Goal: Task Accomplishment & Management: Use online tool/utility

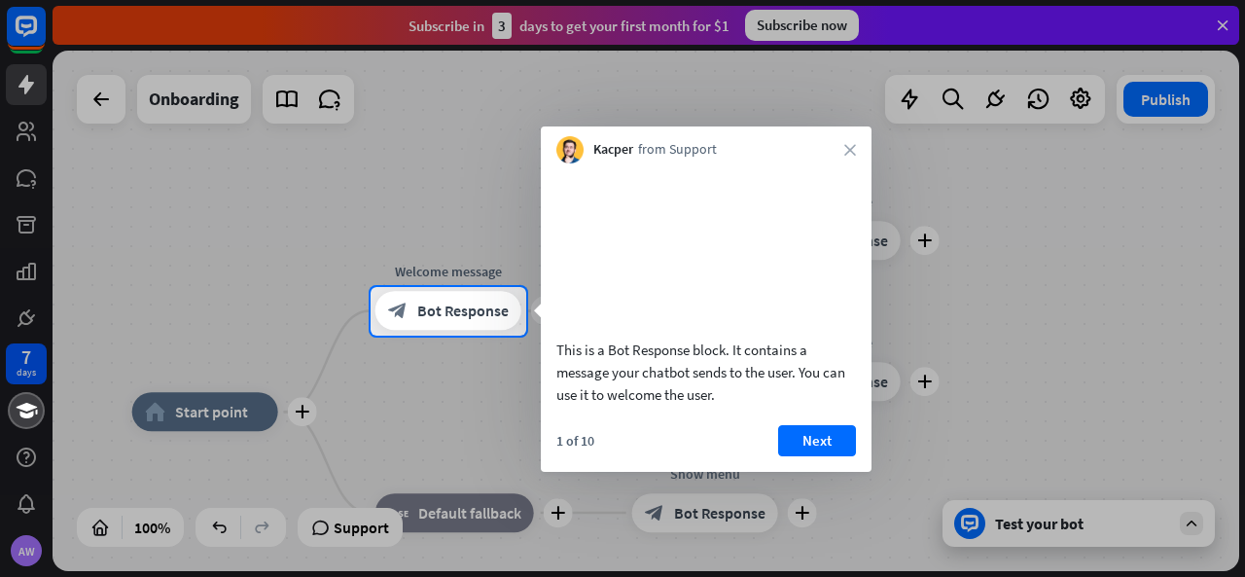
click at [796, 452] on button "Next" at bounding box center [817, 440] width 78 height 31
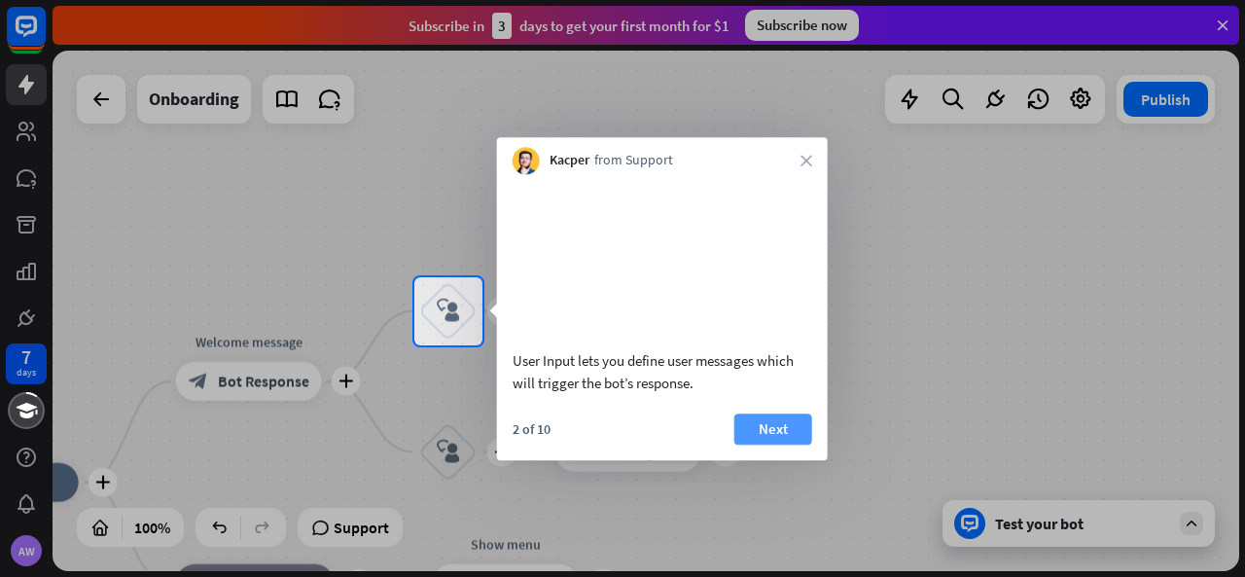
click at [783, 444] on button "Next" at bounding box center [774, 429] width 78 height 31
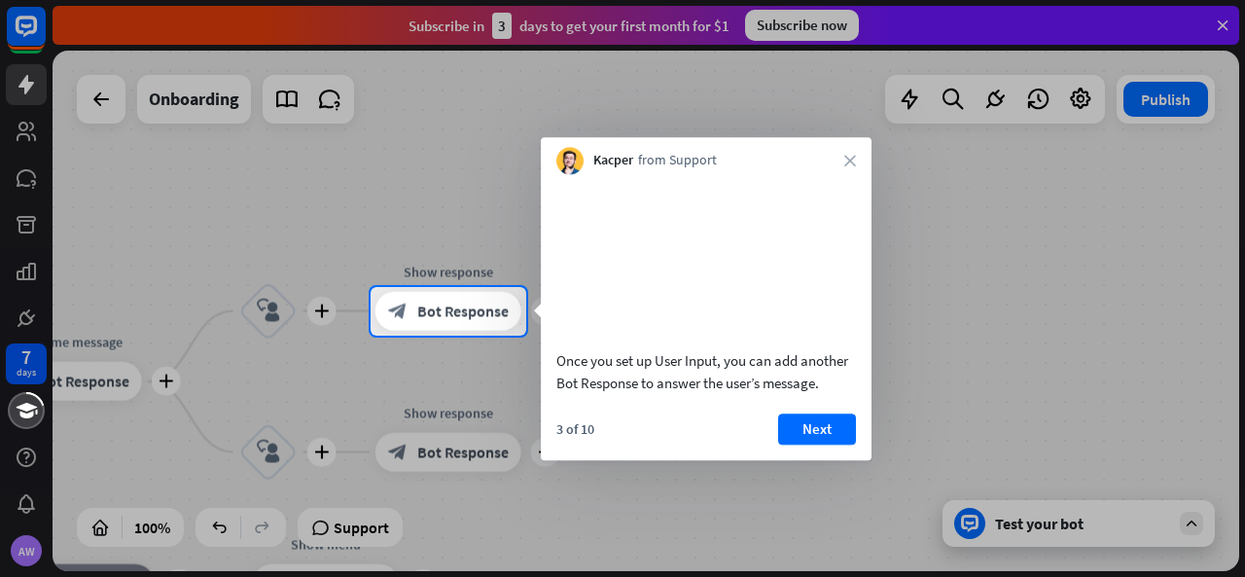
drag, startPoint x: 829, startPoint y: 459, endPoint x: 837, endPoint y: 467, distance: 11.0
click at [835, 445] on button "Next" at bounding box center [817, 429] width 78 height 31
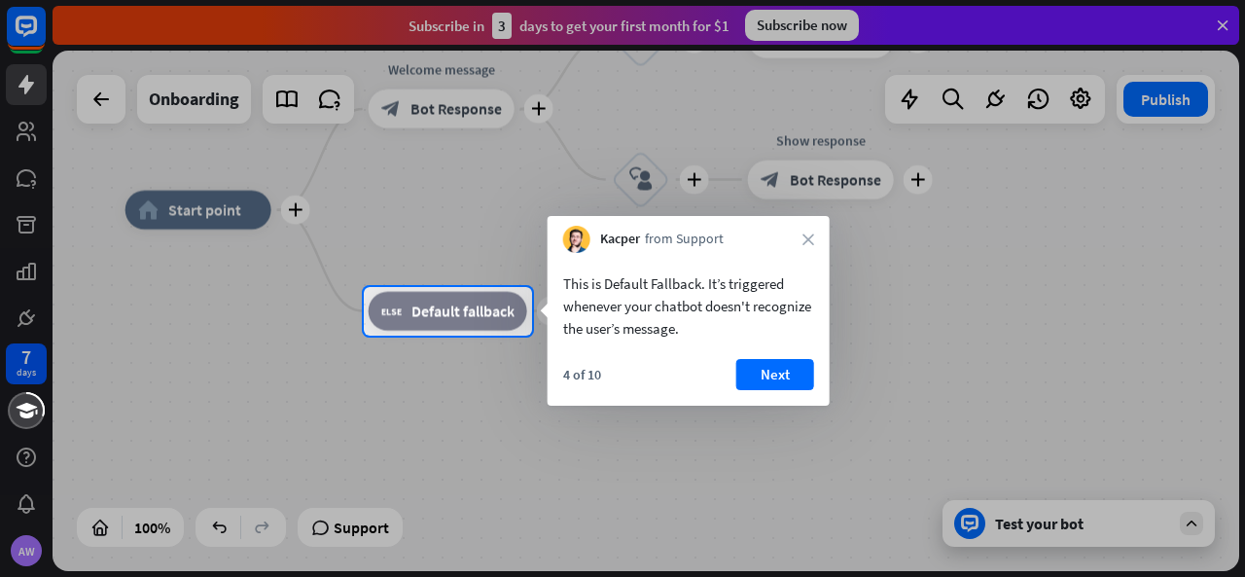
click at [778, 391] on div "4 of 10 Next" at bounding box center [689, 382] width 282 height 47
click at [776, 387] on button "Next" at bounding box center [776, 374] width 78 height 31
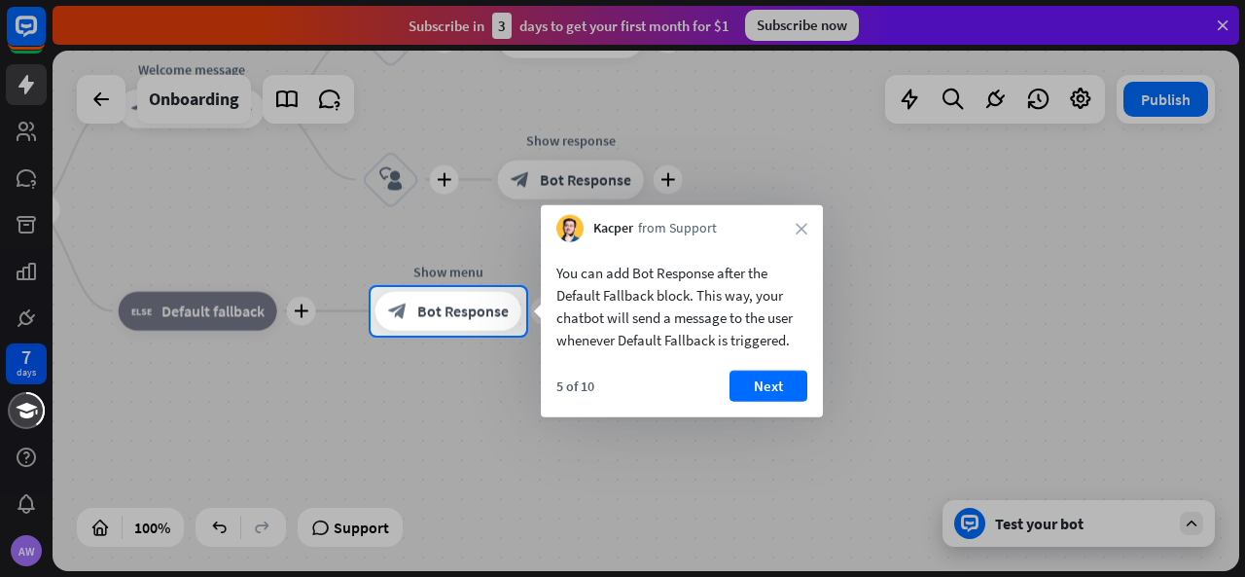
drag, startPoint x: 788, startPoint y: 384, endPoint x: 776, endPoint y: 386, distance: 11.8
click at [788, 383] on button "Next" at bounding box center [769, 386] width 78 height 31
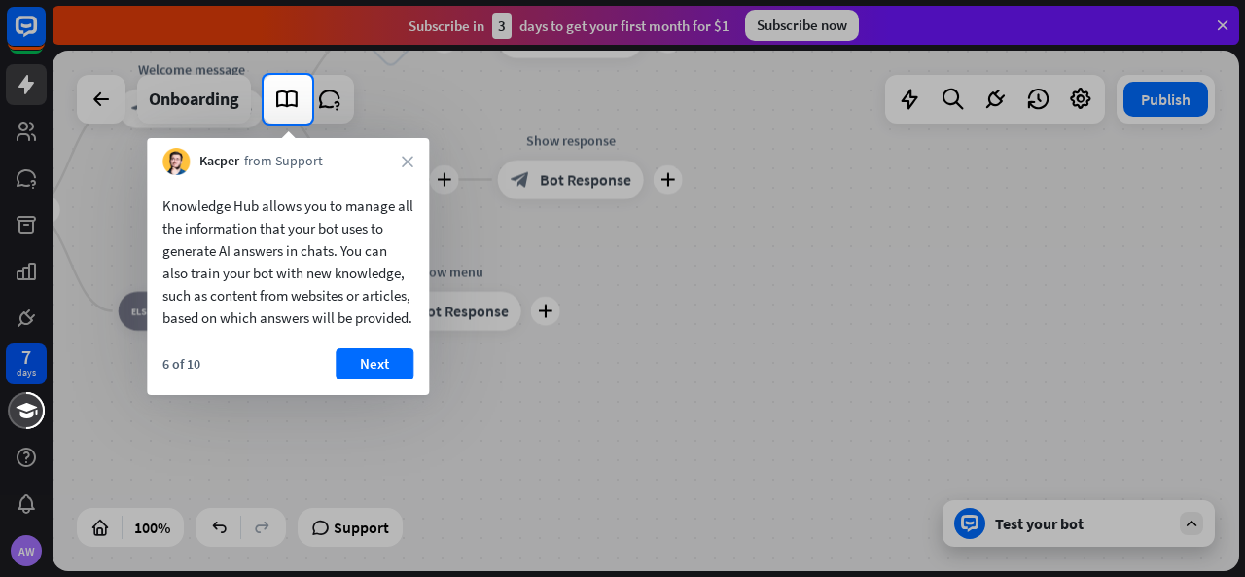
drag, startPoint x: 607, startPoint y: 406, endPoint x: 552, endPoint y: 380, distance: 61.0
click at [658, 400] on div at bounding box center [622, 350] width 1245 height 453
click at [377, 377] on button "Next" at bounding box center [375, 363] width 78 height 31
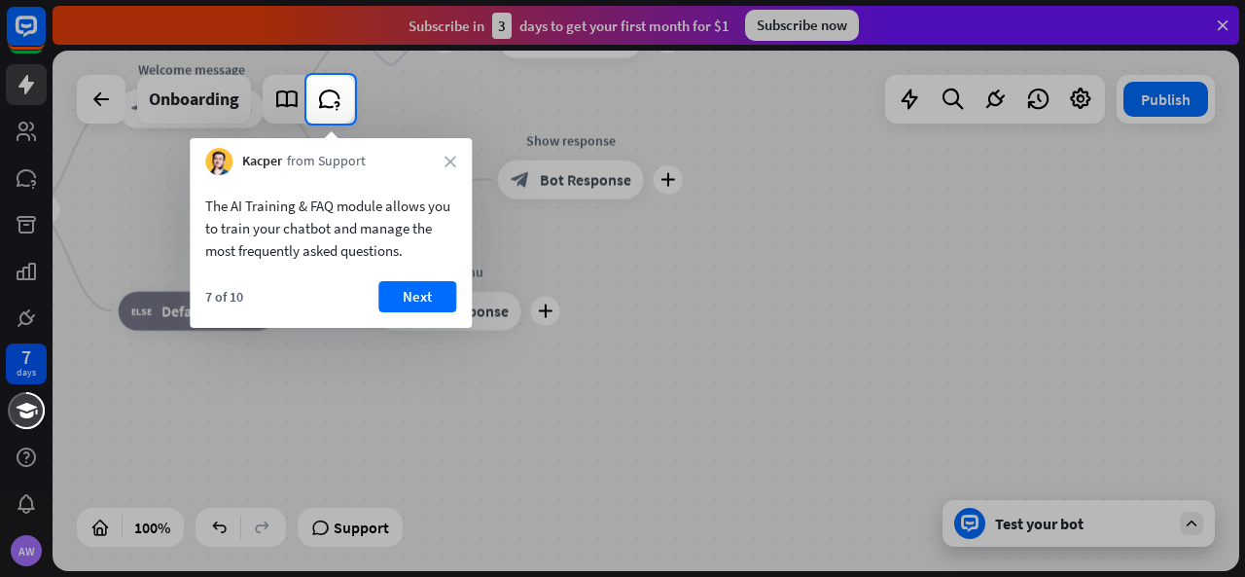
click at [640, 465] on div at bounding box center [622, 350] width 1245 height 453
click at [416, 303] on button "Next" at bounding box center [417, 296] width 78 height 31
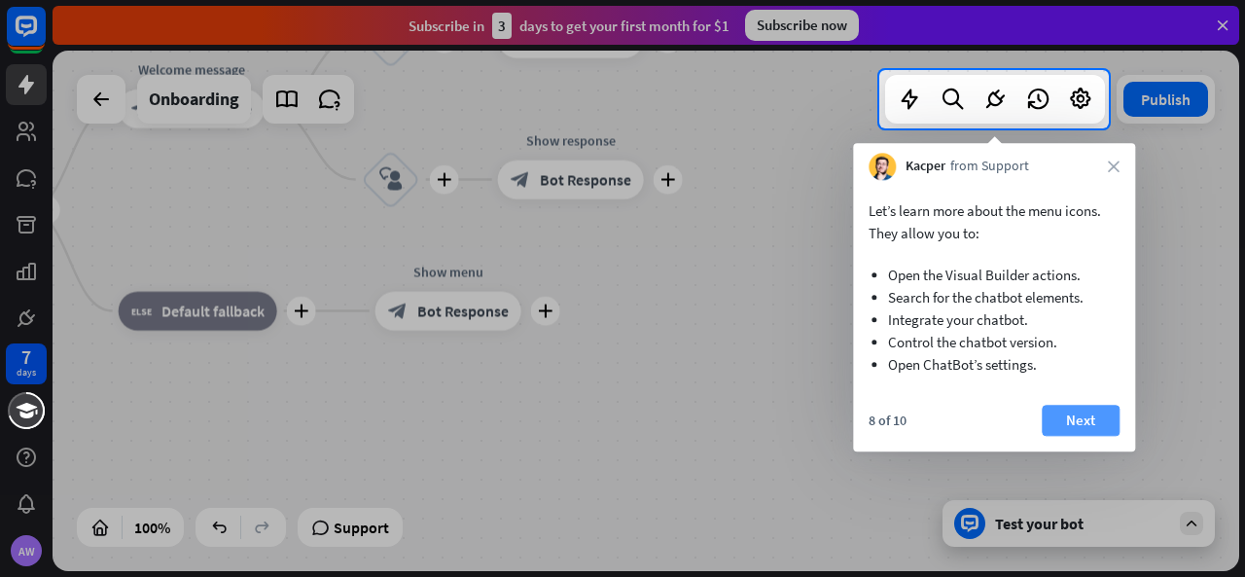
click at [1089, 405] on button "Next" at bounding box center [1081, 420] width 78 height 31
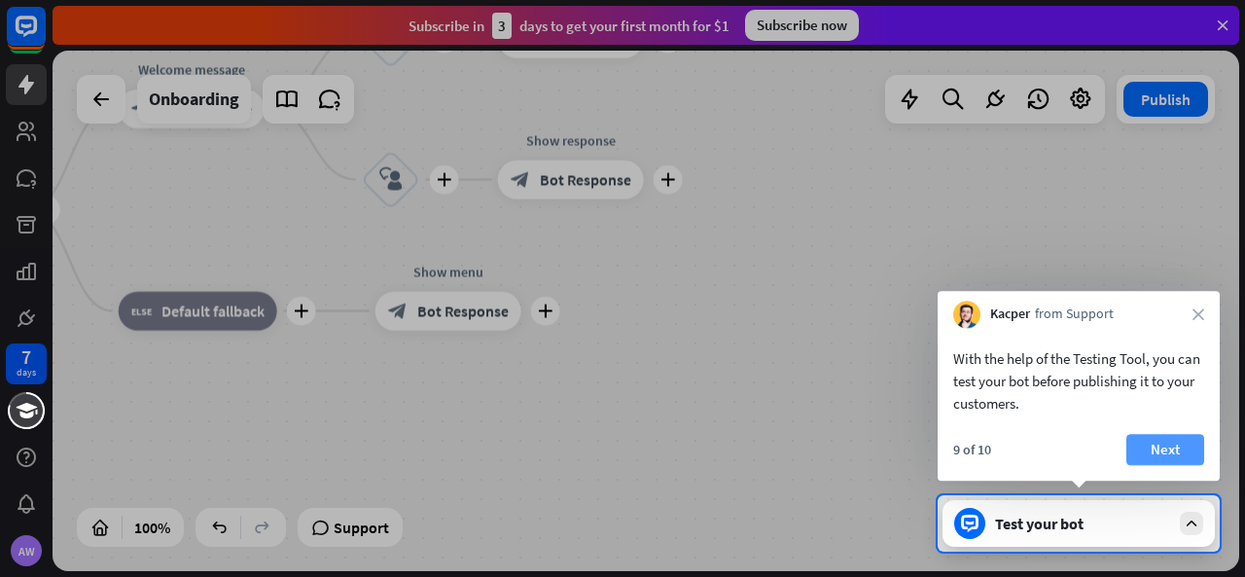
click at [1154, 462] on button "Next" at bounding box center [1166, 449] width 78 height 31
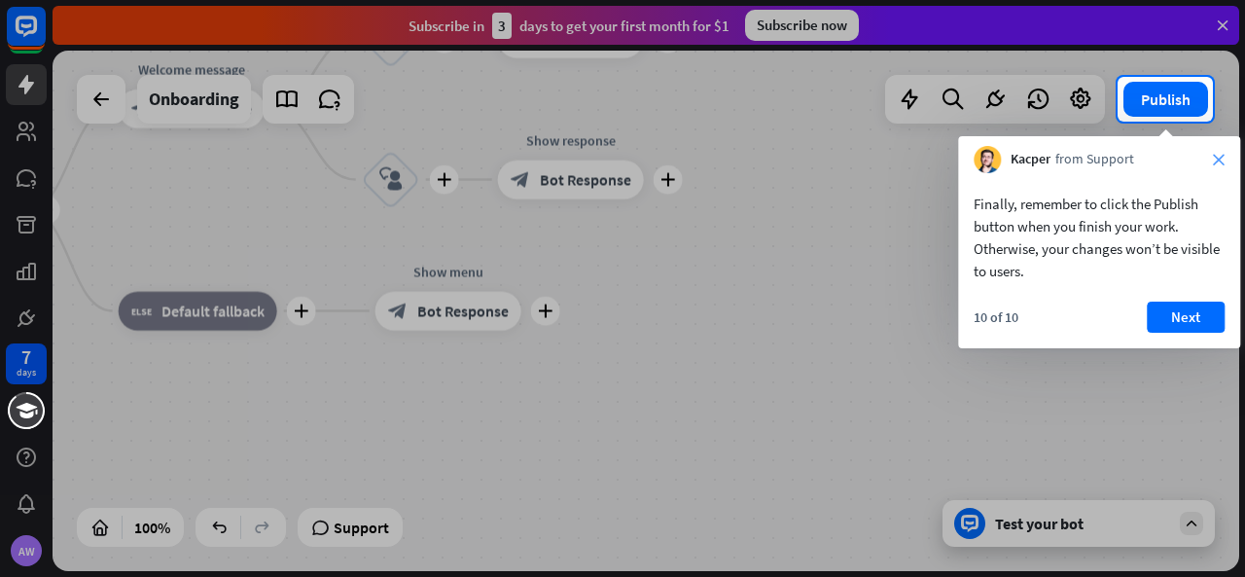
click at [1222, 162] on icon "close" at bounding box center [1219, 160] width 12 height 12
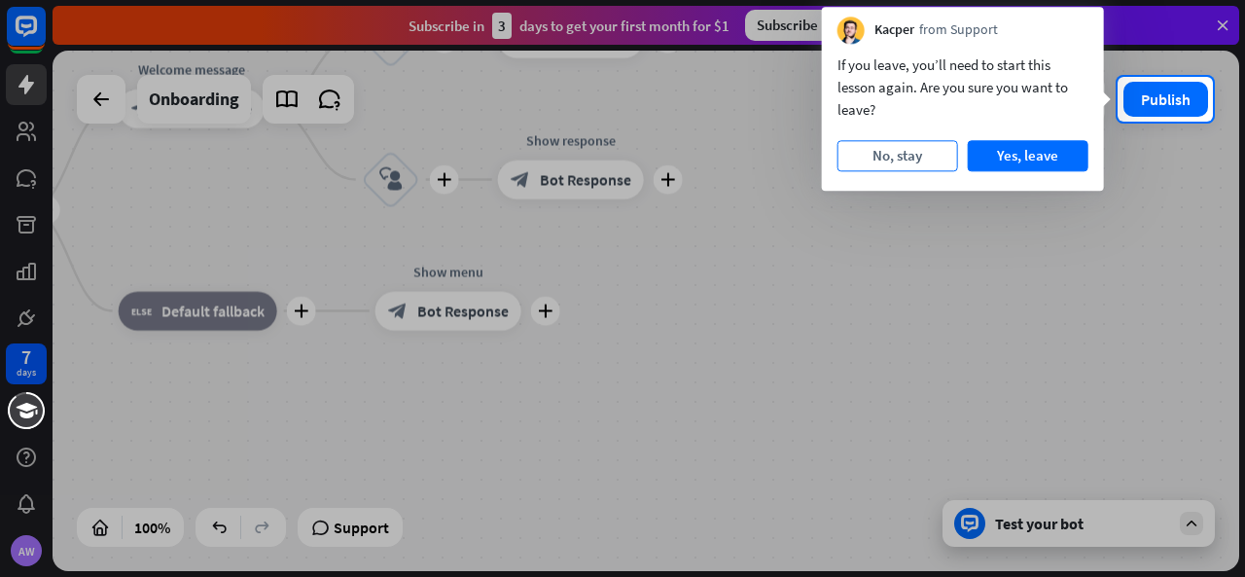
click at [946, 161] on button "No, stay" at bounding box center [898, 155] width 121 height 31
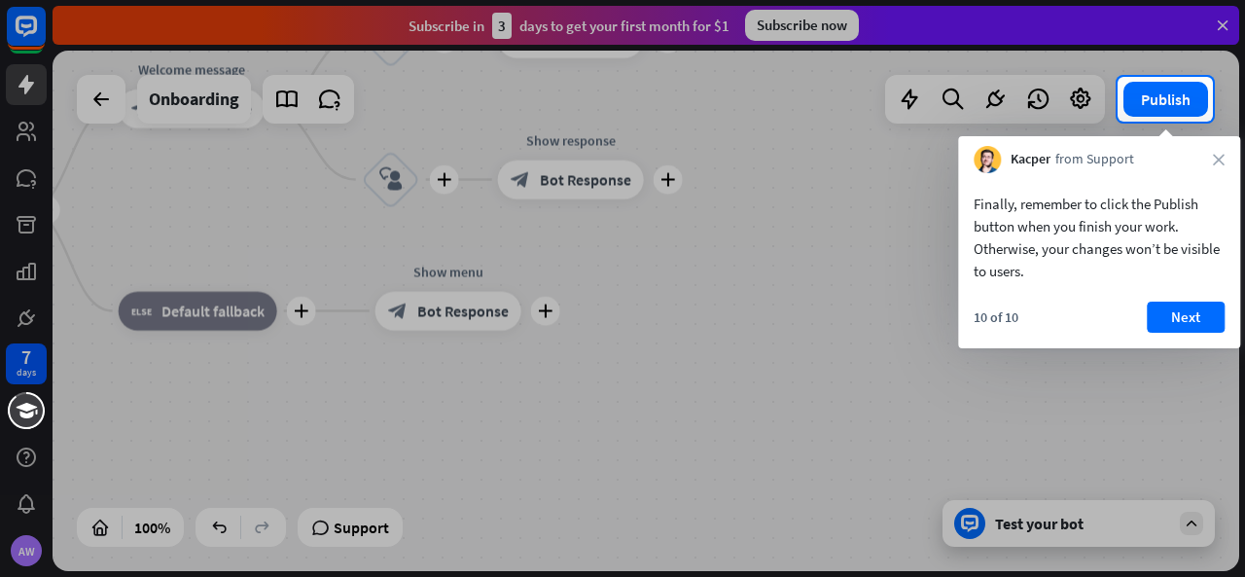
click at [1185, 334] on div "10 of 10 Next" at bounding box center [1099, 325] width 282 height 47
click at [1181, 309] on button "Next" at bounding box center [1186, 317] width 78 height 31
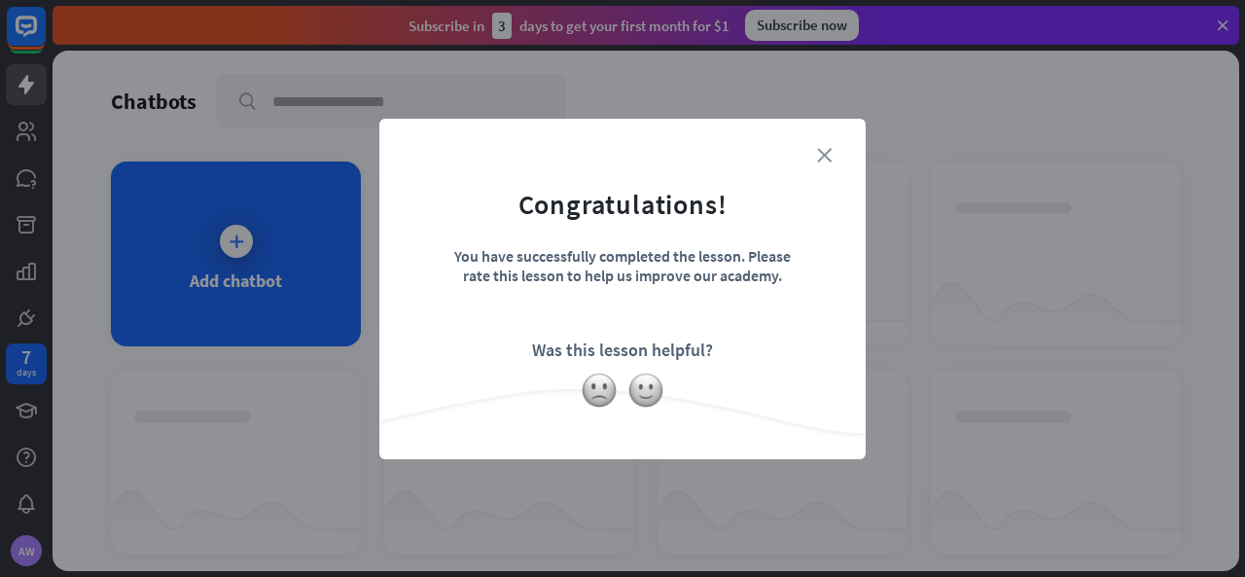
click at [819, 157] on icon "close" at bounding box center [824, 155] width 15 height 15
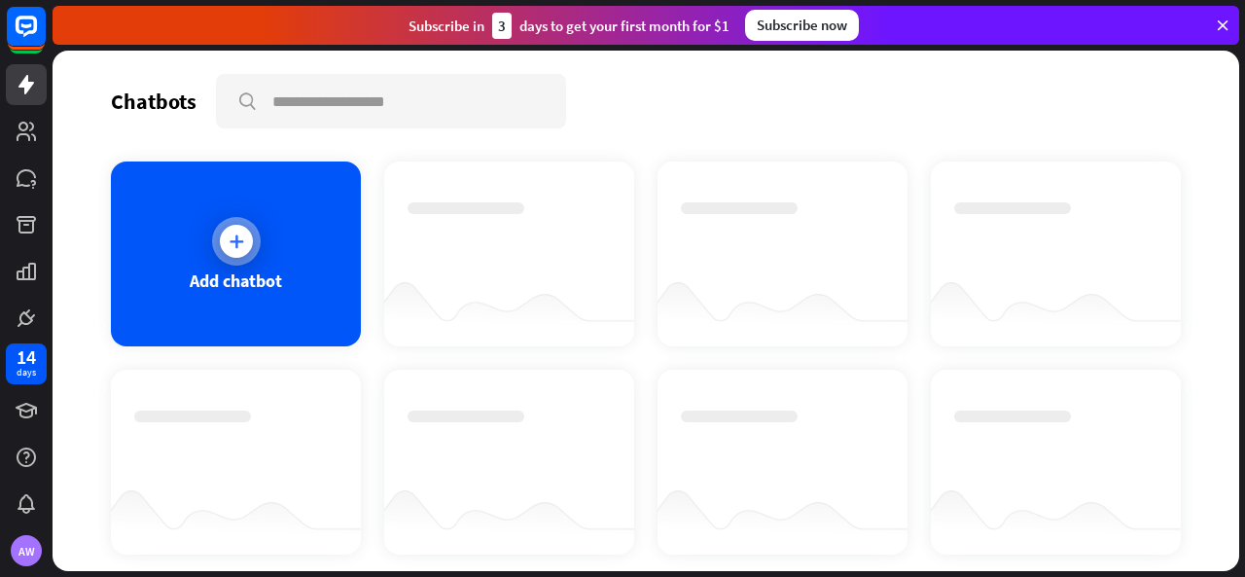
click at [251, 223] on div "Add chatbot" at bounding box center [236, 254] width 250 height 185
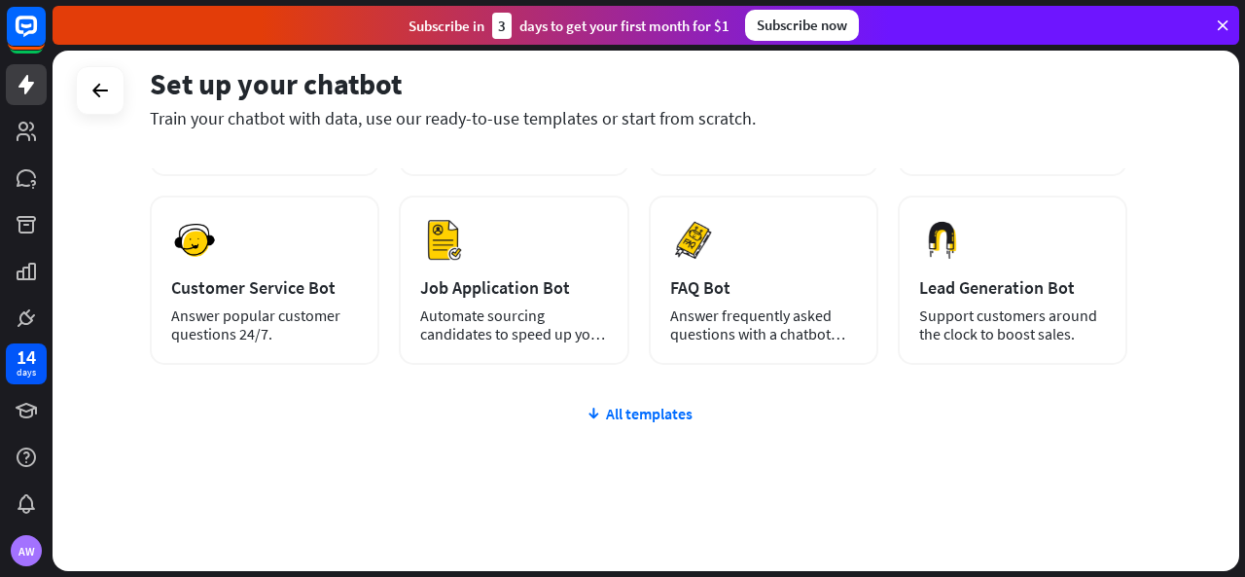
scroll to position [284, 0]
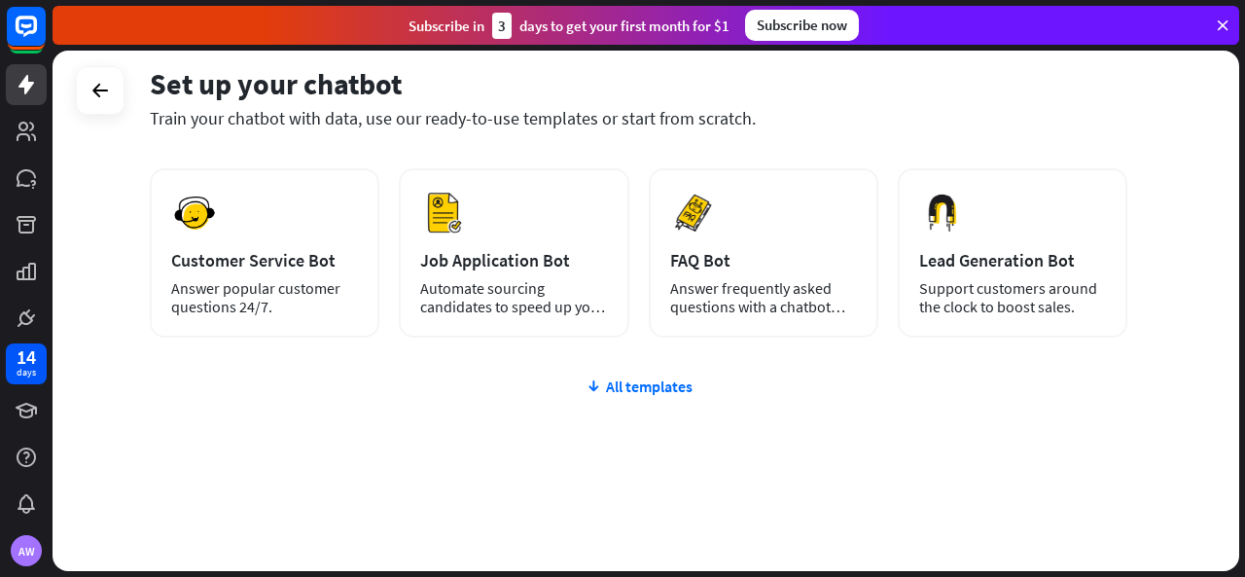
click at [607, 372] on div "plus Blank Bot Create a blank chatbot, which you can train and customize later.…" at bounding box center [639, 271] width 978 height 599
click at [607, 390] on div "All templates" at bounding box center [639, 386] width 978 height 19
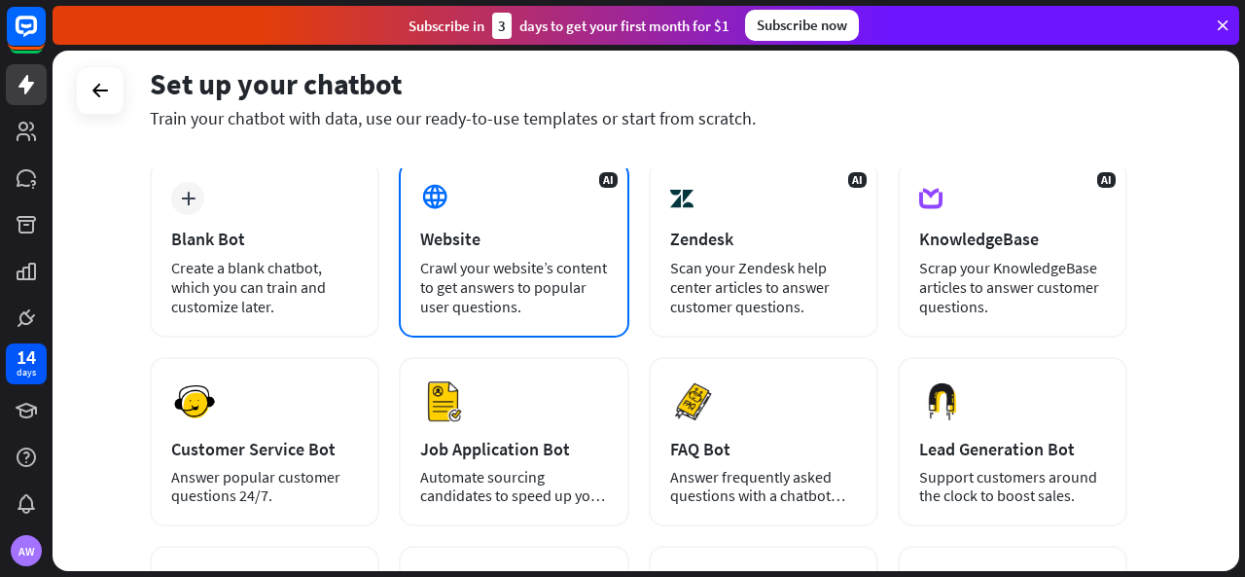
scroll to position [0, 0]
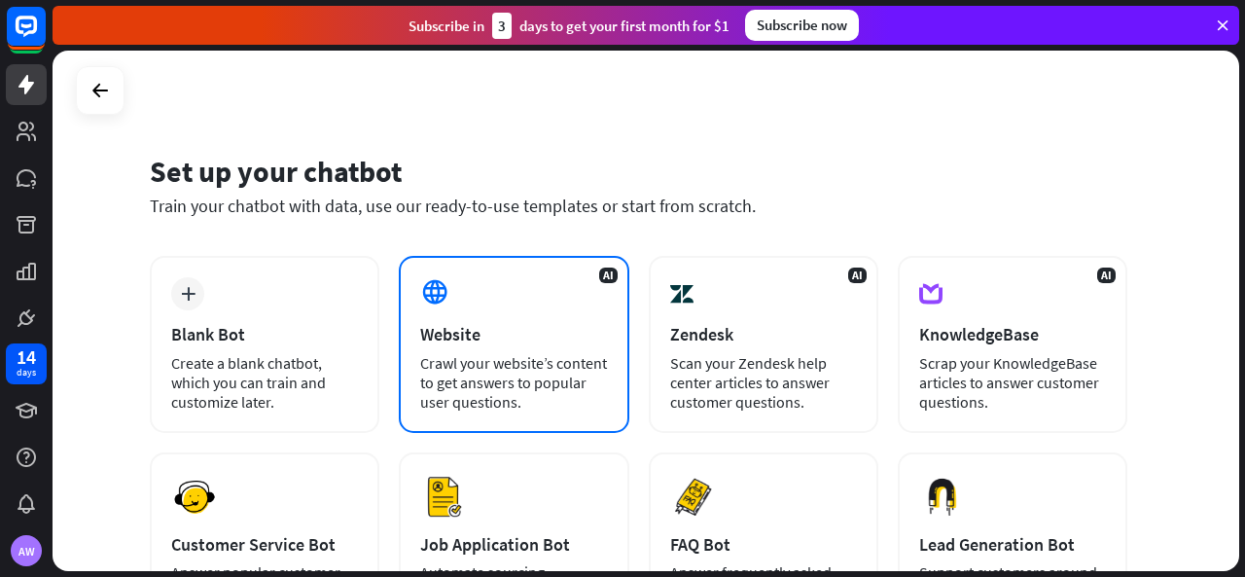
click at [498, 361] on div "Crawl your website’s content to get answers to popular user questions." at bounding box center [513, 382] width 187 height 58
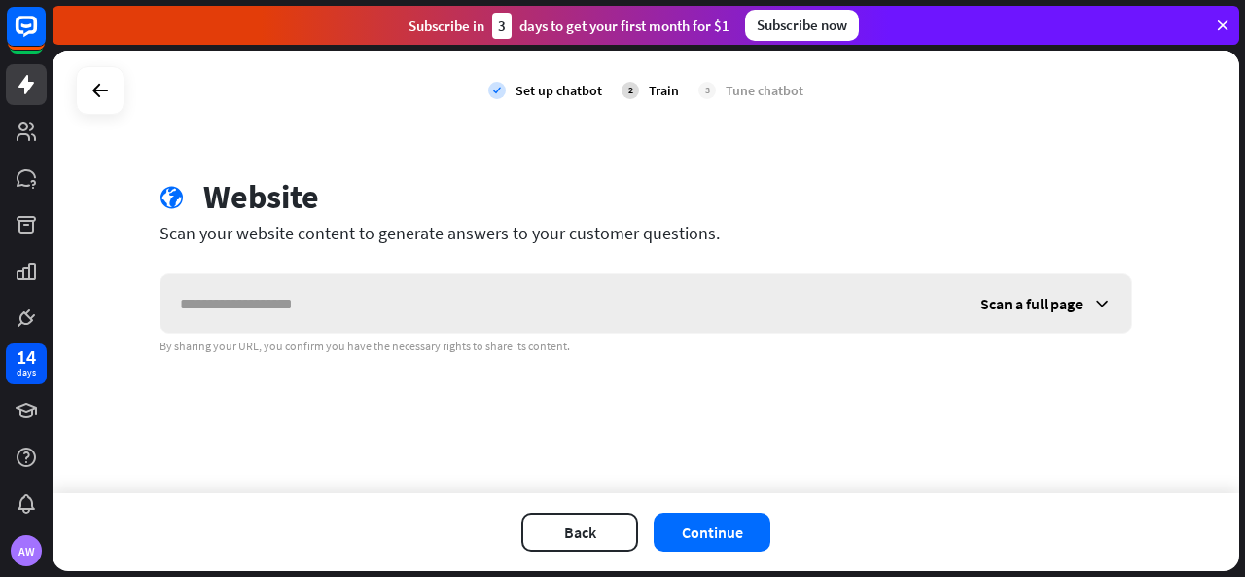
click at [605, 314] on input "text" at bounding box center [561, 303] width 801 height 58
type input "******"
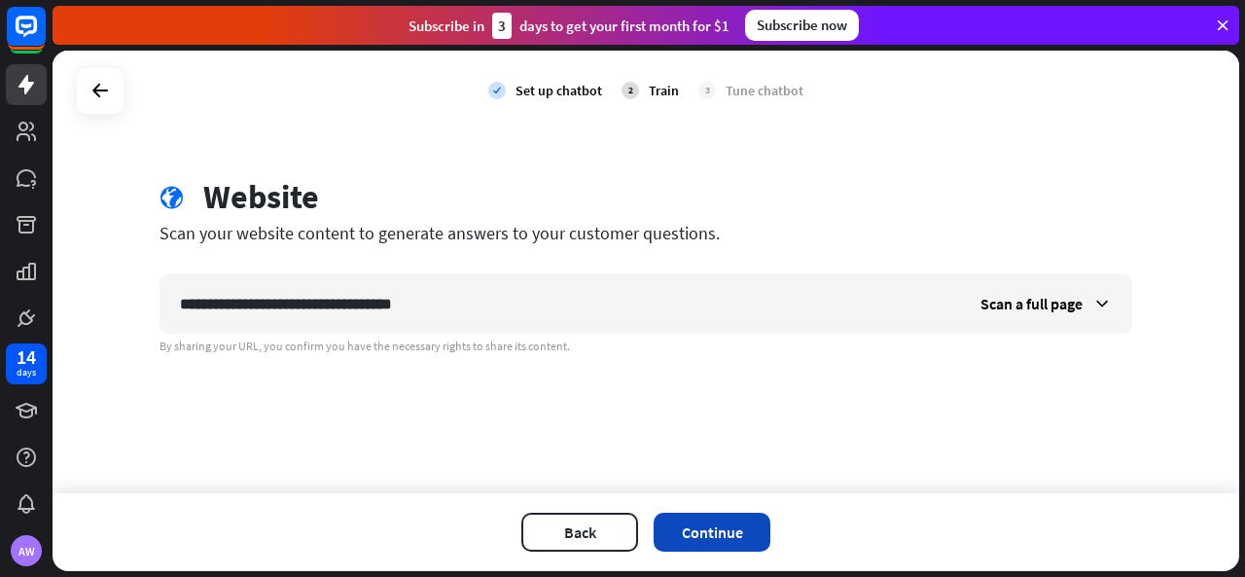
type input "**********"
click at [717, 534] on button "Continue" at bounding box center [712, 532] width 117 height 39
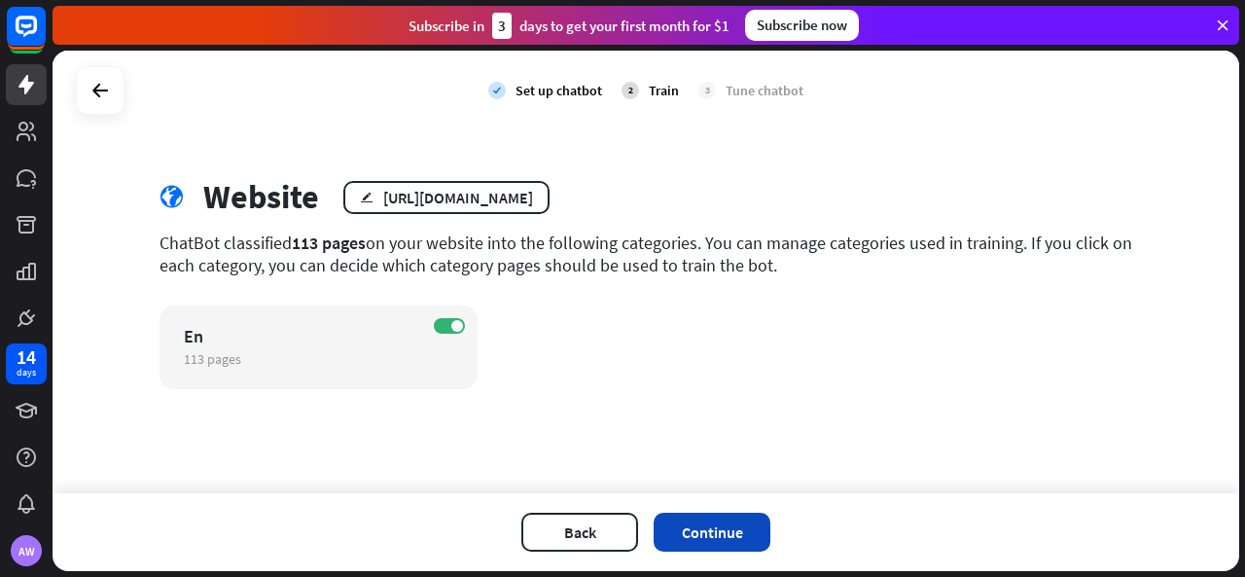
click at [669, 549] on button "Continue" at bounding box center [712, 532] width 117 height 39
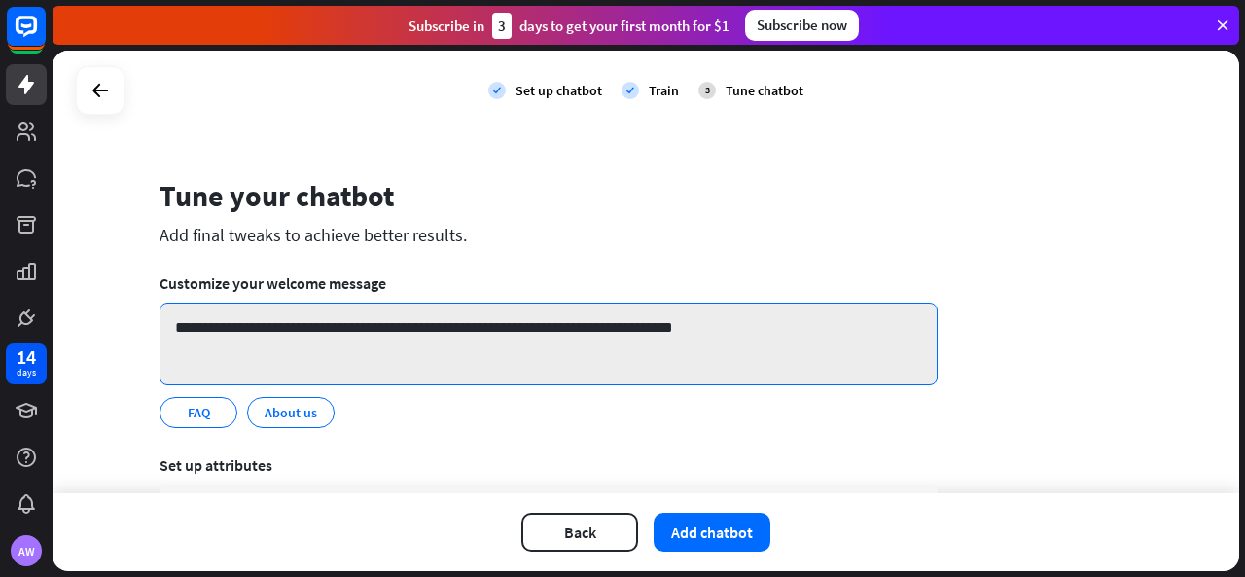
click at [520, 326] on textarea "**********" at bounding box center [549, 344] width 778 height 83
click at [571, 337] on textarea "**********" at bounding box center [549, 344] width 778 height 83
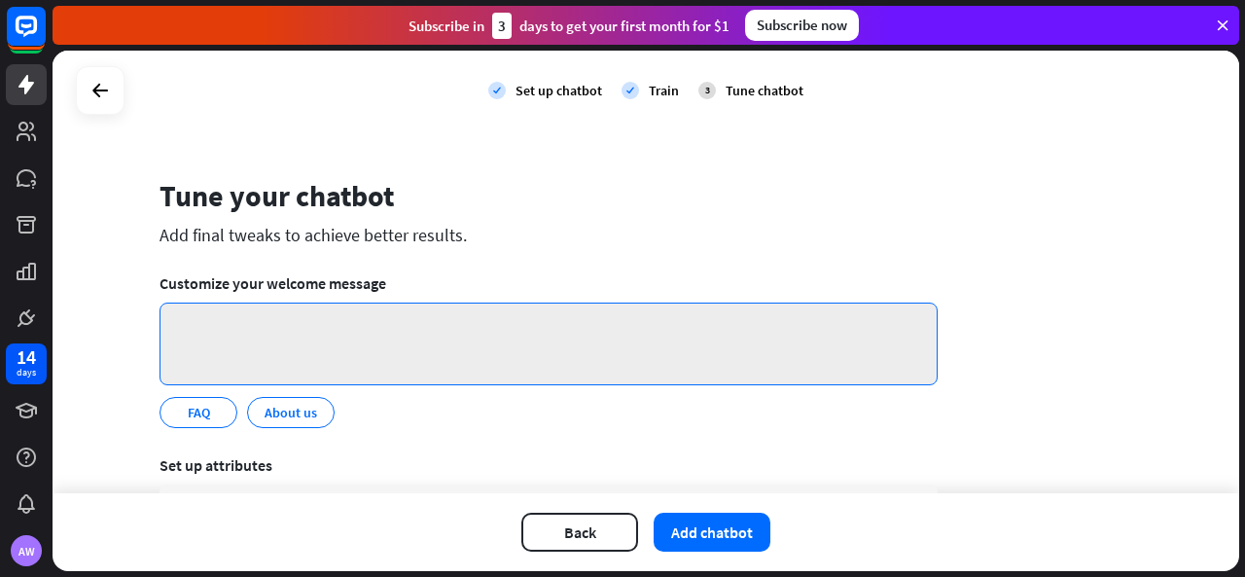
paste textarea "**********"
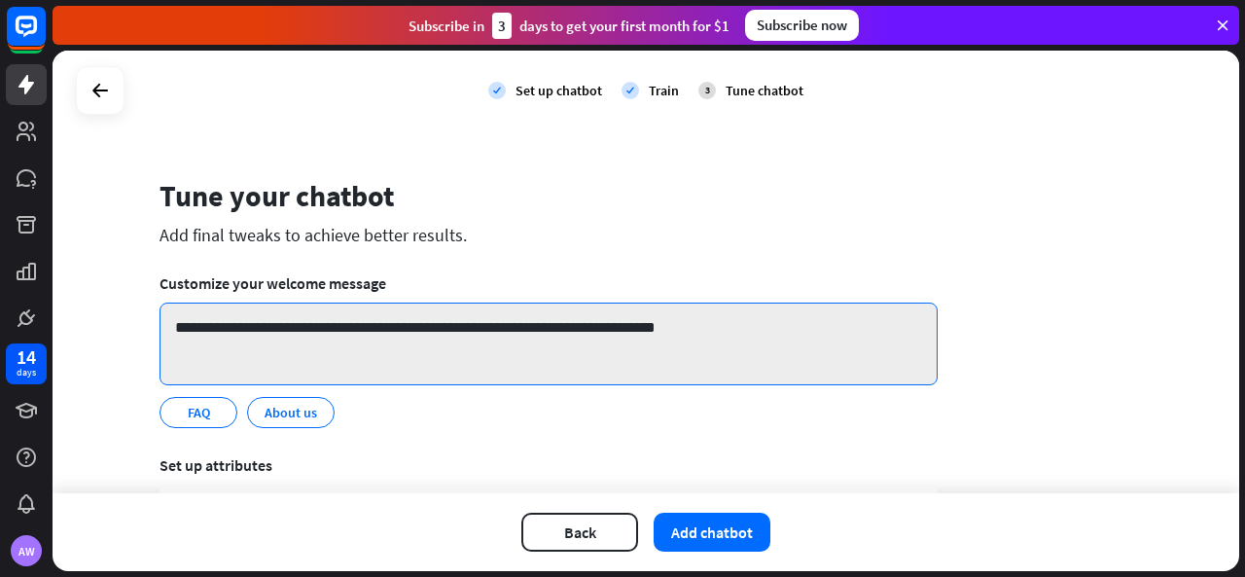
click at [423, 324] on textarea "**********" at bounding box center [549, 344] width 778 height 83
click at [530, 323] on textarea "**********" at bounding box center [549, 344] width 778 height 83
click at [525, 324] on textarea "**********" at bounding box center [549, 344] width 778 height 83
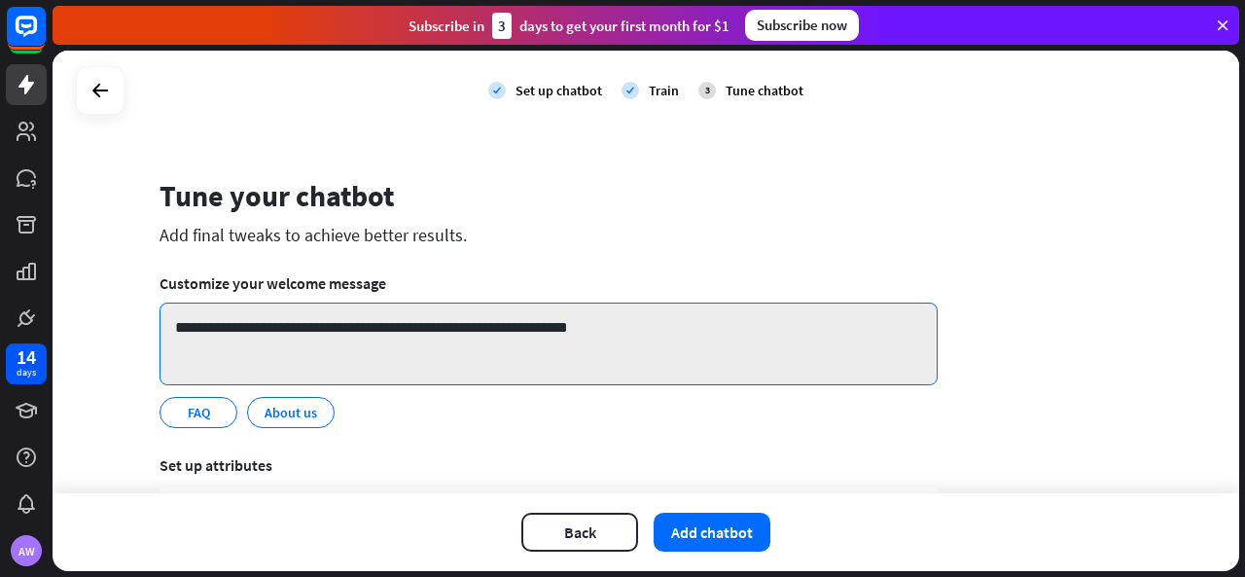
click at [525, 324] on textarea "**********" at bounding box center [549, 344] width 778 height 83
click at [543, 324] on textarea "**********" at bounding box center [549, 344] width 778 height 83
click at [510, 324] on textarea "**********" at bounding box center [549, 344] width 778 height 83
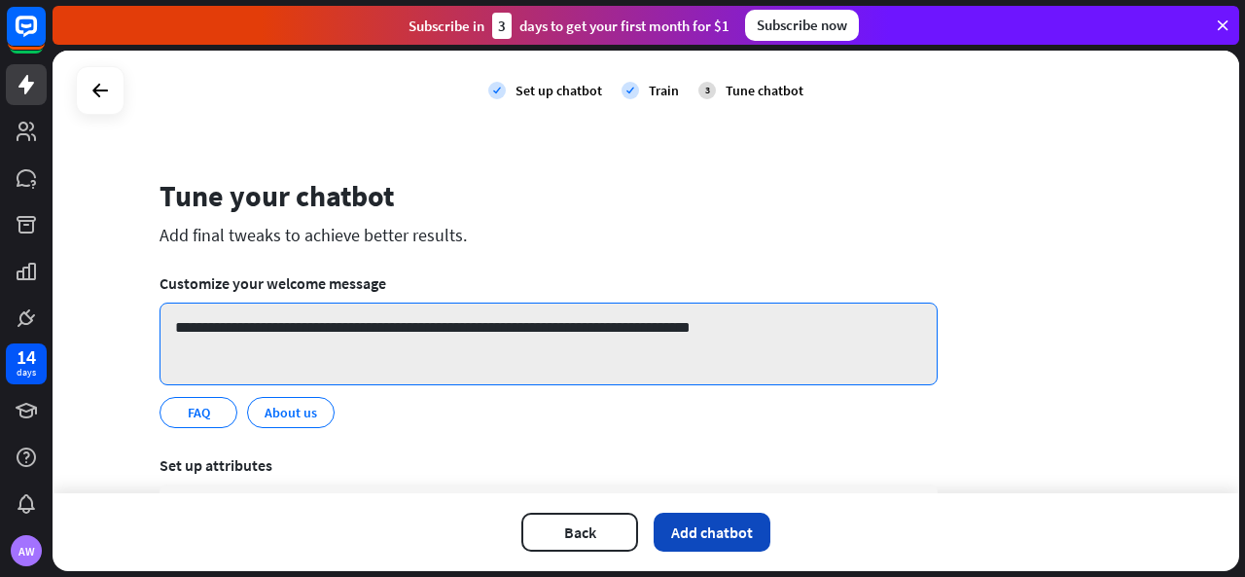
type textarea "**********"
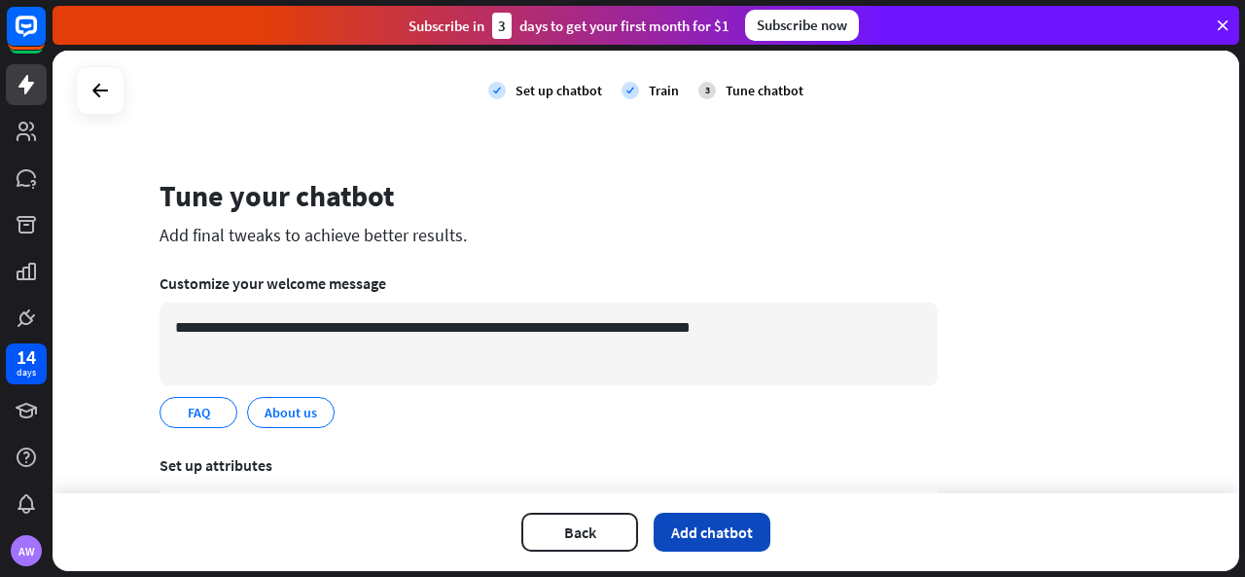
click at [745, 534] on button "Add chatbot" at bounding box center [712, 532] width 117 height 39
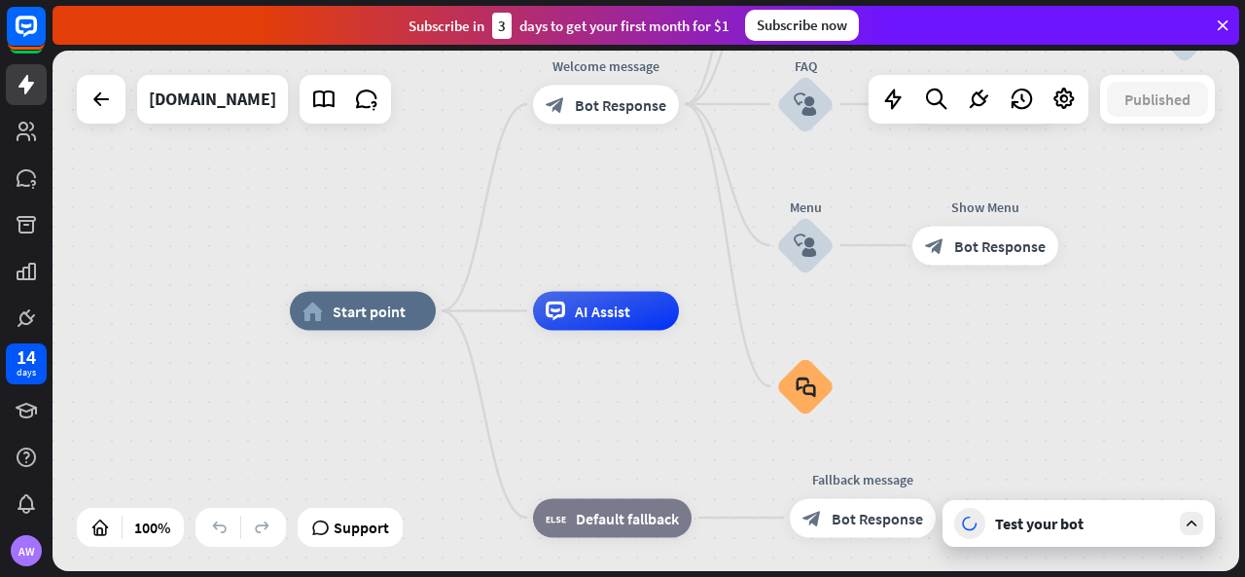
click at [331, 388] on div "home_2 Start point Welcome message block_bot_response Bot Response About us blo…" at bounding box center [883, 571] width 1187 height 521
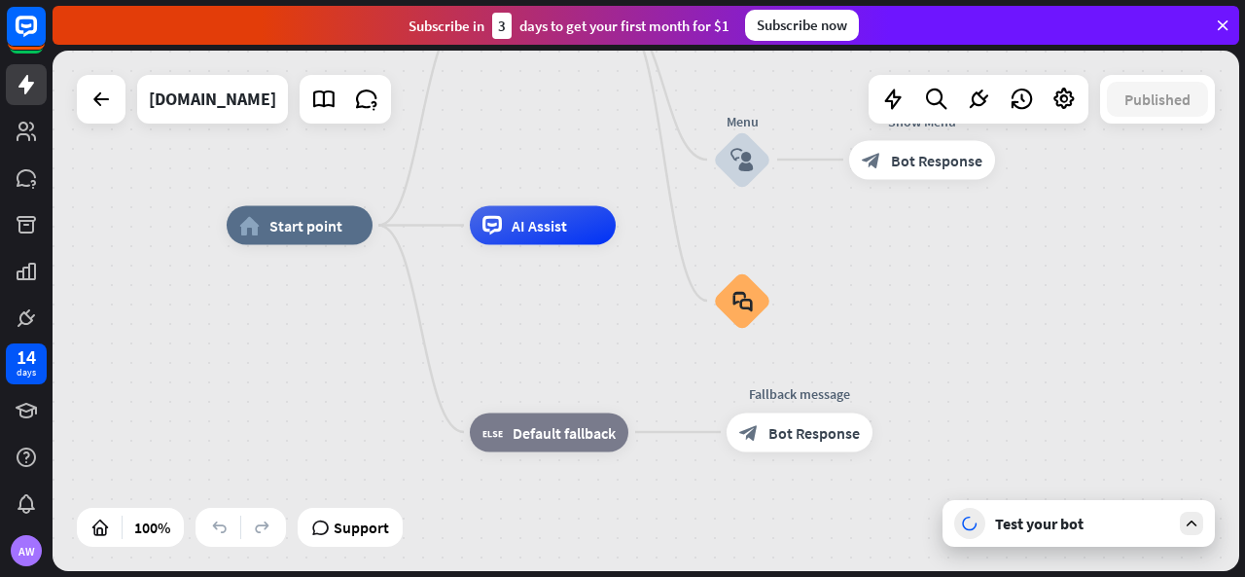
drag, startPoint x: 348, startPoint y: 404, endPoint x: 270, endPoint y: 324, distance: 111.5
click at [270, 324] on div "home_2 Start point Welcome message block_bot_response Bot Response About us blo…" at bounding box center [820, 486] width 1187 height 521
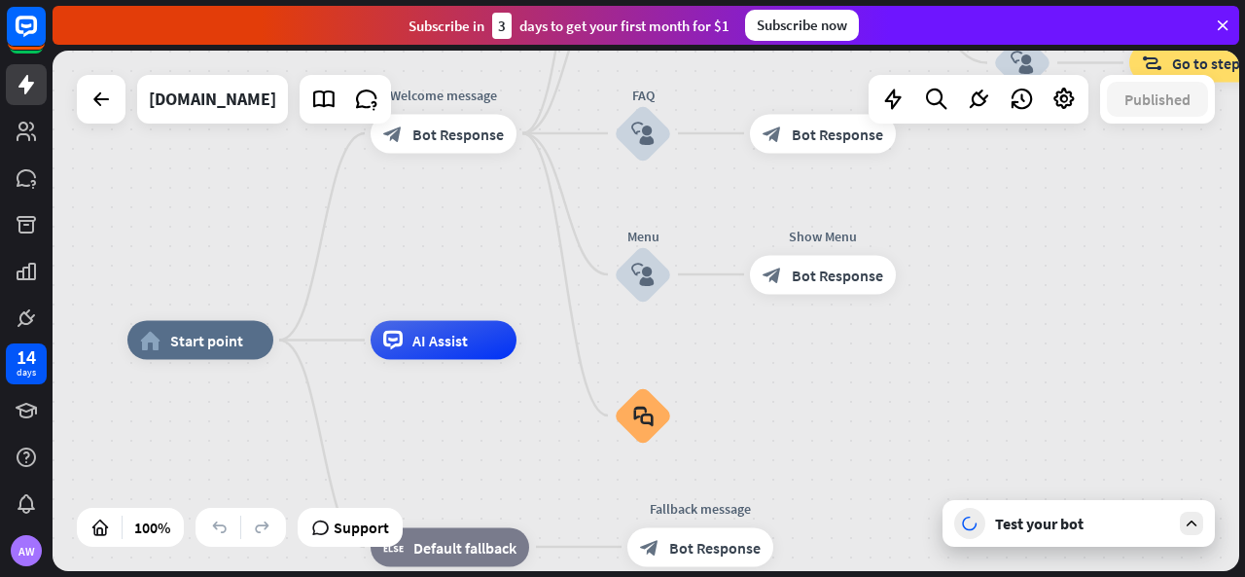
drag, startPoint x: 482, startPoint y: 354, endPoint x: 389, endPoint y: 462, distance: 142.2
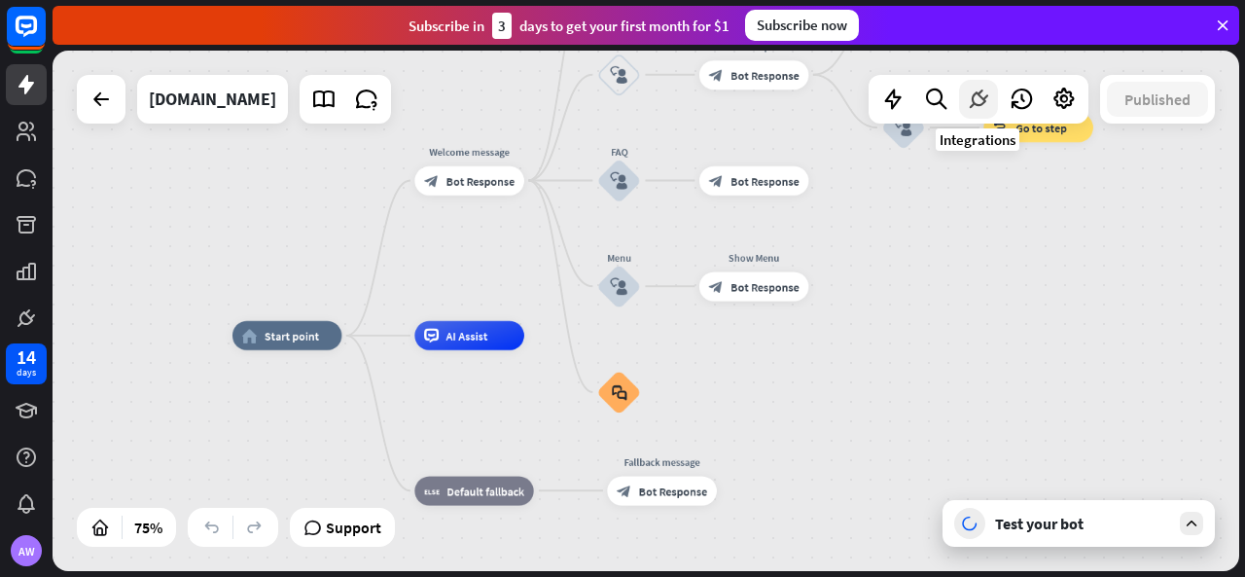
click at [979, 106] on icon at bounding box center [978, 99] width 25 height 25
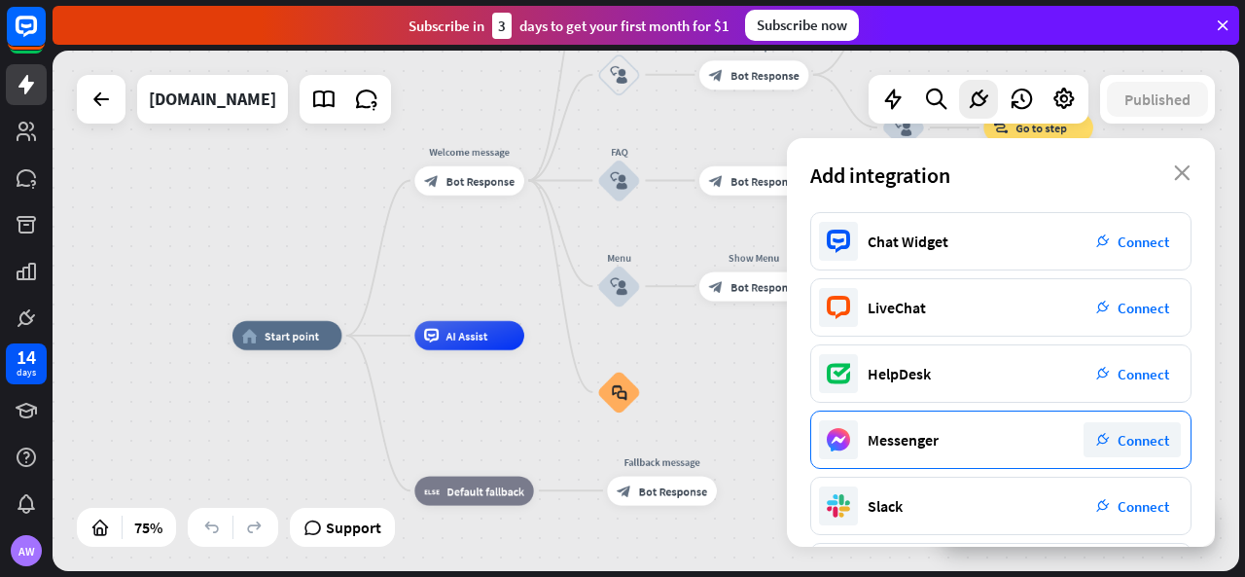
click at [1119, 438] on span "Connect" at bounding box center [1144, 440] width 52 height 18
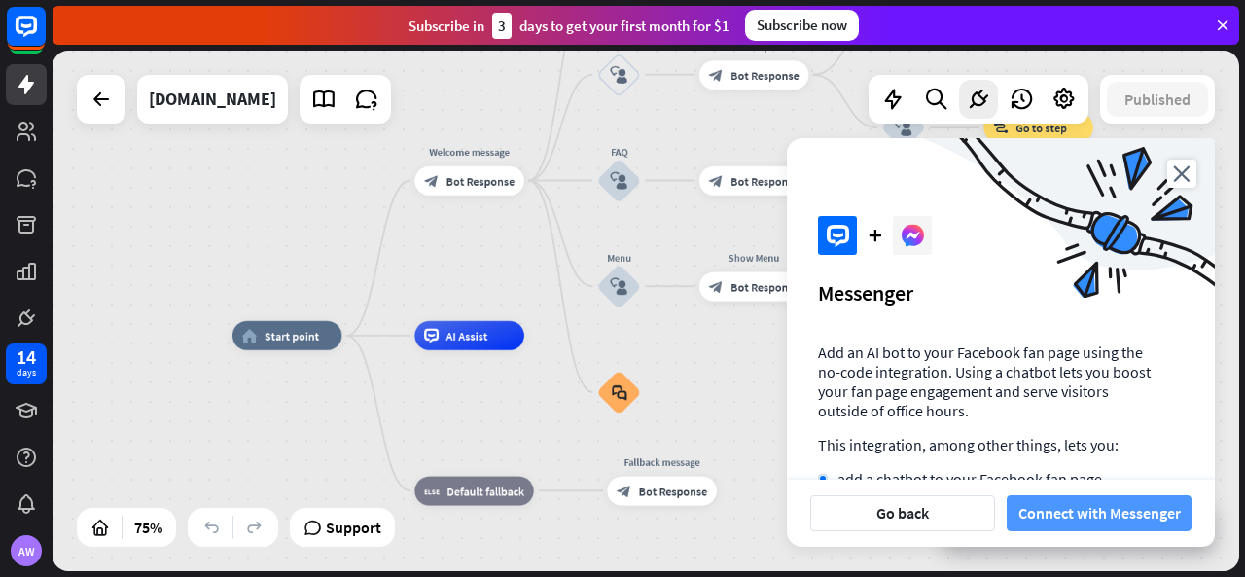
click at [1110, 510] on button "Connect with Messenger" at bounding box center [1099, 513] width 185 height 36
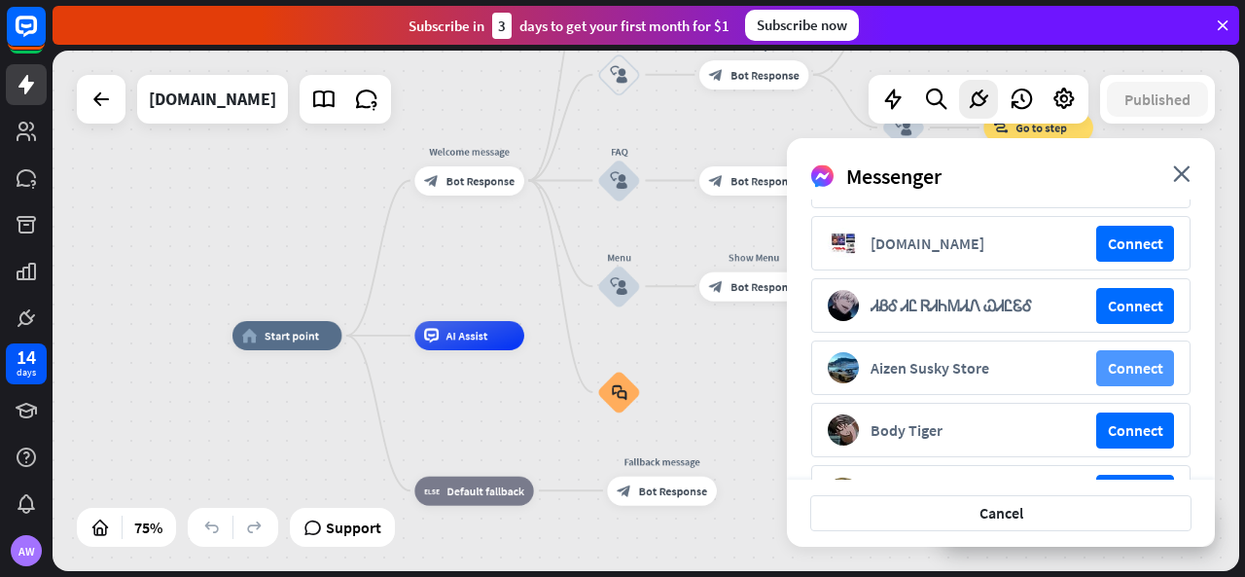
scroll to position [195, 0]
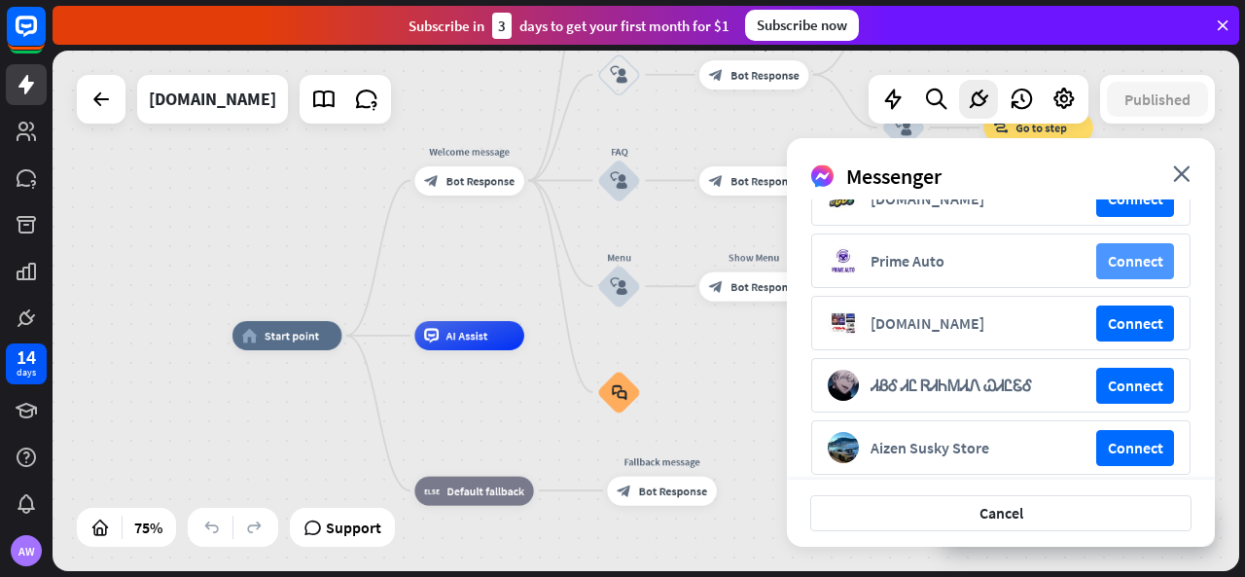
click at [1130, 270] on button "Connect" at bounding box center [1136, 261] width 78 height 36
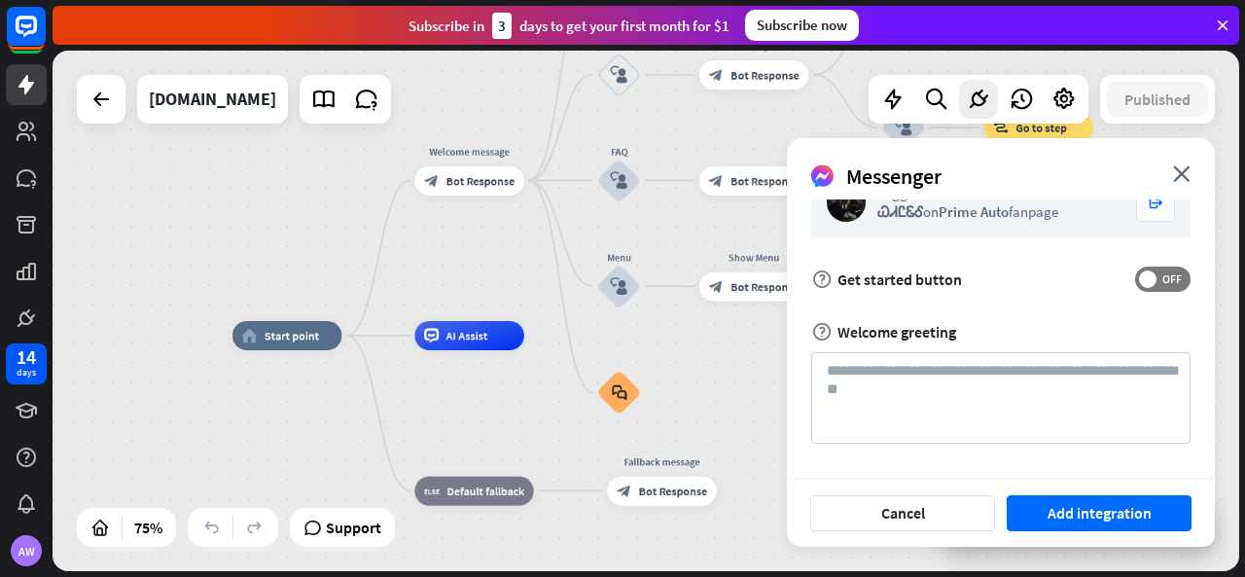
scroll to position [46, 0]
click at [963, 392] on textarea at bounding box center [1000, 398] width 379 height 91
paste textarea "**********"
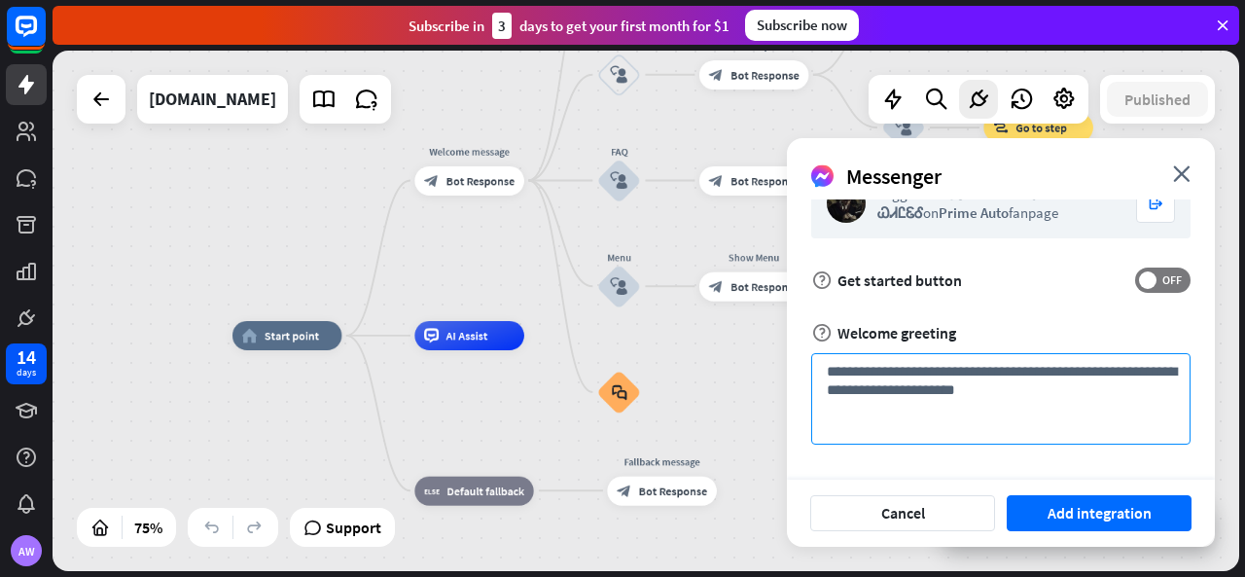
drag, startPoint x: 1073, startPoint y: 373, endPoint x: 911, endPoint y: 367, distance: 162.6
click at [911, 367] on textarea "**********" at bounding box center [1000, 398] width 379 height 91
click at [1112, 367] on textarea "**********" at bounding box center [1000, 398] width 379 height 91
click at [1111, 367] on textarea "**********" at bounding box center [1000, 398] width 379 height 91
click at [1109, 373] on textarea "**********" at bounding box center [1000, 398] width 379 height 91
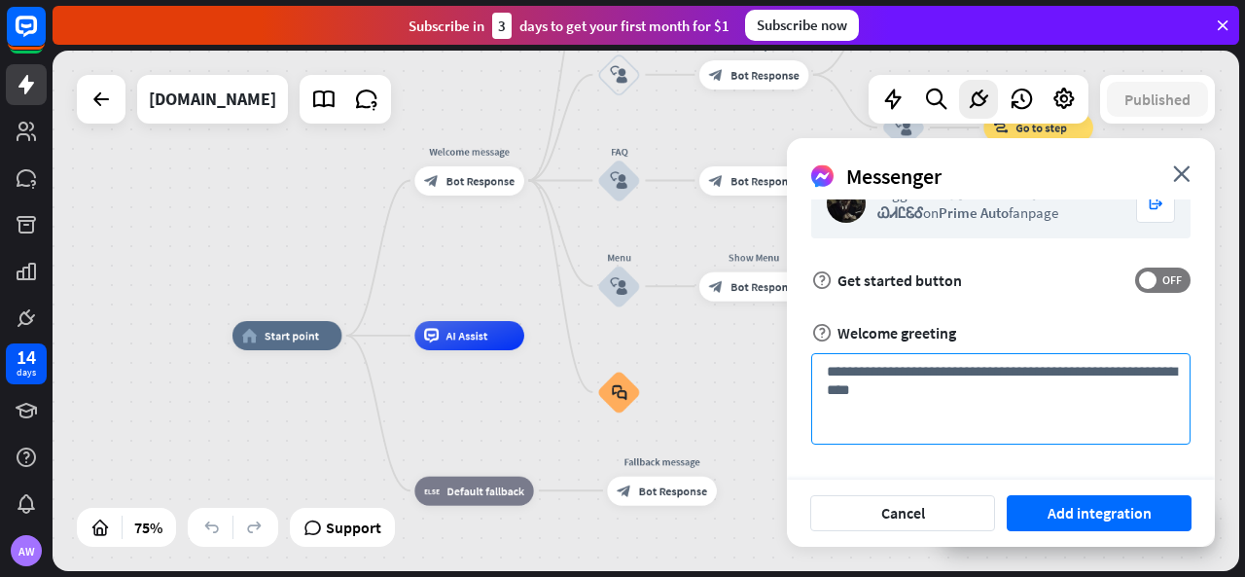
click at [1109, 373] on textarea "**********" at bounding box center [1000, 398] width 379 height 91
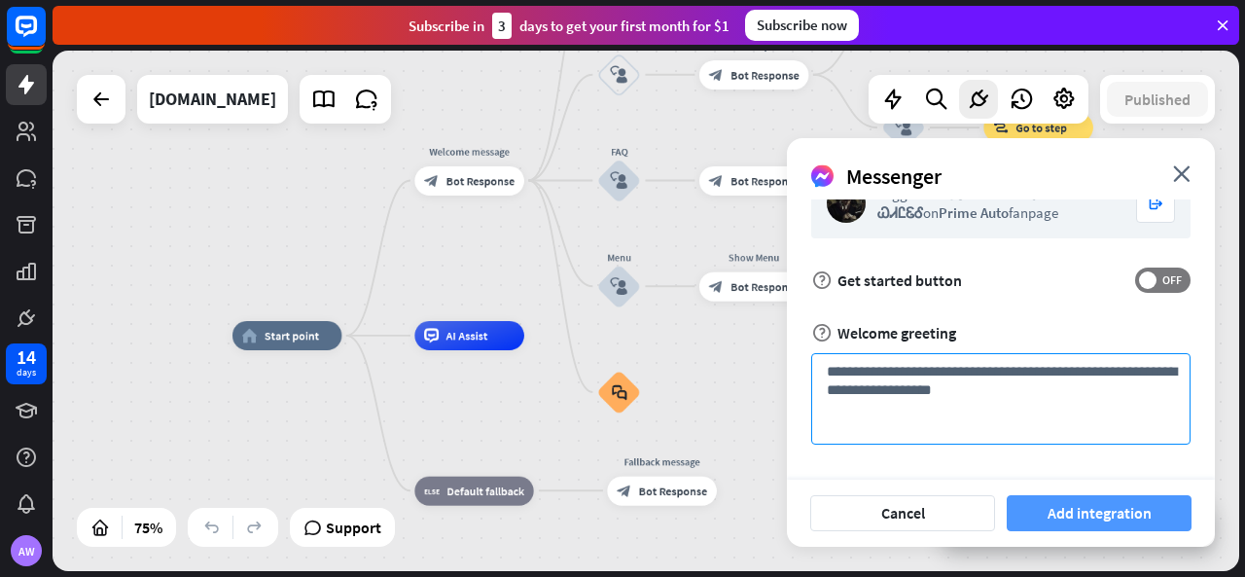
type textarea "**********"
click at [1060, 515] on button "Add integration" at bounding box center [1099, 513] width 185 height 36
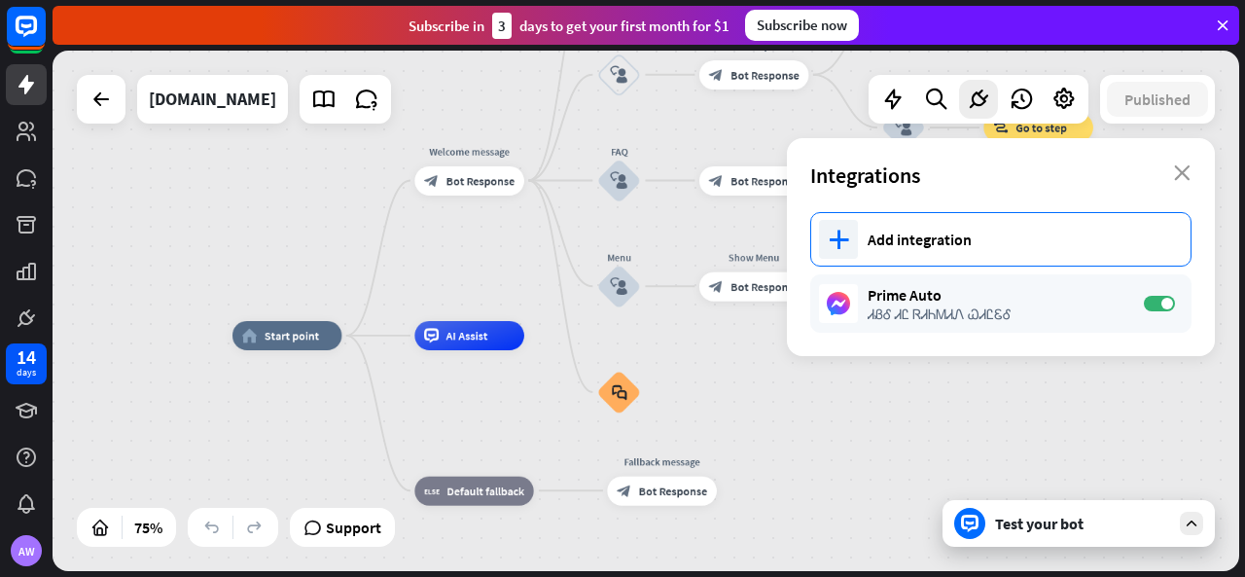
click at [988, 232] on div "Add integration" at bounding box center [1020, 239] width 304 height 19
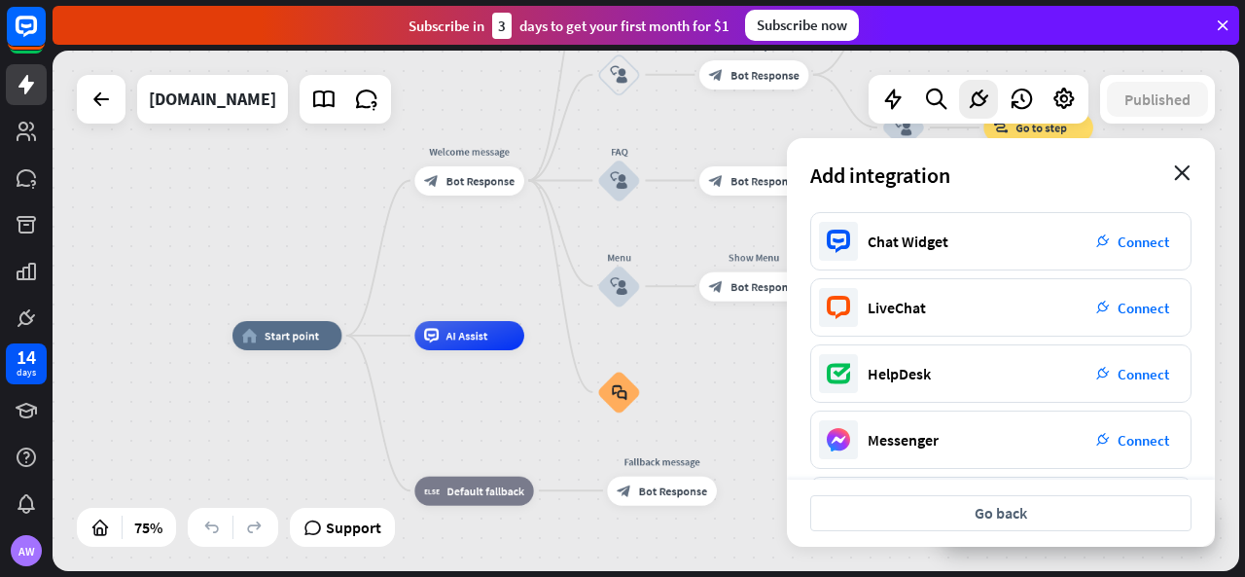
click at [1187, 172] on icon "close" at bounding box center [1182, 173] width 17 height 16
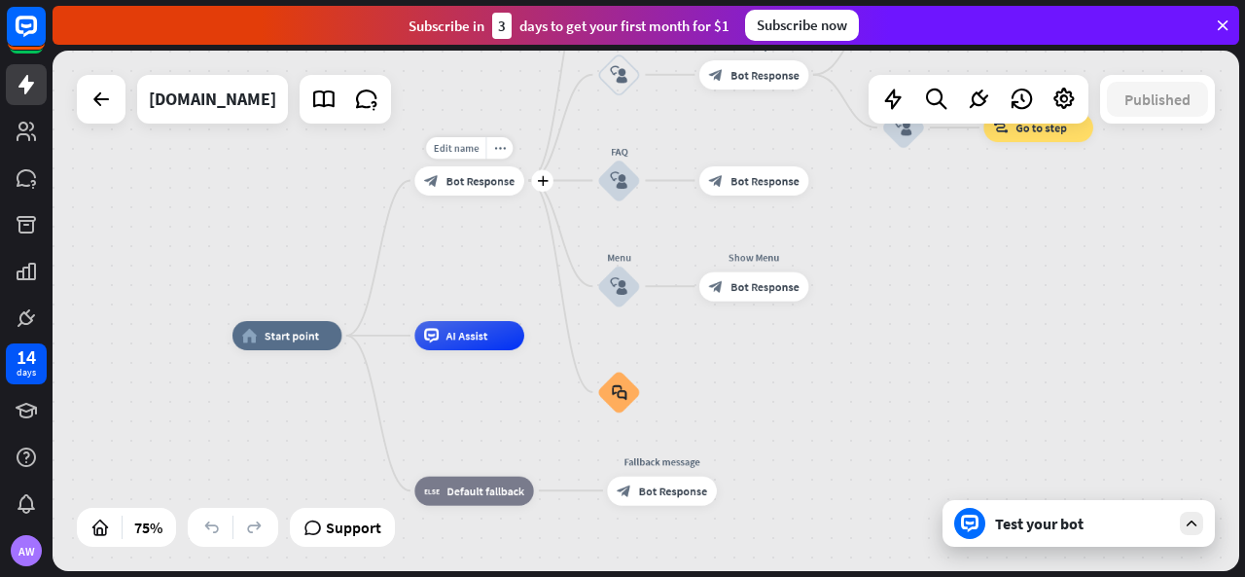
click at [470, 173] on span "Bot Response" at bounding box center [481, 180] width 69 height 15
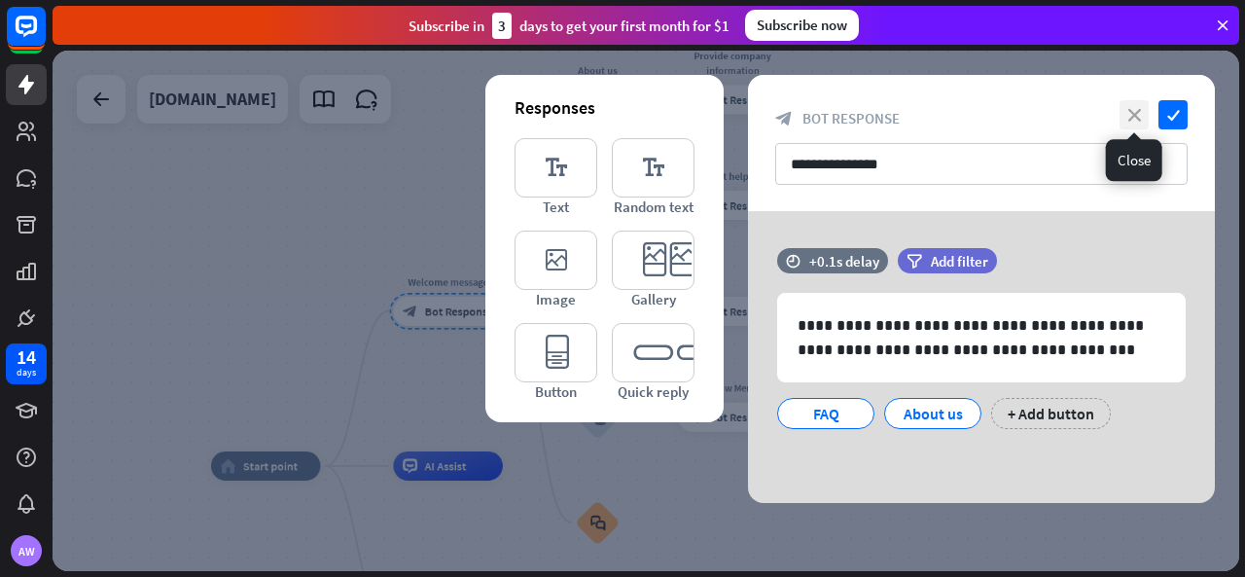
click at [1145, 107] on icon "close" at bounding box center [1134, 114] width 29 height 29
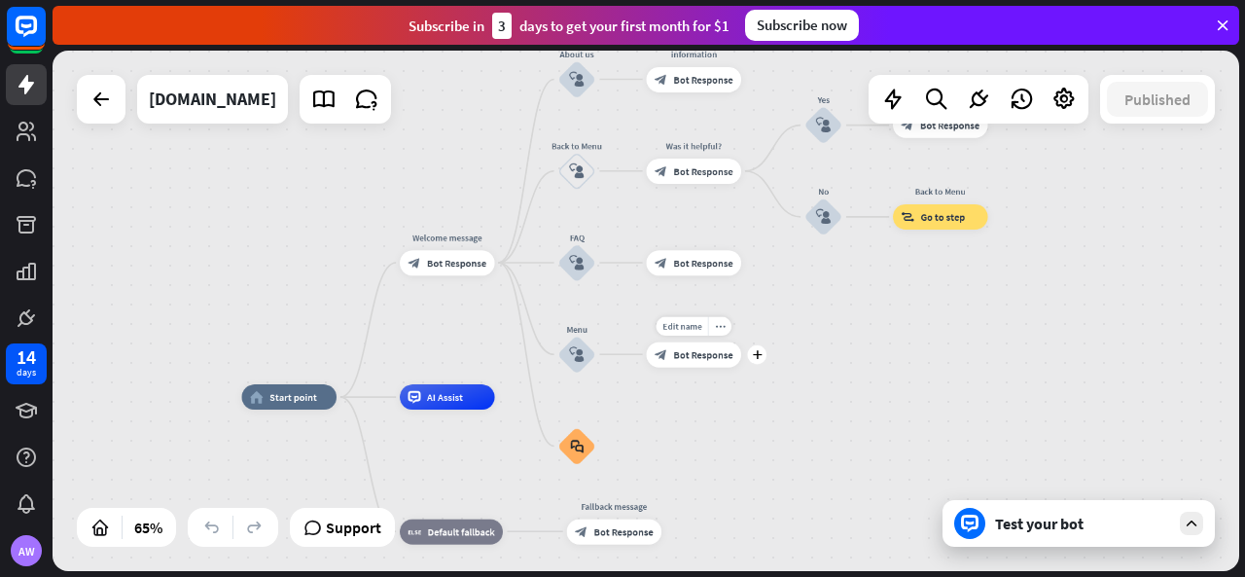
drag, startPoint x: 764, startPoint y: 429, endPoint x: 765, endPoint y: 375, distance: 54.5
click at [742, 367] on div "Edit name more_[PERSON_NAME] plus Show Menu block_bot_response Bot Response" at bounding box center [694, 354] width 95 height 25
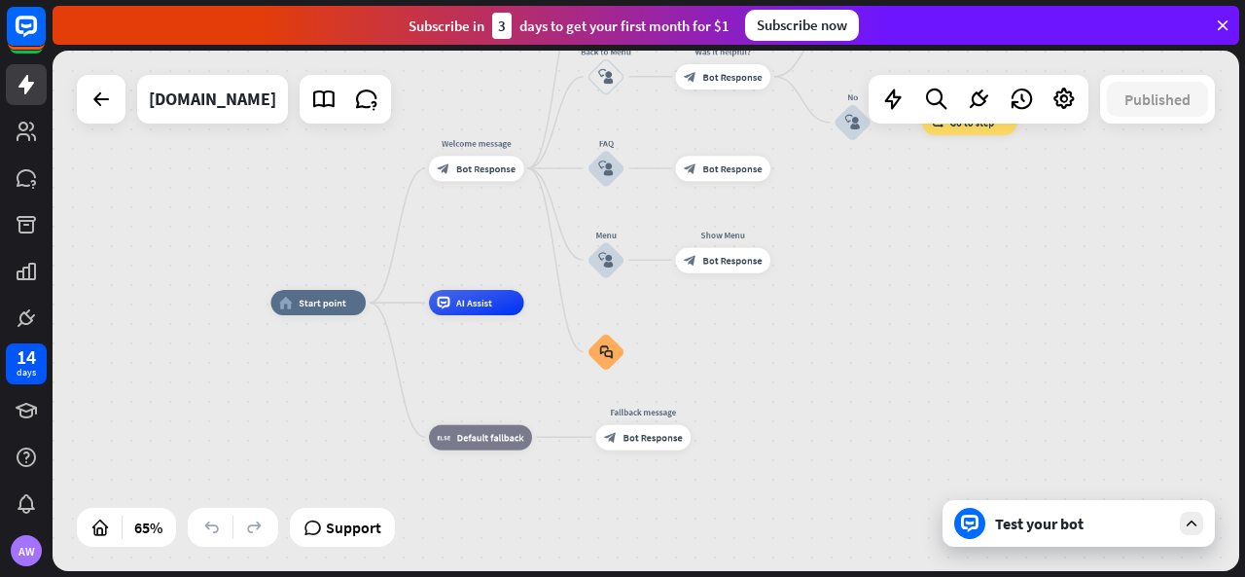
drag, startPoint x: 829, startPoint y: 401, endPoint x: 850, endPoint y: 353, distance: 52.3
click at [848, 353] on div "home_2 Start point Welcome message block_bot_response Bot Response About us blo…" at bounding box center [657, 472] width 772 height 339
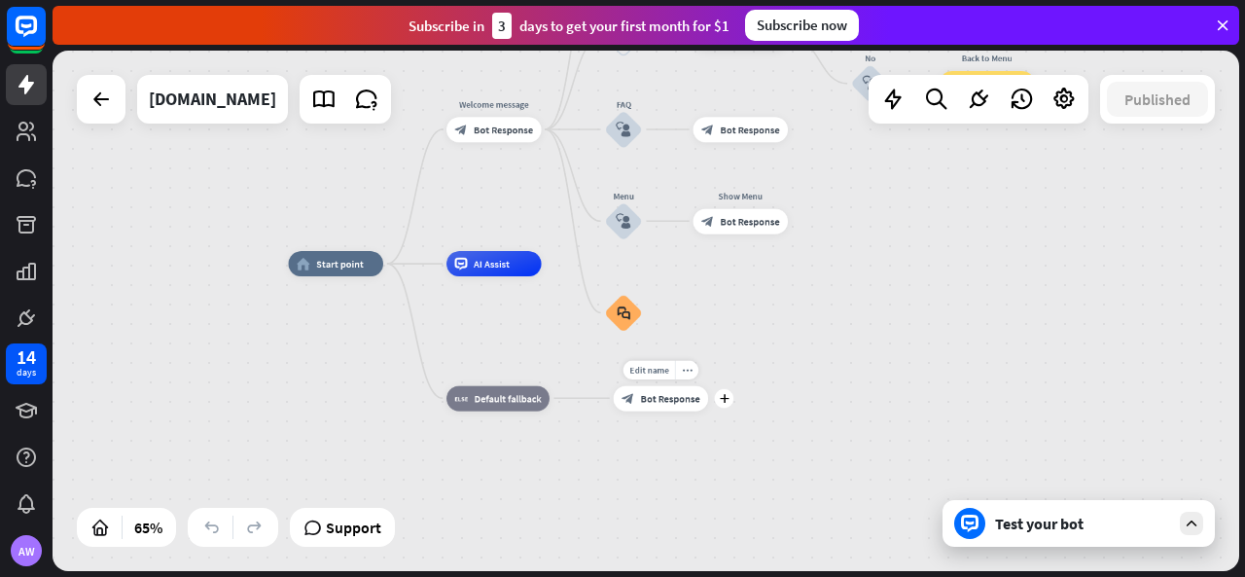
click at [683, 411] on div "Edit name more_horiz plus block_bot_response Bot Response" at bounding box center [661, 397] width 95 height 25
click at [680, 397] on span "Bot Response" at bounding box center [670, 398] width 59 height 13
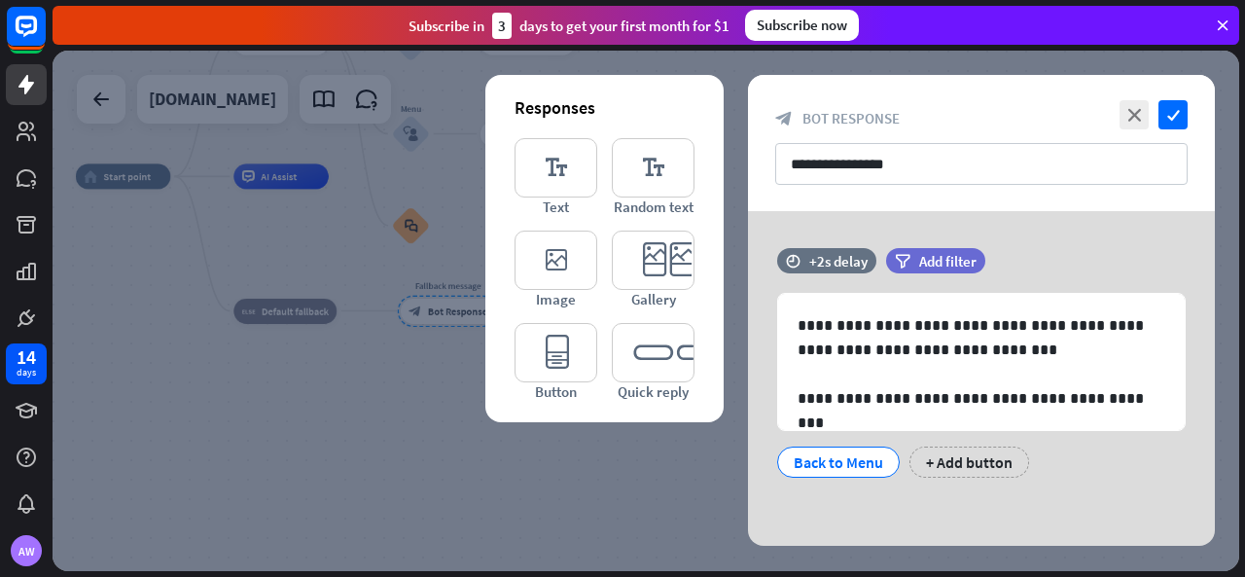
click at [321, 410] on div at bounding box center [646, 311] width 1187 height 521
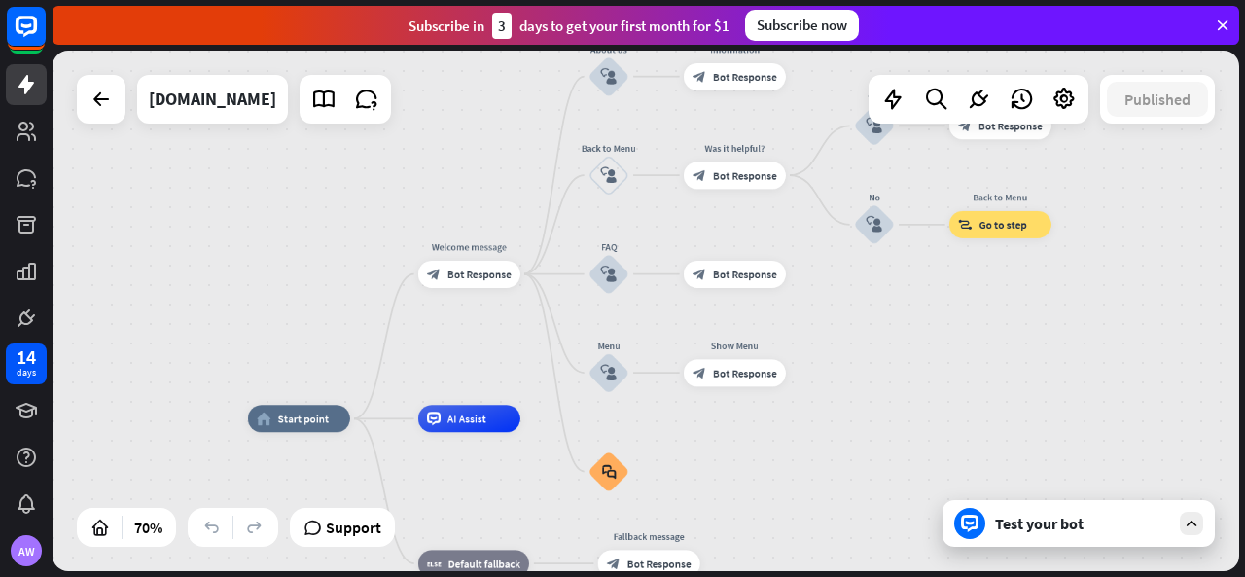
drag, startPoint x: 562, startPoint y: 264, endPoint x: 771, endPoint y: 520, distance: 329.9
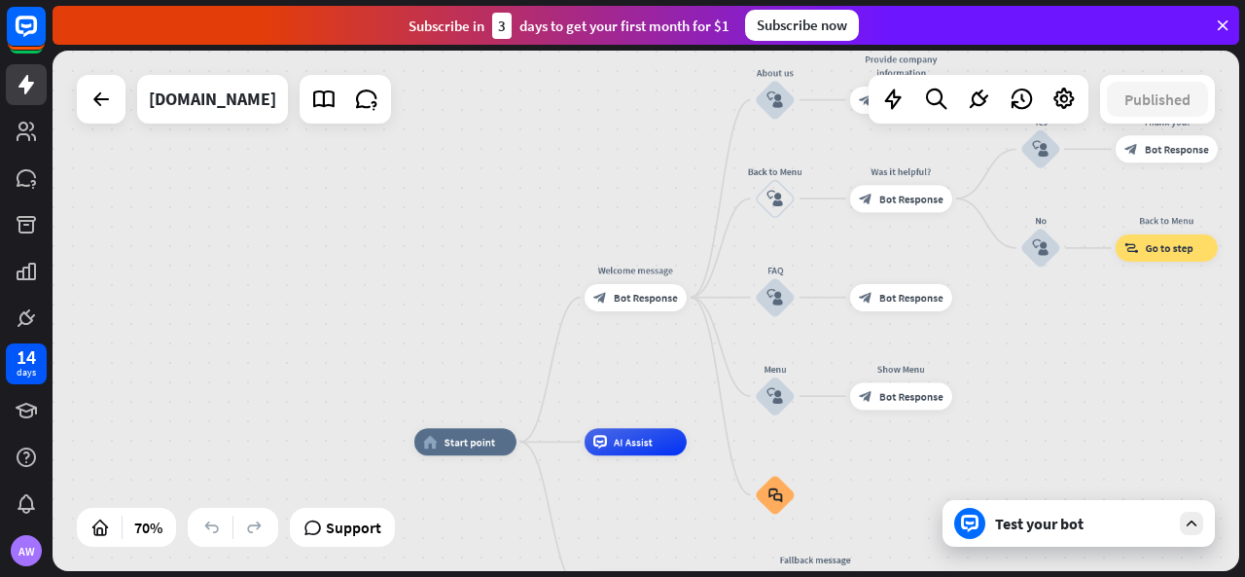
drag, startPoint x: 360, startPoint y: 273, endPoint x: 531, endPoint y: 297, distance: 172.8
click at [531, 297] on div "home_2 Start point Welcome message block_bot_response Bot Response About us blo…" at bounding box center [646, 311] width 1187 height 521
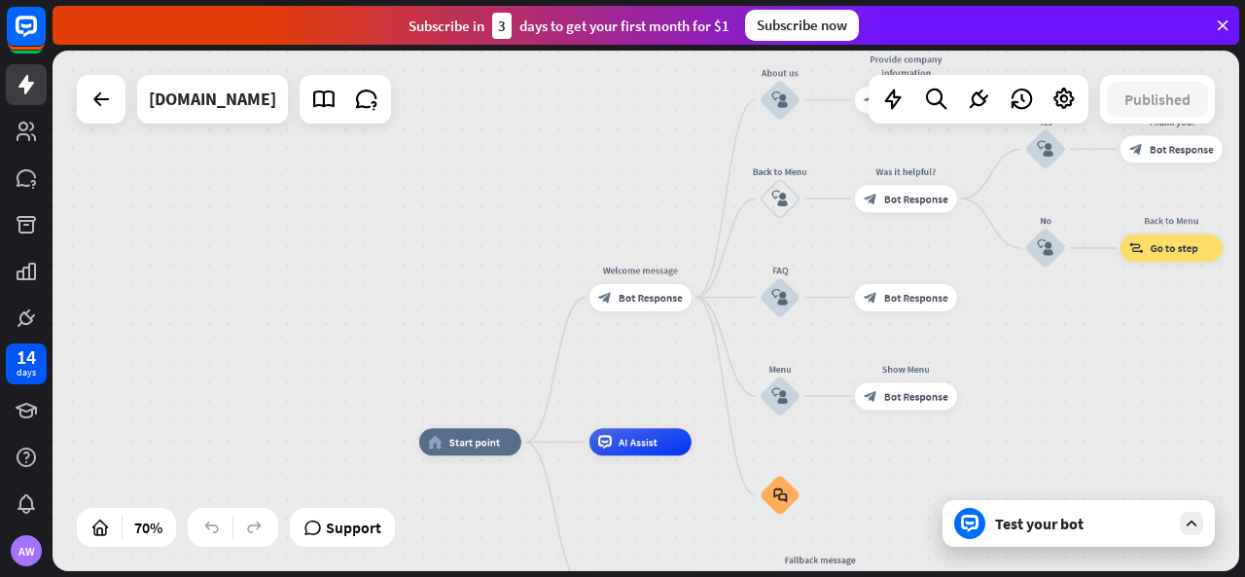
click at [590, 300] on div "Welcome message block_bot_response Bot Response" at bounding box center [641, 297] width 102 height 27
drag, startPoint x: 583, startPoint y: 300, endPoint x: 642, endPoint y: 309, distance: 60.1
click at [642, 309] on div "Edit name more_horiz plus Welcome message block_bot_response Bot Response" at bounding box center [644, 296] width 102 height 27
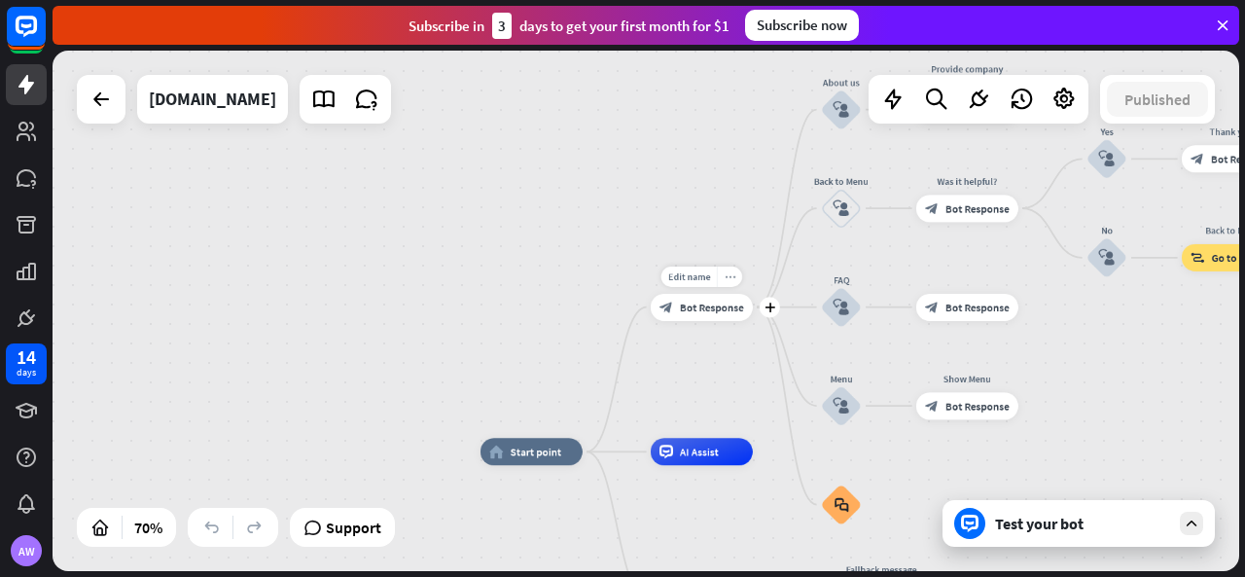
click at [730, 277] on icon "more_horiz" at bounding box center [730, 276] width 11 height 11
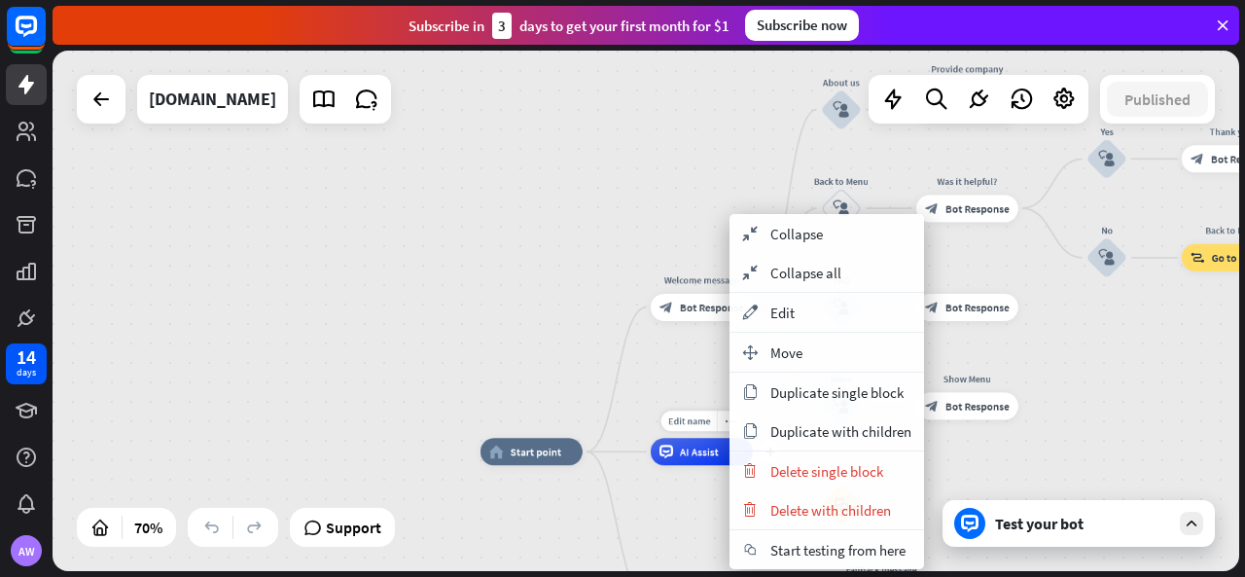
click at [651, 465] on div "Edit name more_horiz plus AI Assist" at bounding box center [702, 451] width 102 height 27
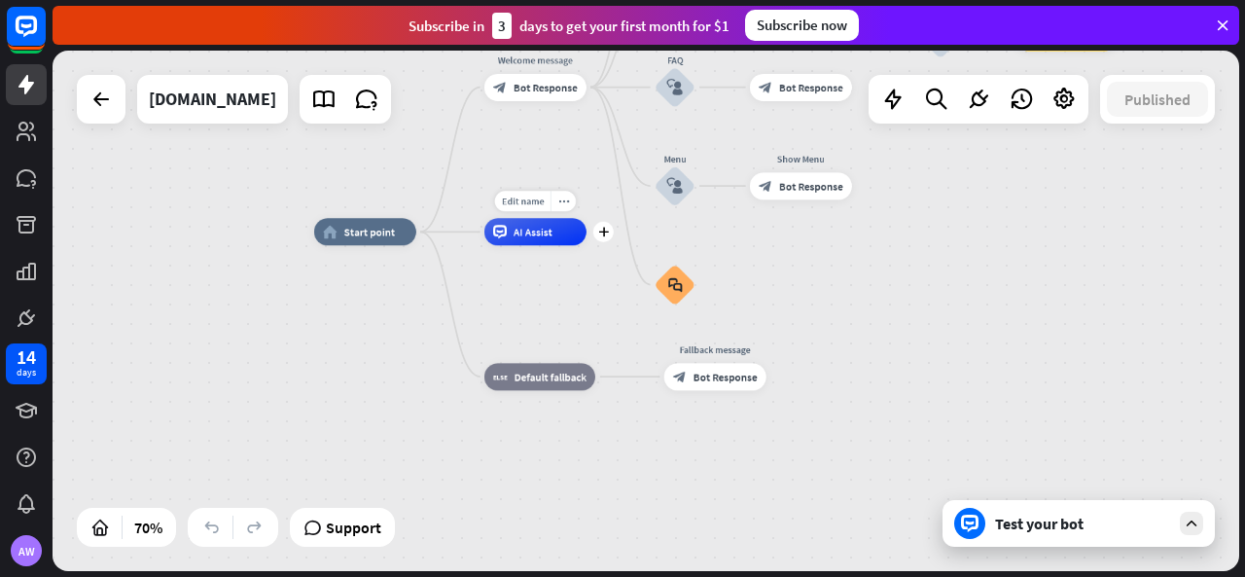
drag, startPoint x: 586, startPoint y: 386, endPoint x: 517, endPoint y: 262, distance: 142.4
click at [517, 245] on div "Edit name more_horiz plus AI Assist" at bounding box center [536, 231] width 102 height 27
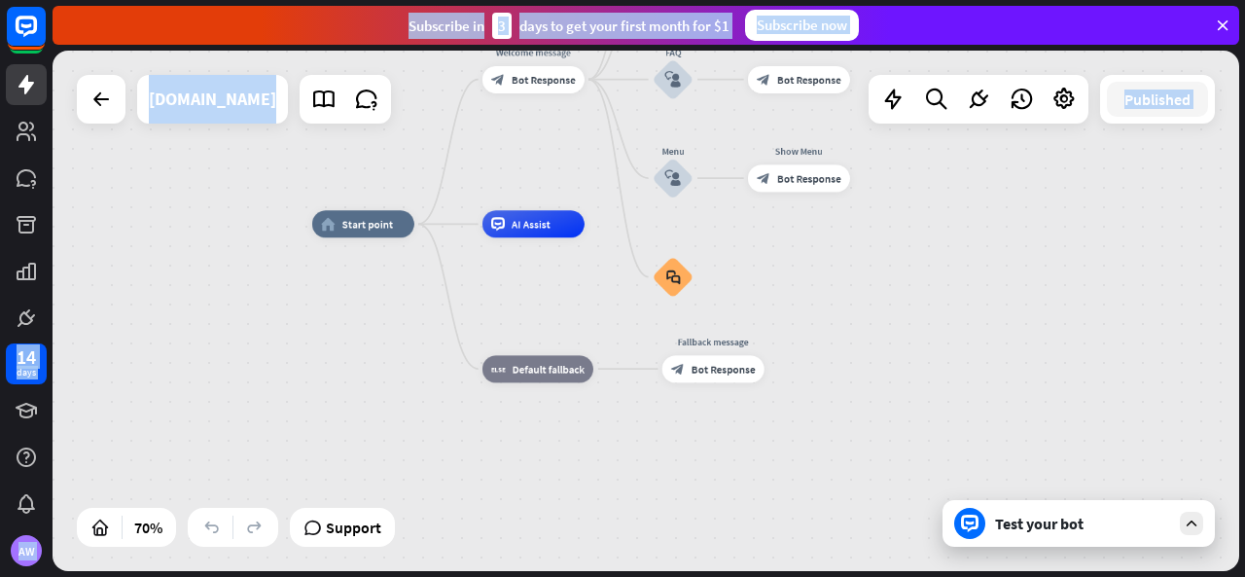
drag, startPoint x: 535, startPoint y: 434, endPoint x: 654, endPoint y: 377, distance: 131.9
click at [536, 434] on div "home_2 Start point Welcome message block_bot_response Bot Response About us blo…" at bounding box center [727, 406] width 831 height 365
click at [1083, 90] on div at bounding box center [979, 99] width 220 height 49
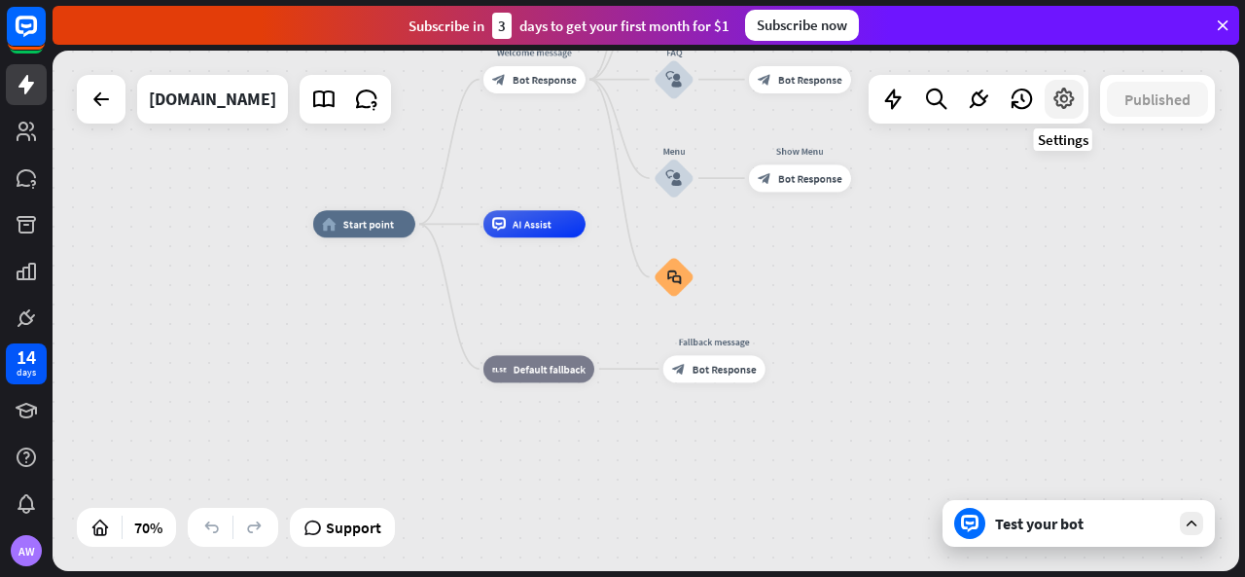
click at [1066, 95] on icon at bounding box center [1064, 99] width 25 height 25
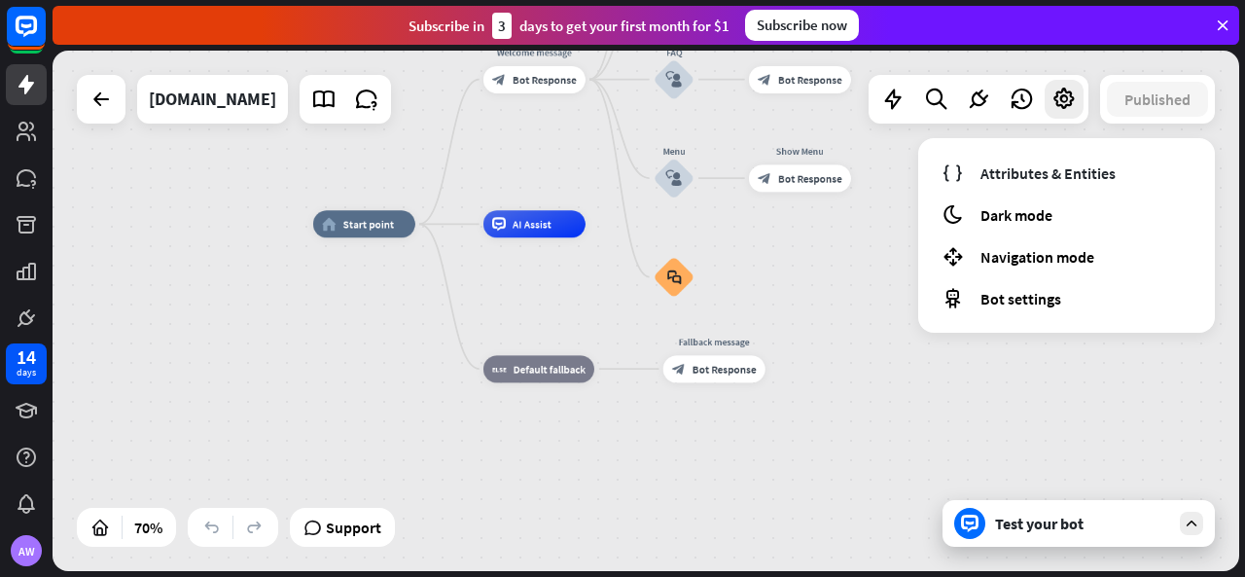
click at [822, 221] on div "home_2 Start point Welcome message block_bot_response Bot Response About us blo…" at bounding box center [646, 311] width 1187 height 521
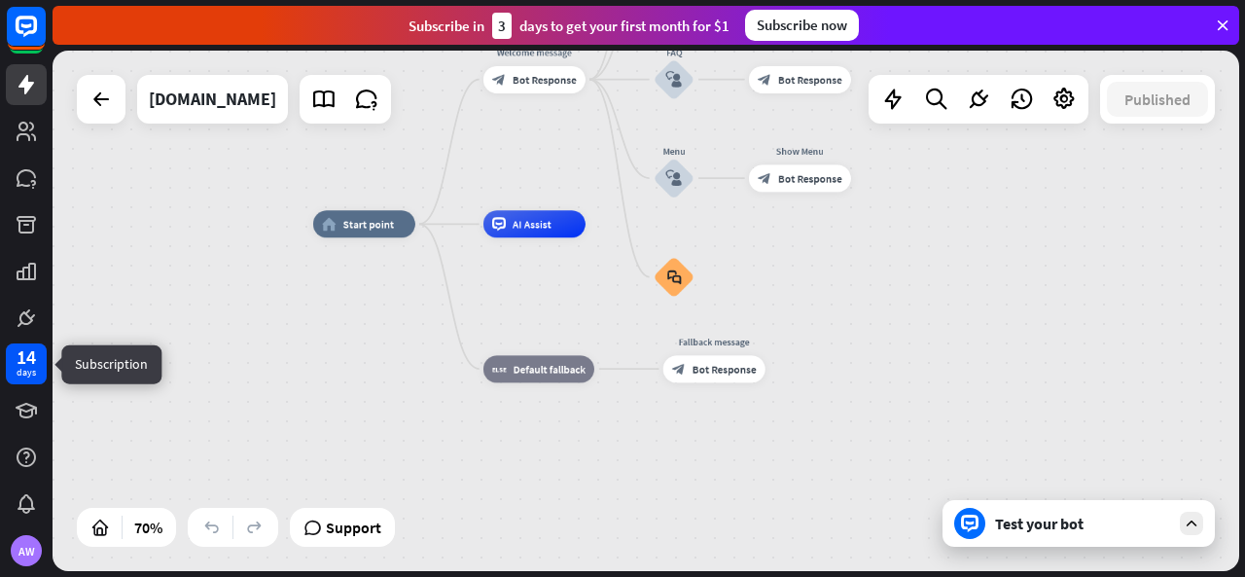
click at [32, 348] on div "14" at bounding box center [26, 357] width 19 height 18
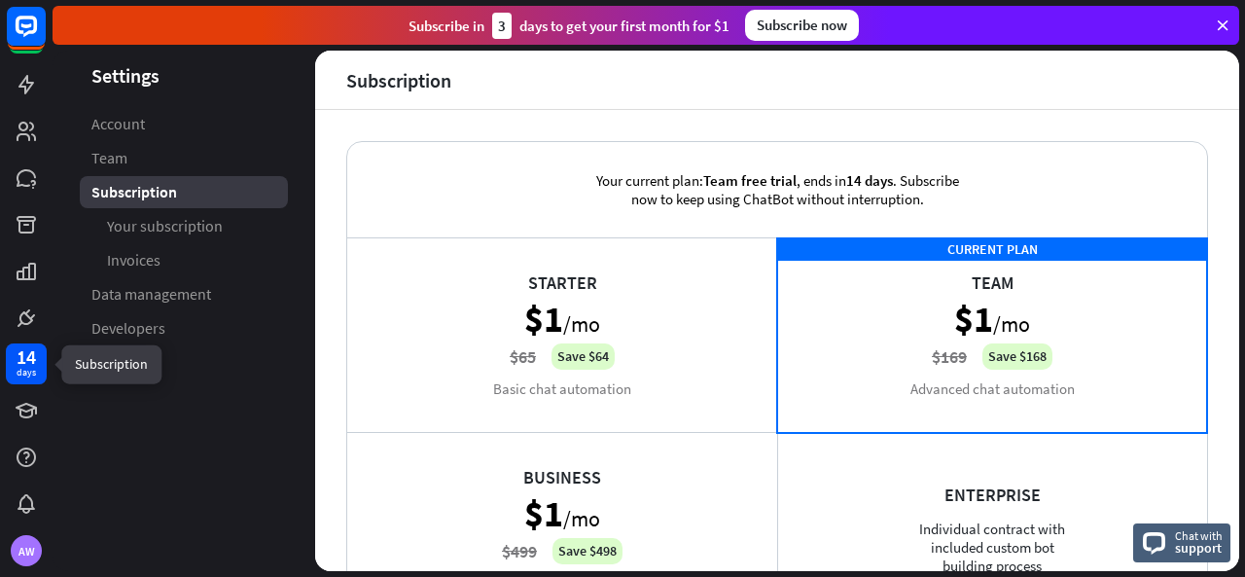
click at [11, 369] on div "14 days" at bounding box center [26, 363] width 41 height 41
click at [27, 99] on link at bounding box center [26, 84] width 41 height 41
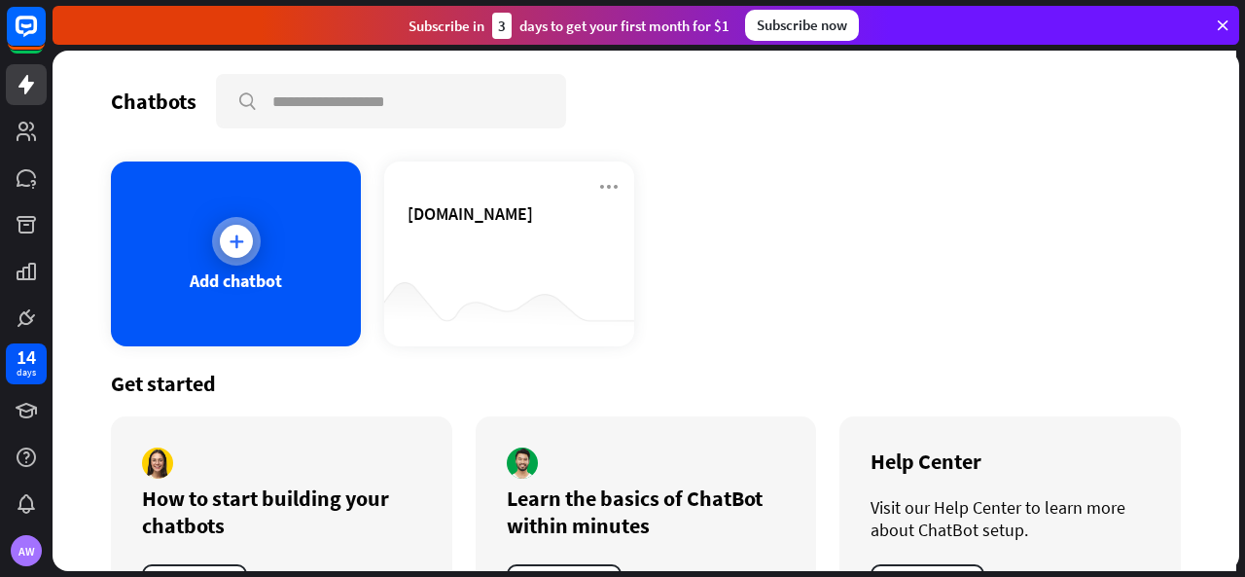
click at [180, 256] on div "Add chatbot" at bounding box center [236, 254] width 250 height 185
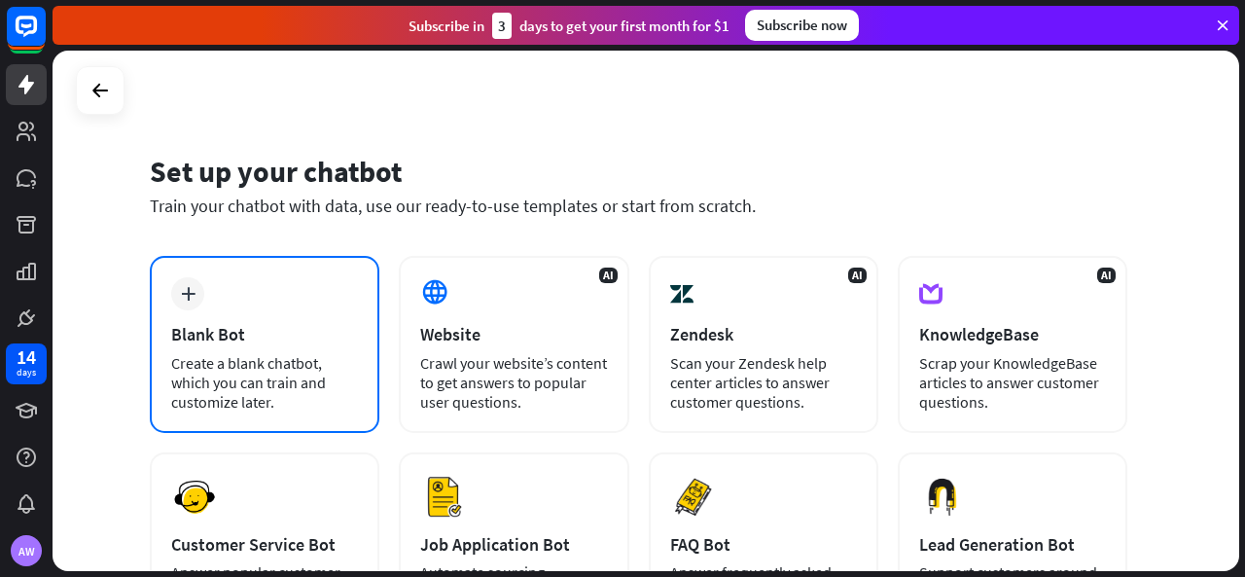
click at [317, 343] on div "Blank Bot" at bounding box center [264, 334] width 187 height 22
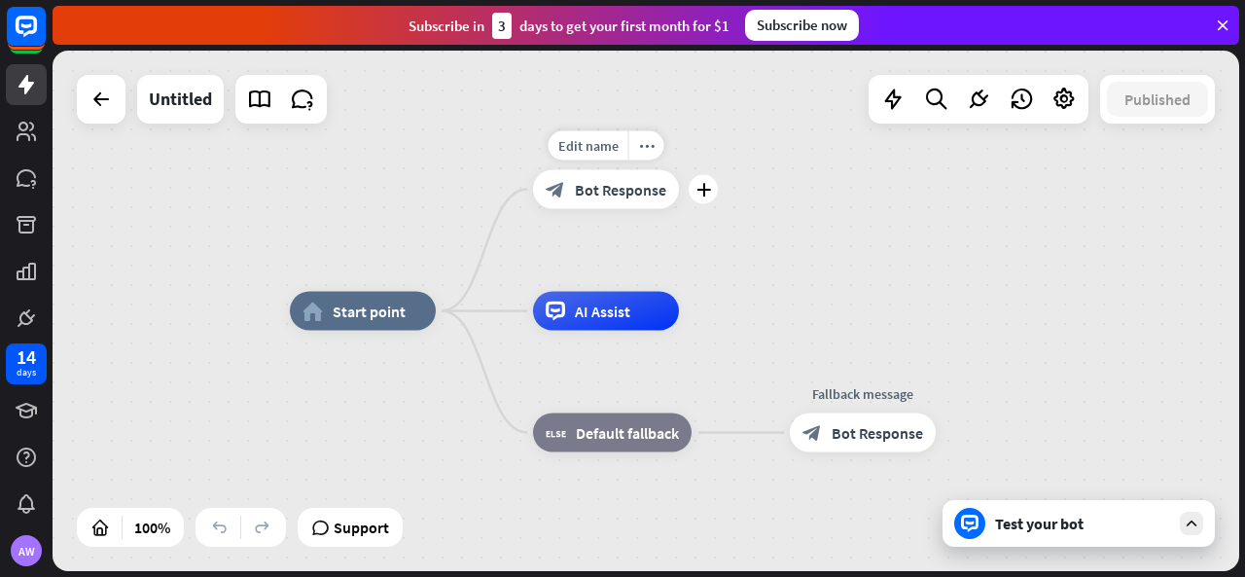
click at [625, 190] on span "Bot Response" at bounding box center [620, 189] width 91 height 19
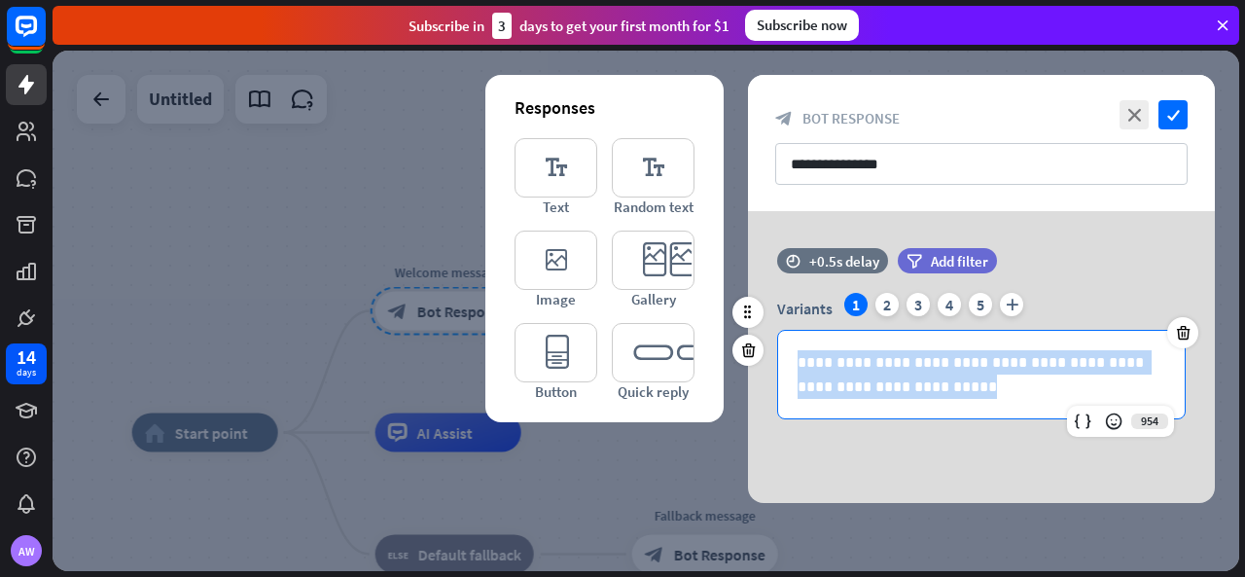
drag, startPoint x: 935, startPoint y: 389, endPoint x: 766, endPoint y: 345, distance: 174.9
click at [766, 345] on div "**********" at bounding box center [981, 356] width 467 height 126
copy p "**********"
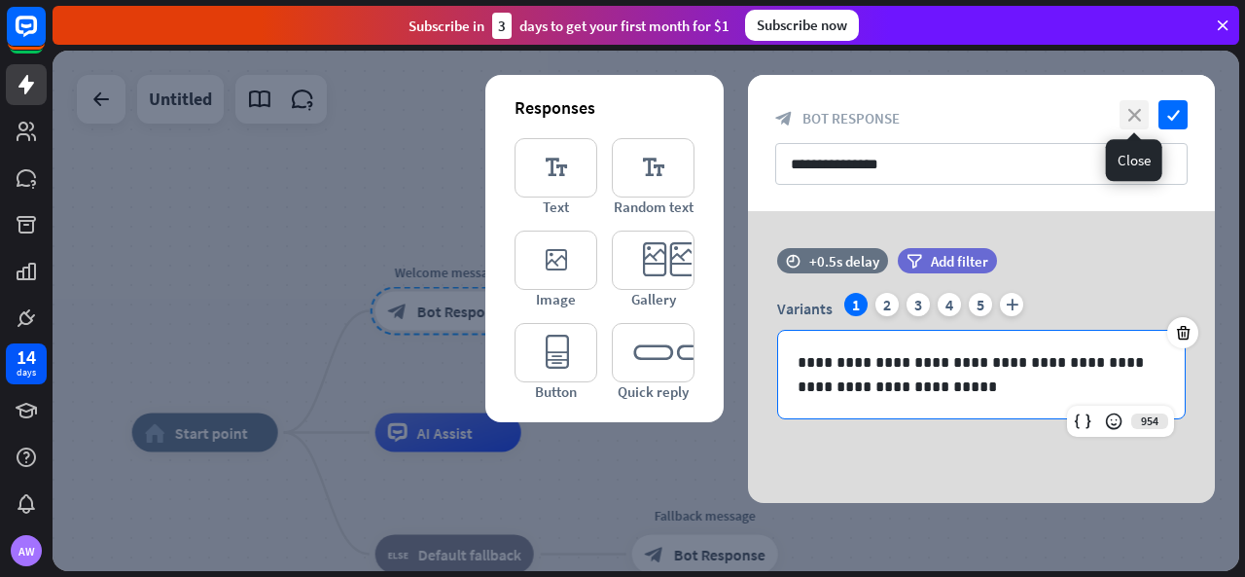
click at [1133, 110] on icon "close" at bounding box center [1134, 114] width 29 height 29
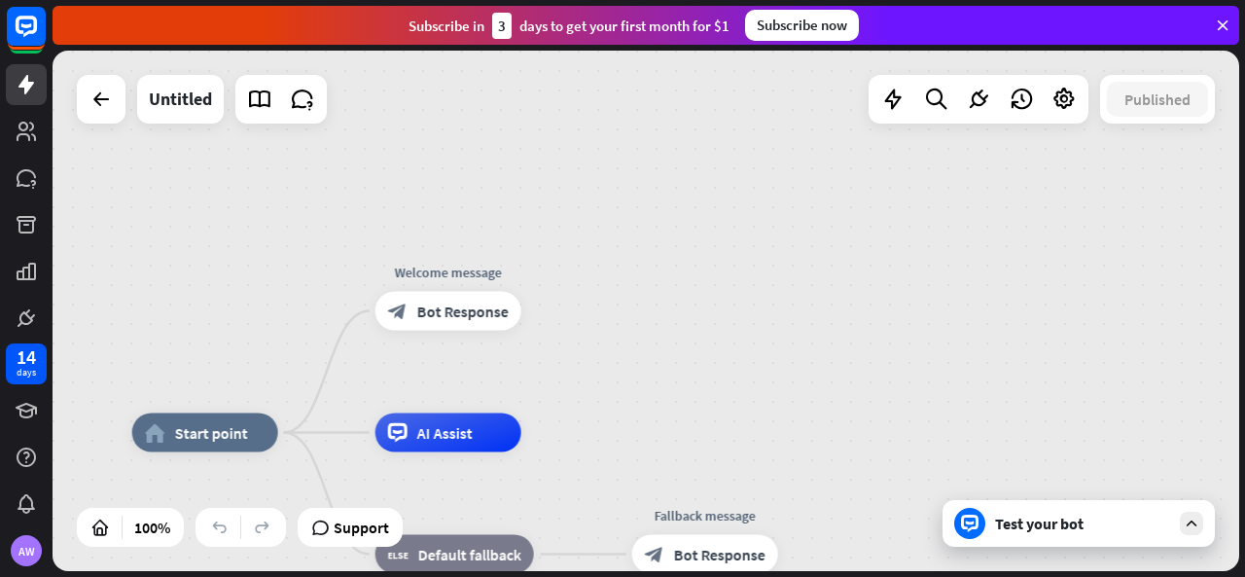
click at [783, 306] on div "home_2 Start point Welcome message block_bot_response Bot Response AI Assist bl…" at bounding box center [646, 311] width 1187 height 521
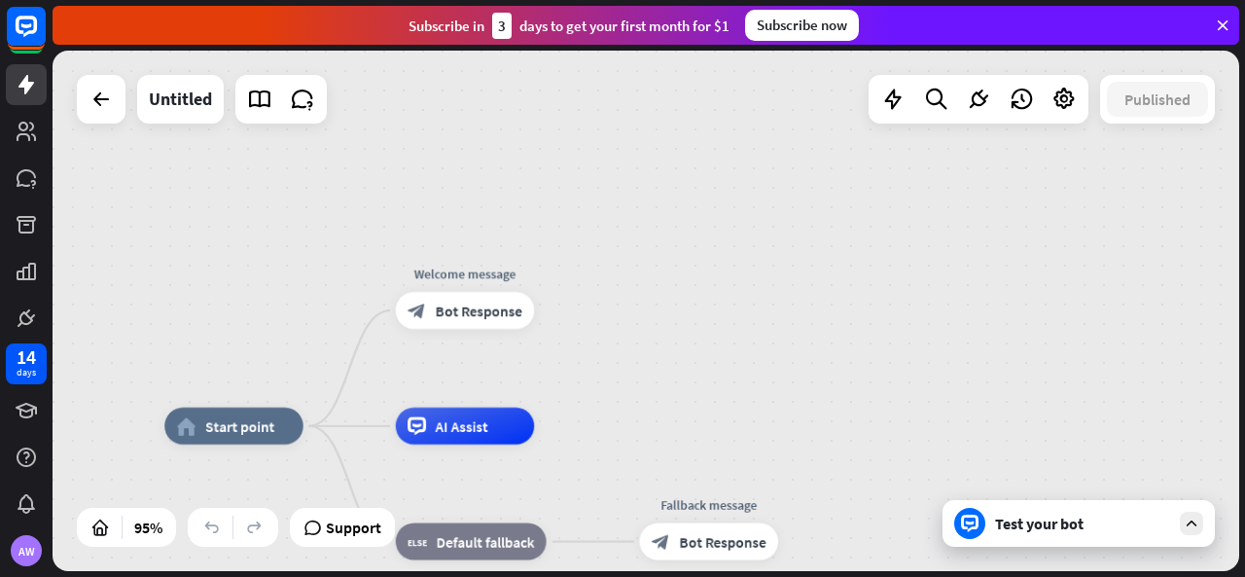
drag, startPoint x: 646, startPoint y: 369, endPoint x: 659, endPoint y: 209, distance: 160.1
click at [659, 216] on div "home_2 Start point Welcome message block_bot_response Bot Response AI Assist bl…" at bounding box center [646, 311] width 1187 height 521
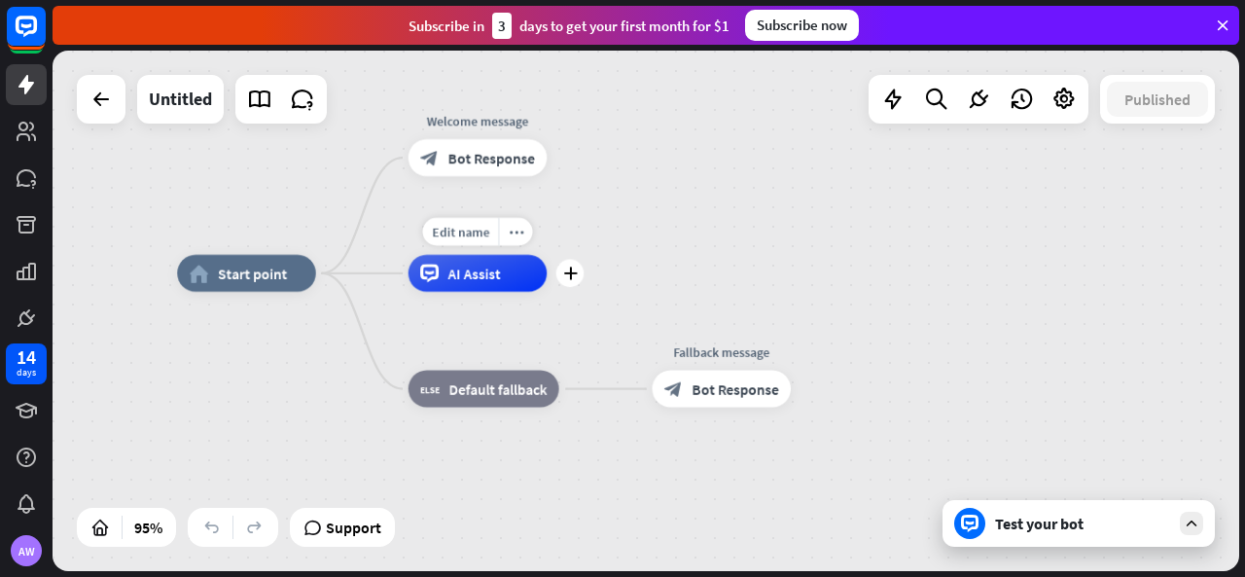
click at [533, 291] on div "AI Assist" at bounding box center [478, 273] width 139 height 37
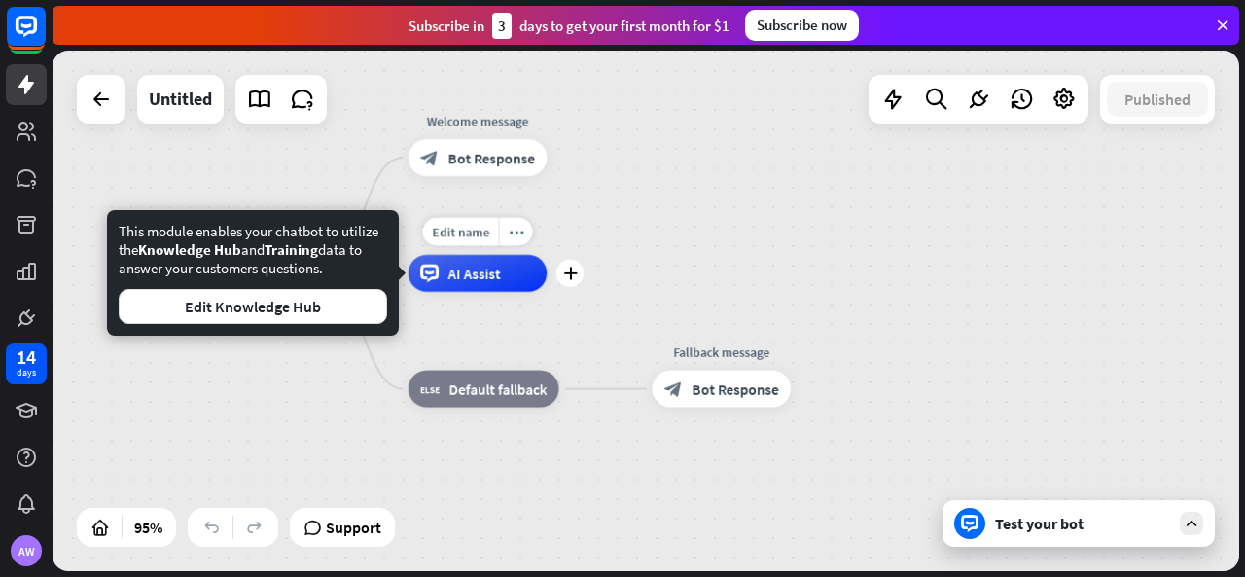
click at [446, 289] on div "AI Assist" at bounding box center [478, 273] width 139 height 37
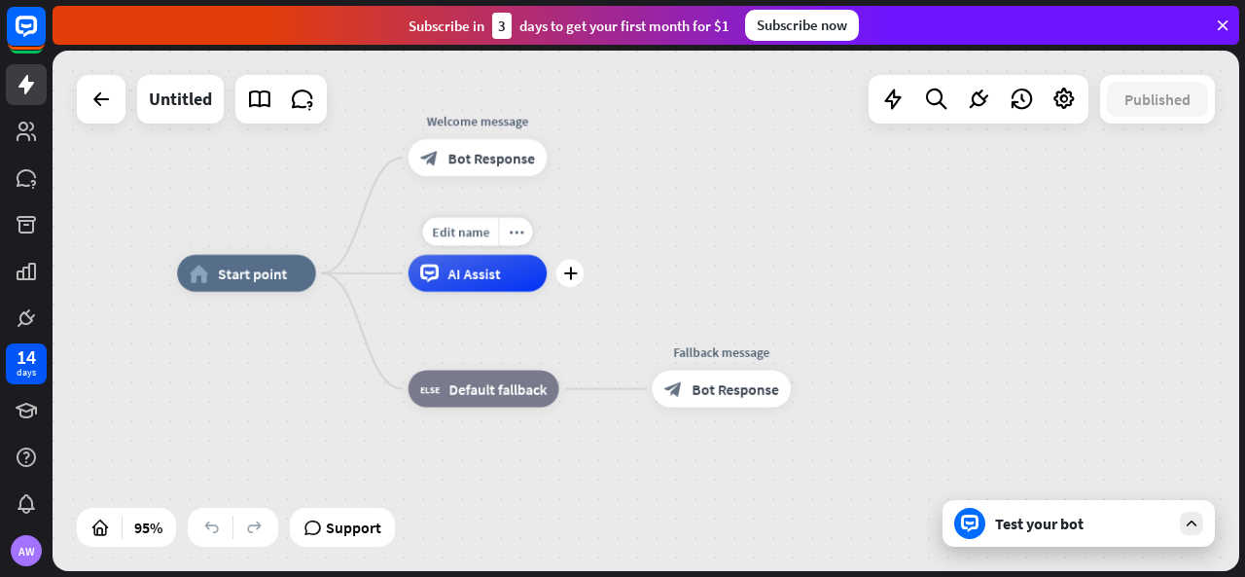
click at [450, 277] on span "AI Assist" at bounding box center [475, 273] width 53 height 18
click at [477, 242] on div "Edit name" at bounding box center [460, 232] width 76 height 28
click at [522, 292] on div "plus AI Assist" at bounding box center [478, 273] width 139 height 37
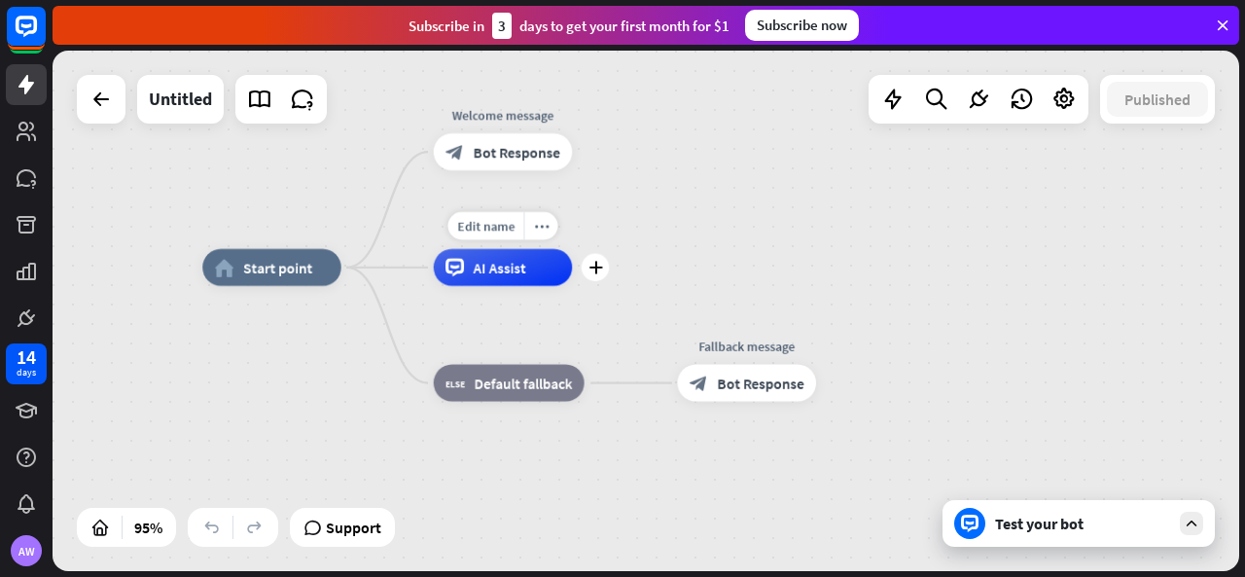
drag, startPoint x: 460, startPoint y: 293, endPoint x: 508, endPoint y: 282, distance: 48.9
click at [508, 282] on div "Edit name more_horiz plus AI Assist" at bounding box center [503, 267] width 139 height 37
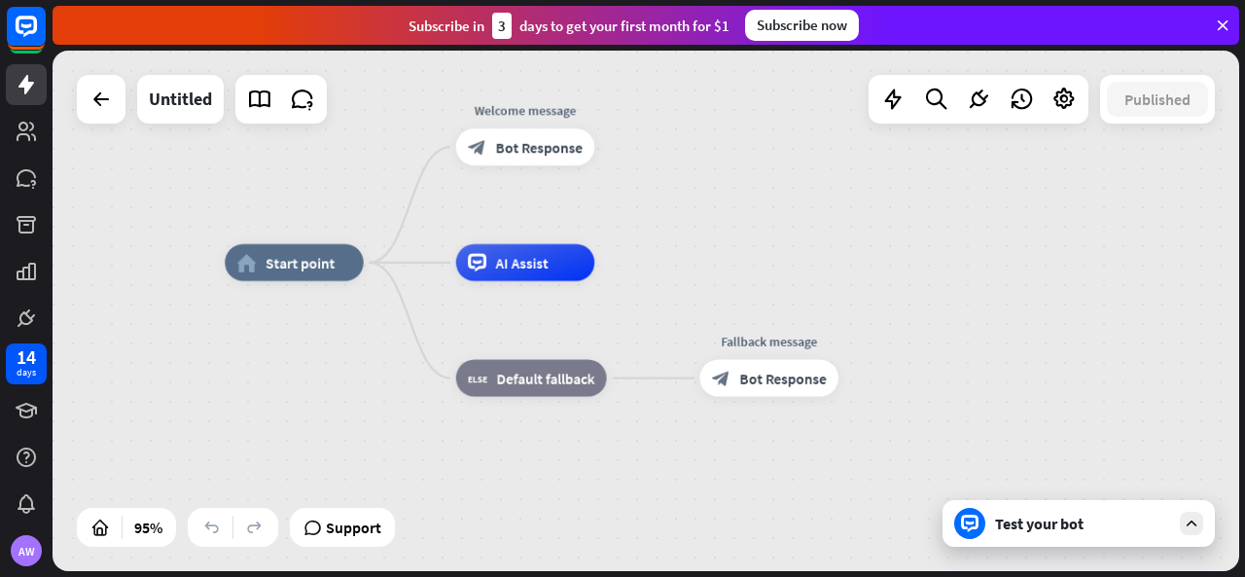
click at [708, 224] on div "home_2 Start point Welcome message block_bot_response Bot Response Edit name mo…" at bounding box center [646, 311] width 1187 height 521
click at [559, 112] on icon "more_horiz" at bounding box center [564, 105] width 15 height 14
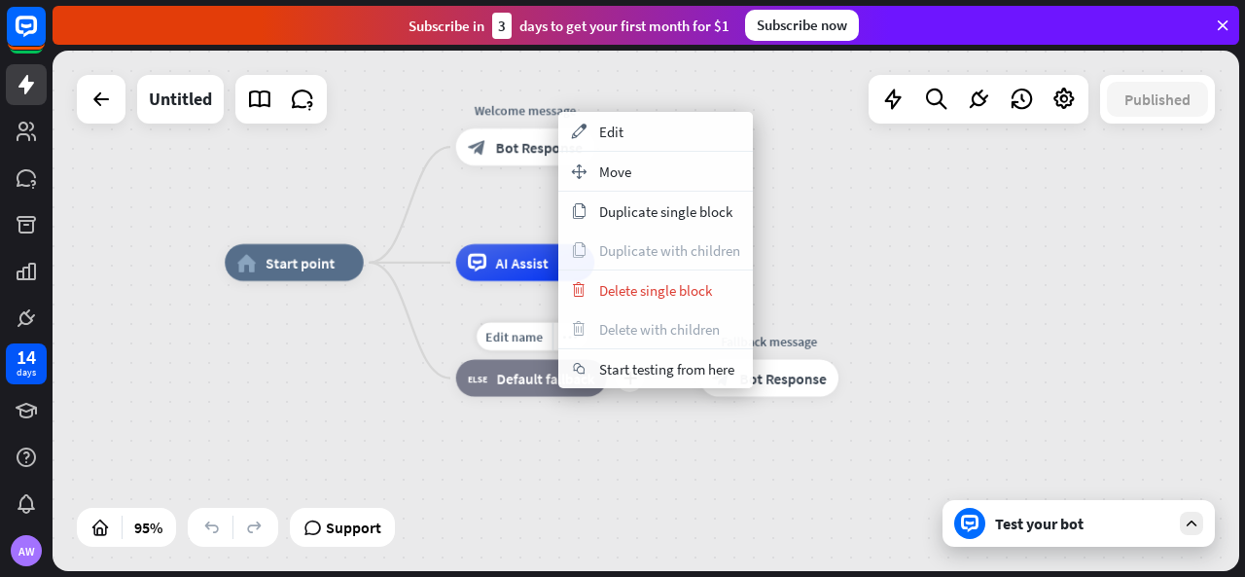
click at [504, 380] on span "Default fallback" at bounding box center [546, 378] width 98 height 18
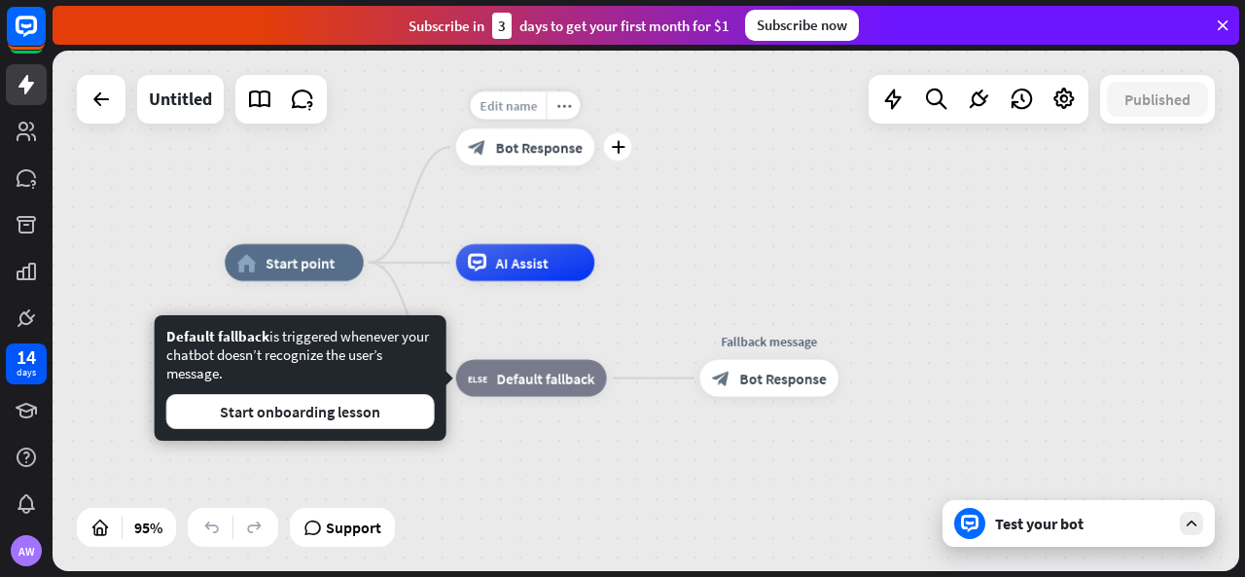
click at [528, 105] on span "Edit name" at bounding box center [508, 105] width 57 height 17
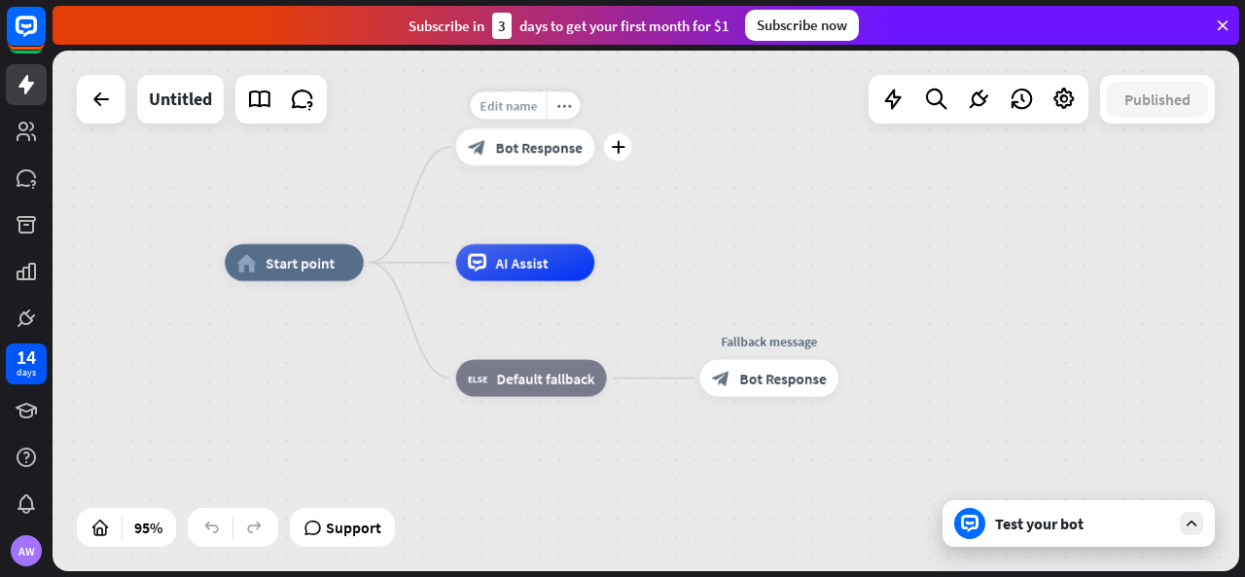
click at [521, 116] on div "Edit name" at bounding box center [508, 105] width 76 height 28
type input "*"
click at [564, 110] on input "**********" at bounding box center [524, 106] width 129 height 26
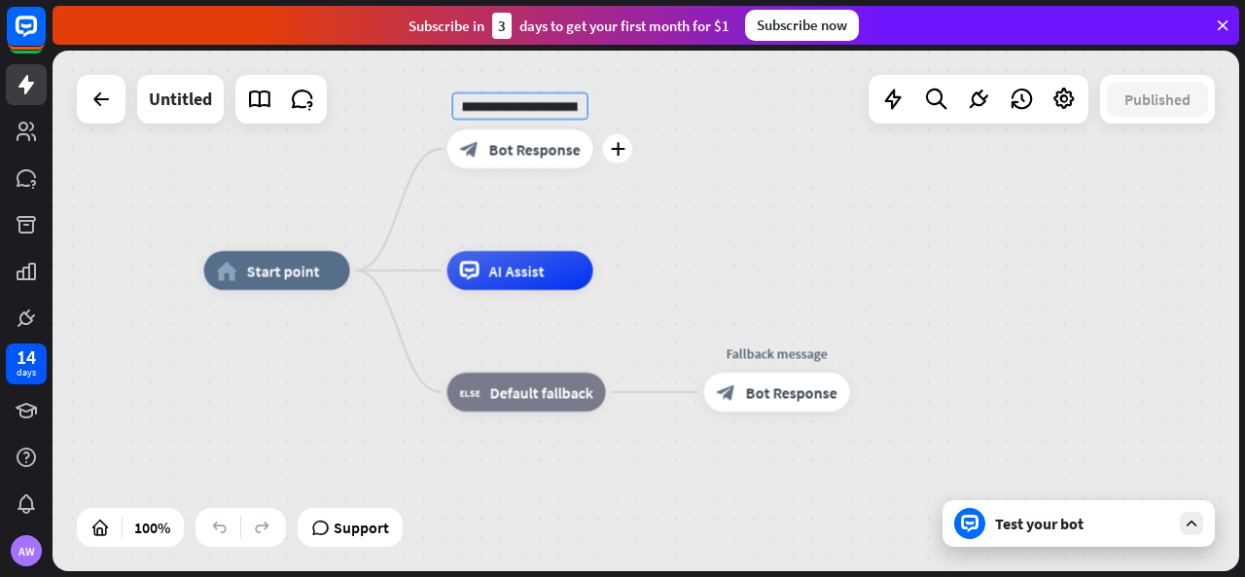
click at [559, 106] on input "**********" at bounding box center [520, 105] width 136 height 27
type input "**********"
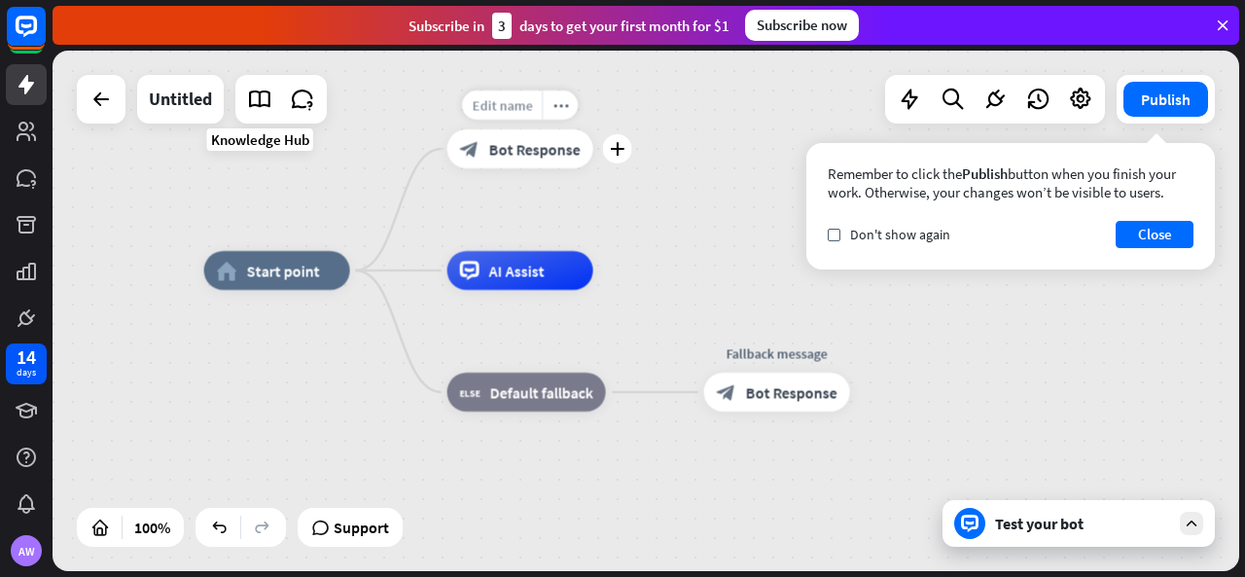
click at [506, 114] on span "Edit name" at bounding box center [502, 105] width 60 height 18
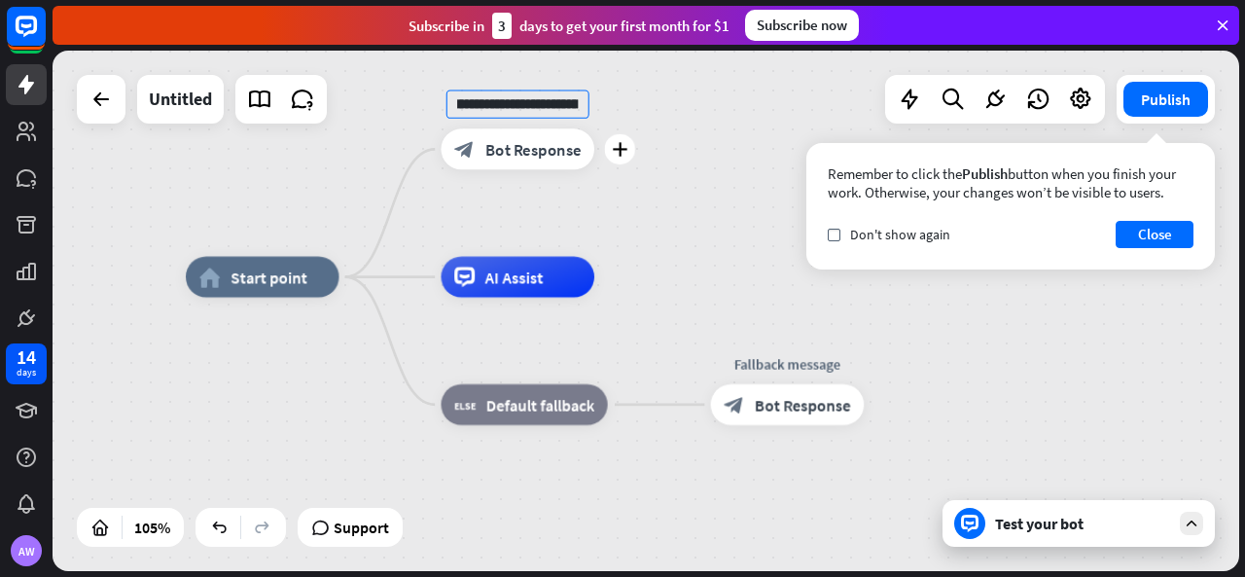
click at [520, 104] on input "**********" at bounding box center [518, 104] width 143 height 28
type input "**********"
drag, startPoint x: 652, startPoint y: 204, endPoint x: 668, endPoint y: 196, distance: 18.7
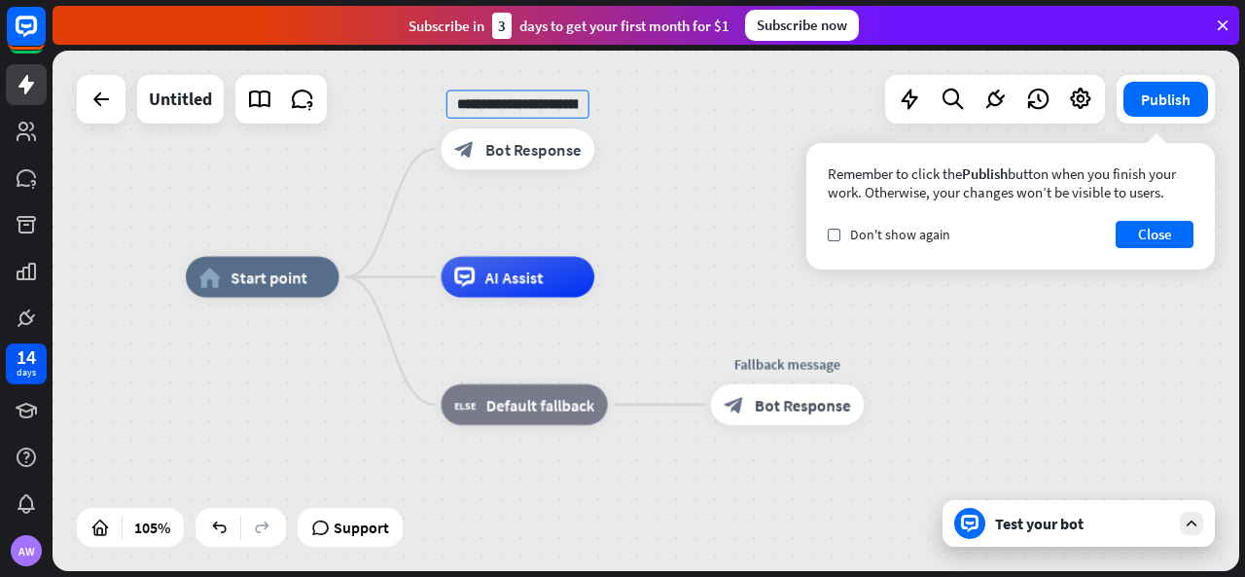
click at [652, 203] on div "**********" at bounding box center [646, 311] width 1187 height 521
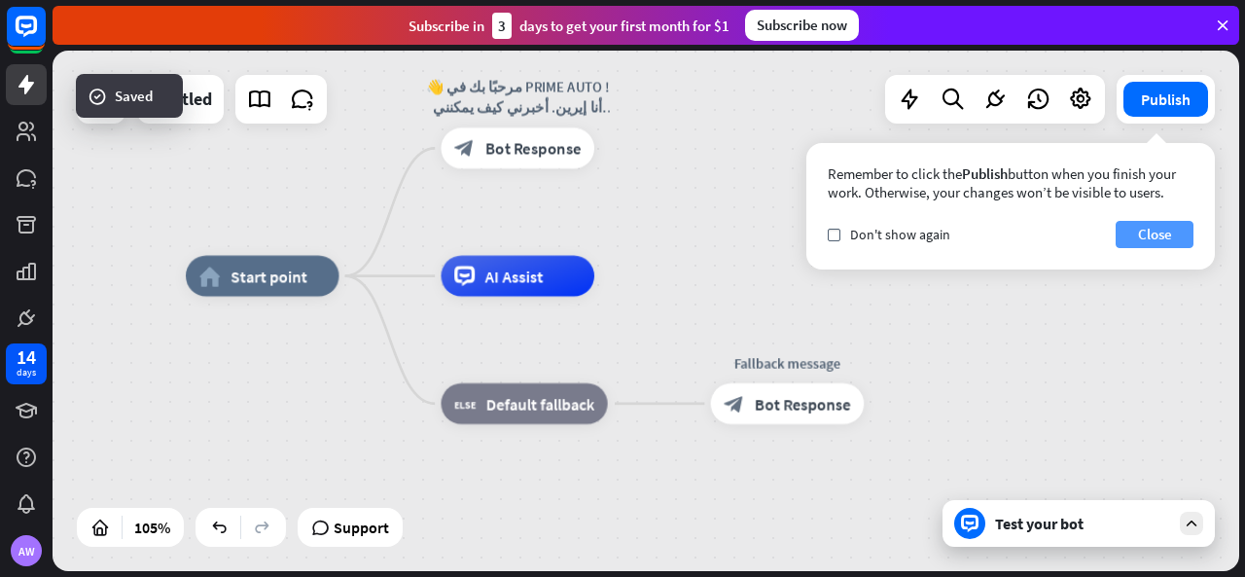
click at [1150, 233] on button "Close" at bounding box center [1155, 234] width 78 height 27
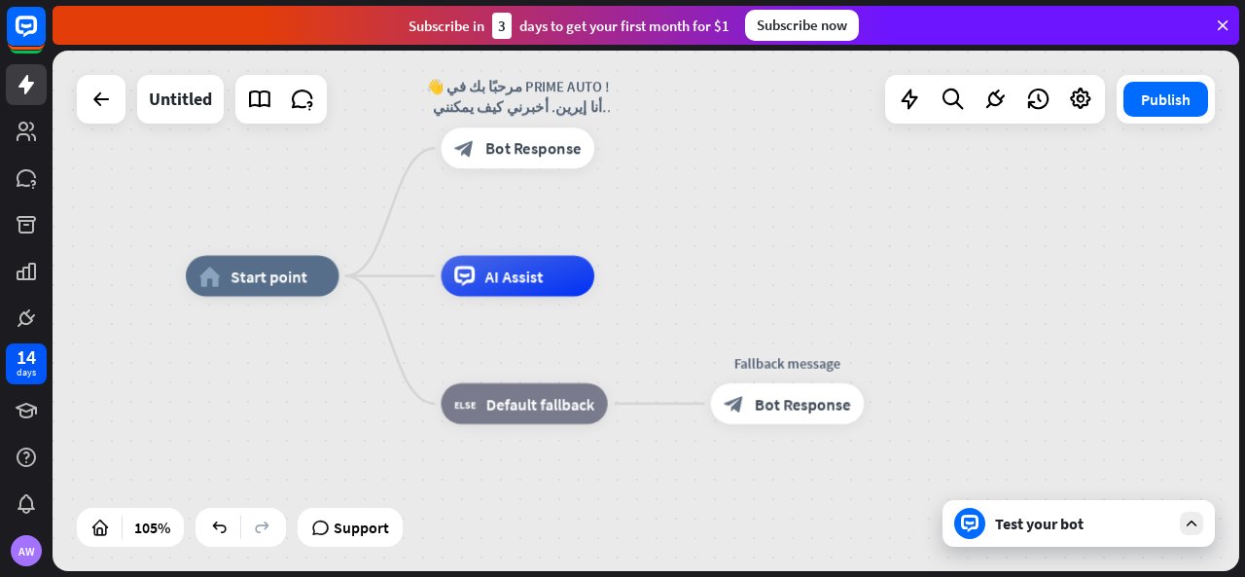
drag, startPoint x: 782, startPoint y: 126, endPoint x: 743, endPoint y: 126, distance: 38.9
click at [785, 124] on div "home_2 Start point Edit name more_[PERSON_NAME] 👋 مرحبًا بك في PRIME AUTO ! أنا…" at bounding box center [646, 311] width 1187 height 521
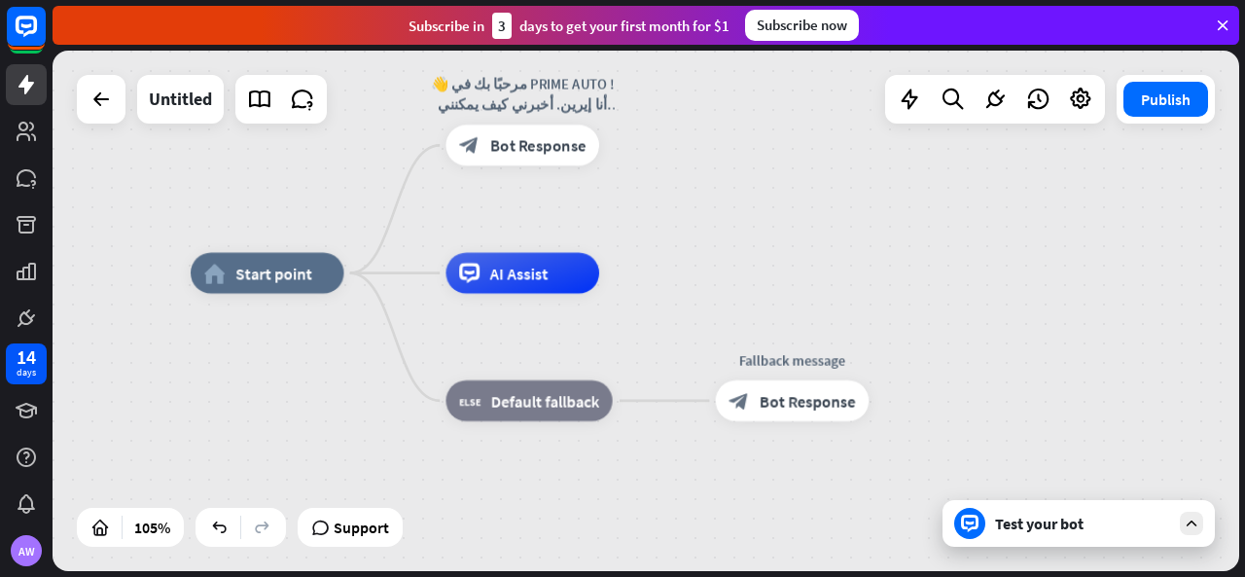
click at [1225, 22] on icon at bounding box center [1223, 26] width 18 height 18
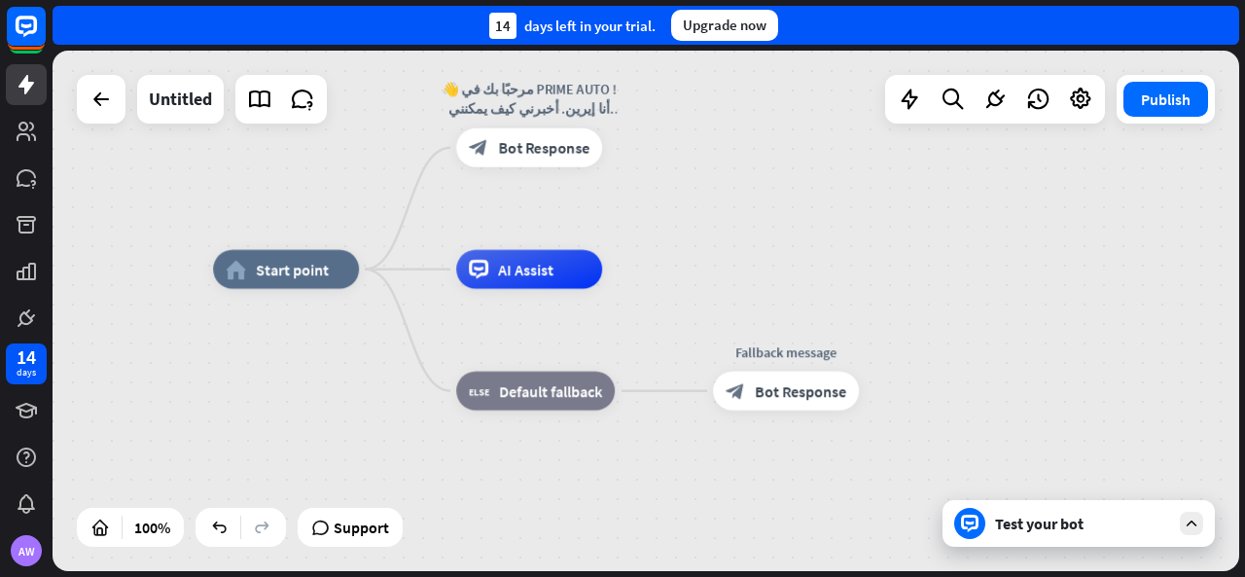
drag, startPoint x: 659, startPoint y: 229, endPoint x: 662, endPoint y: 168, distance: 60.4
click at [662, 168] on div "home_2 Start point 👋 مرحبًا بك في PRIME AUTO ! أنا إيرين. أخبرني كيف يمكنني مسا…" at bounding box center [646, 311] width 1187 height 521
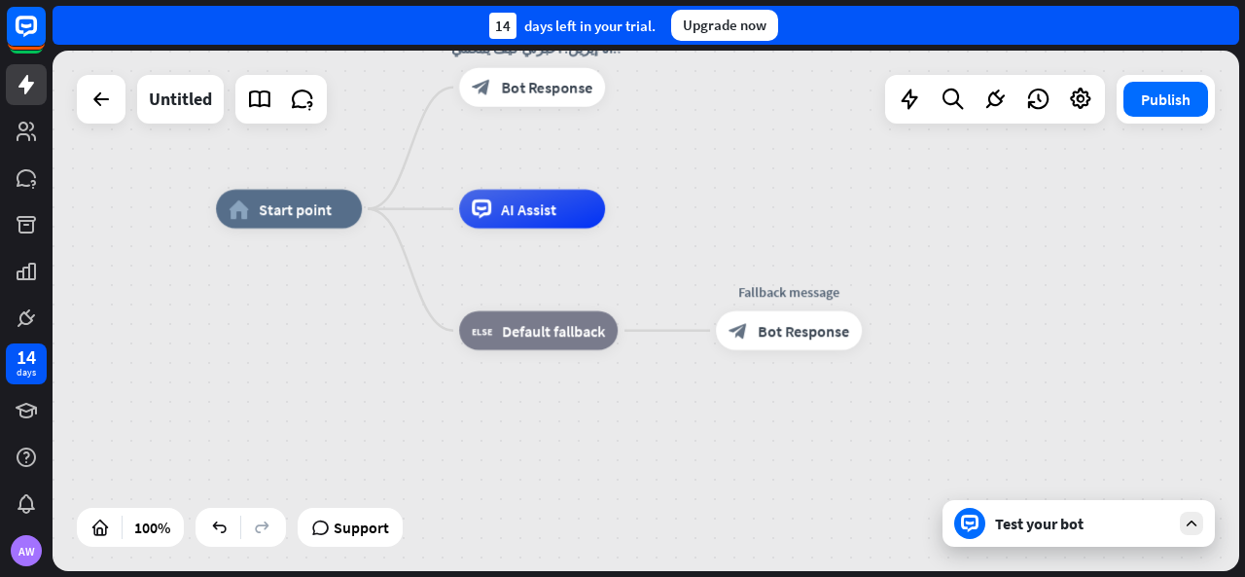
drag, startPoint x: 799, startPoint y: 137, endPoint x: 786, endPoint y: 163, distance: 29.2
click at [786, 162] on div "home_2 Start point 👋 مرحبًا بك في PRIME AUTO ! أنا إيرين. أخبرني كيف يمكنني مسا…" at bounding box center [646, 311] width 1187 height 521
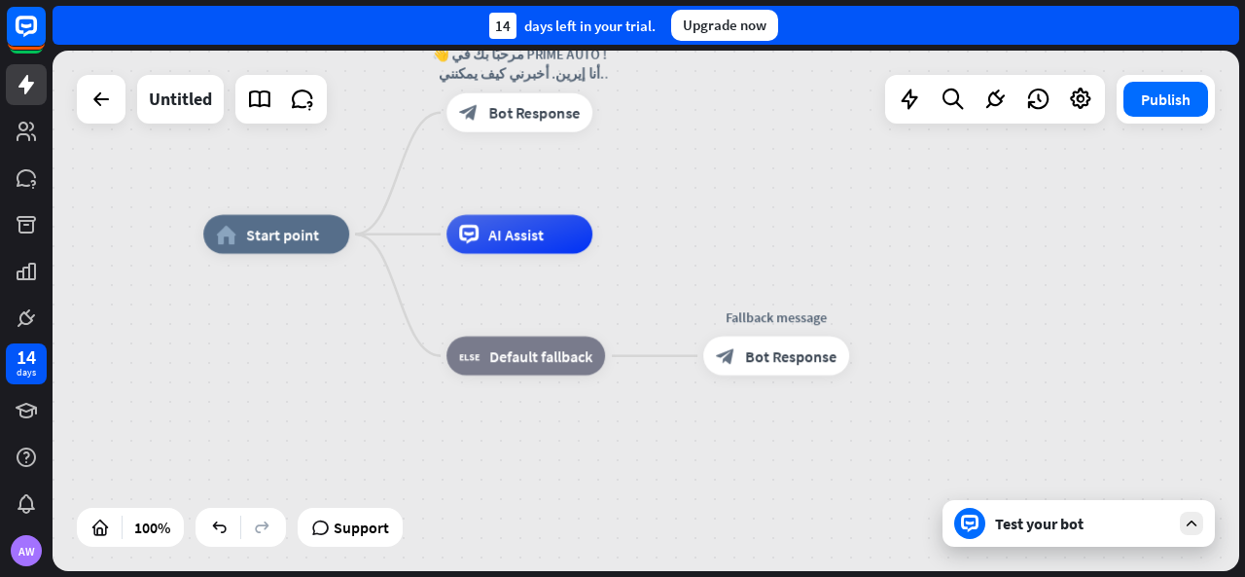
drag, startPoint x: 694, startPoint y: 211, endPoint x: 671, endPoint y: 217, distance: 23.1
click at [671, 217] on div "home_2 Start point 👋 مرحبًا بك في PRIME AUTO ! أنا إيرين. أخبرني كيف يمكنني مسا…" at bounding box center [646, 311] width 1187 height 521
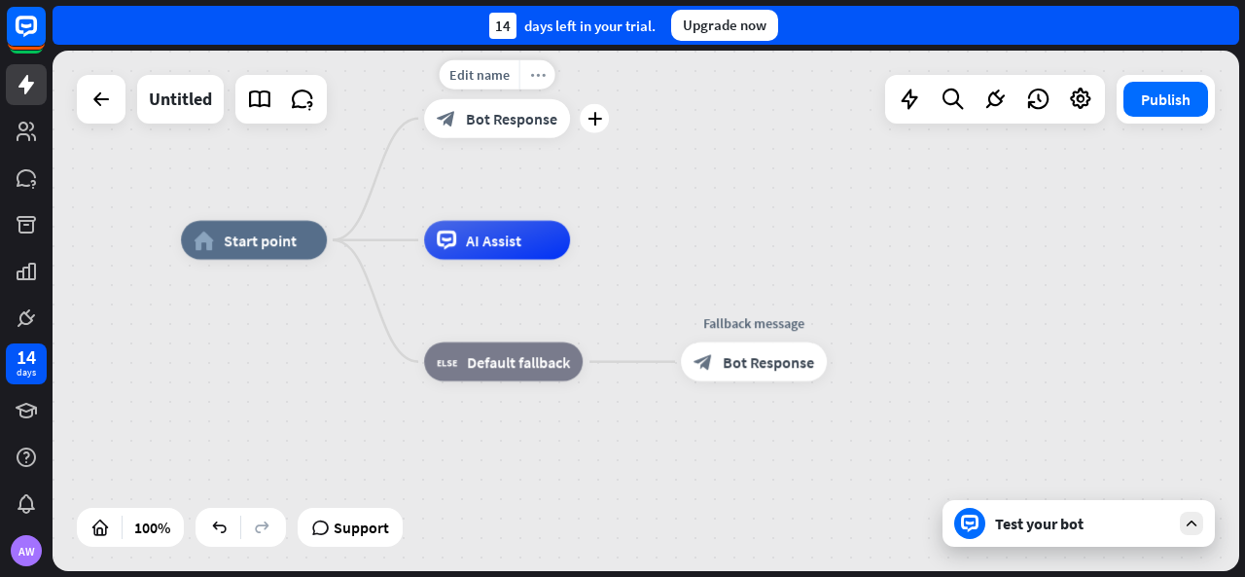
click at [532, 76] on icon "more_horiz" at bounding box center [538, 74] width 16 height 15
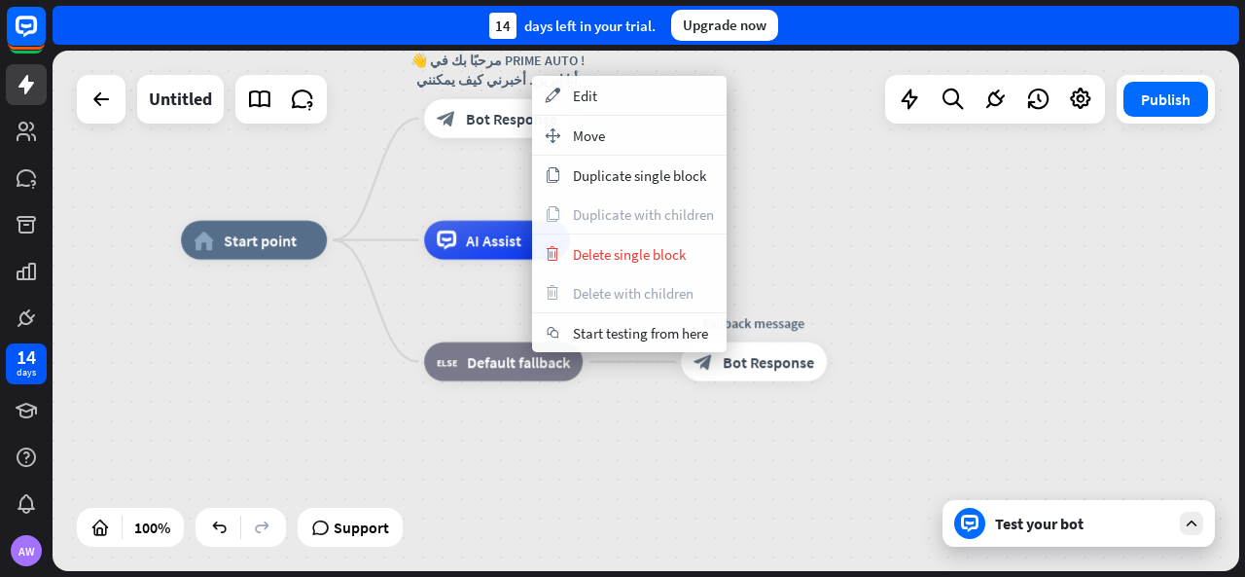
drag, startPoint x: 409, startPoint y: 174, endPoint x: 424, endPoint y: 169, distance: 16.3
click at [424, 138] on div "plus 👋 مرحبًا بك في PRIME AUTO ! أنا إيرين. أخبرني كيف يمكنني مساعدتك. block_bo…" at bounding box center [497, 118] width 146 height 39
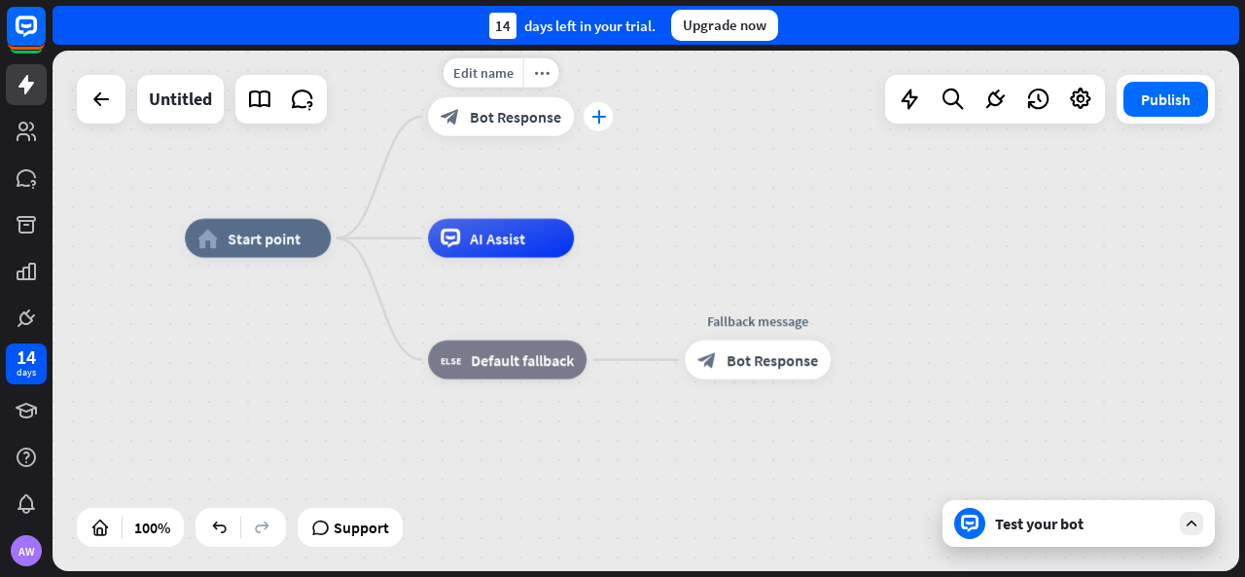
click at [592, 122] on div "plus" at bounding box center [598, 116] width 29 height 29
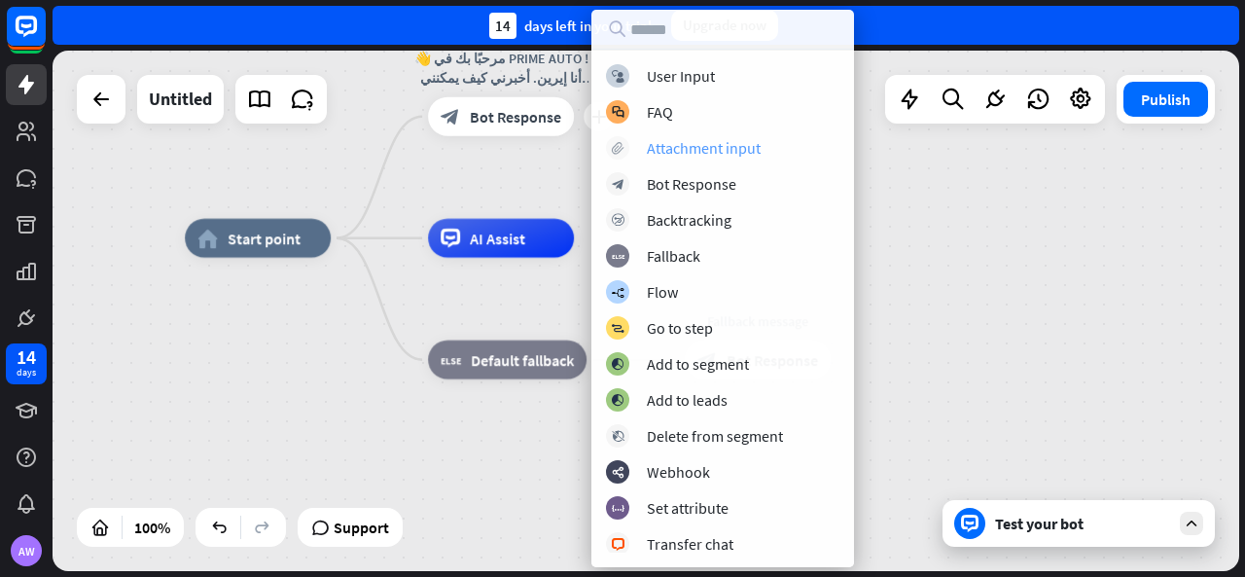
click at [687, 149] on div "Attachment input" at bounding box center [704, 147] width 114 height 19
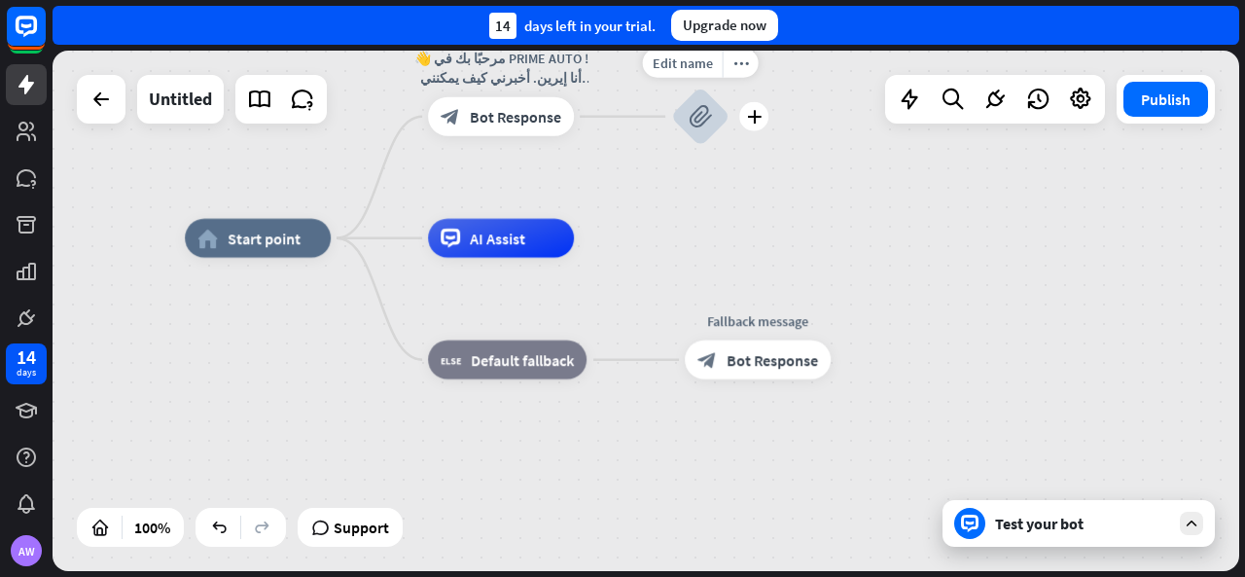
click at [691, 132] on div "block_attachment" at bounding box center [700, 117] width 58 height 58
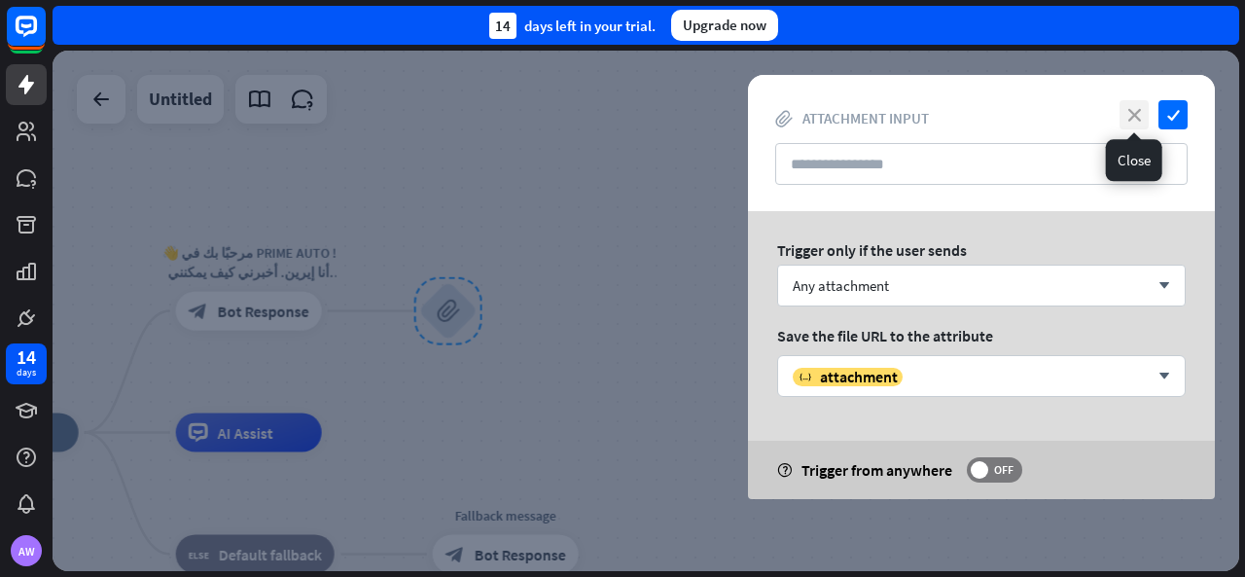
click at [1138, 114] on icon "close" at bounding box center [1134, 114] width 29 height 29
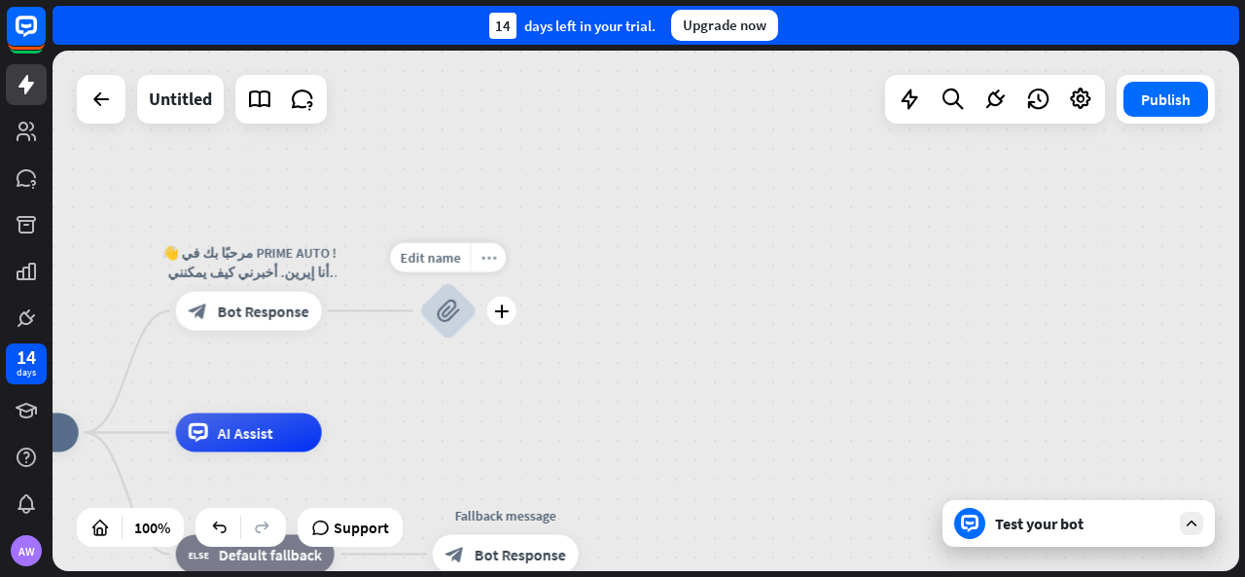
click at [496, 268] on div "more_horiz" at bounding box center [488, 257] width 36 height 29
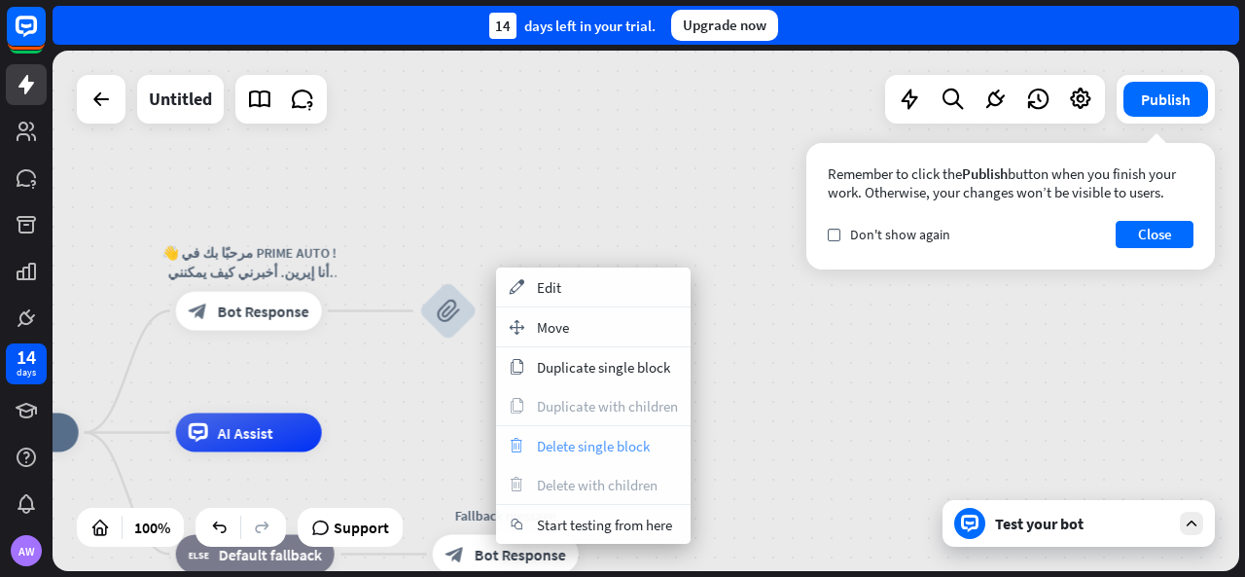
click at [573, 449] on span "Delete single block" at bounding box center [593, 446] width 113 height 18
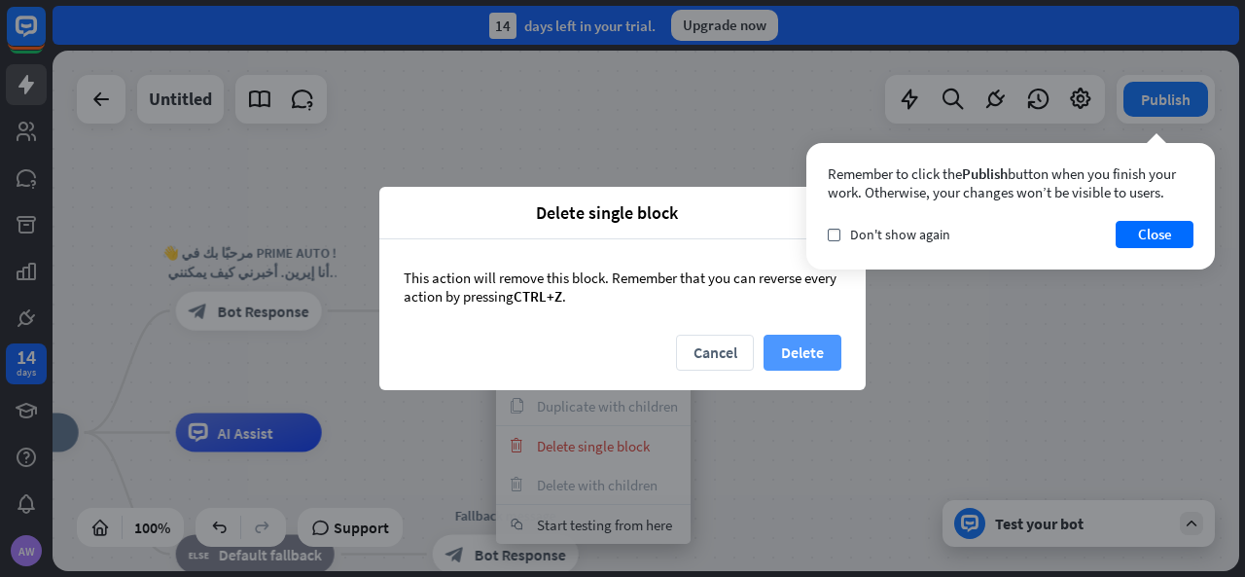
click at [773, 349] on button "Delete" at bounding box center [803, 353] width 78 height 36
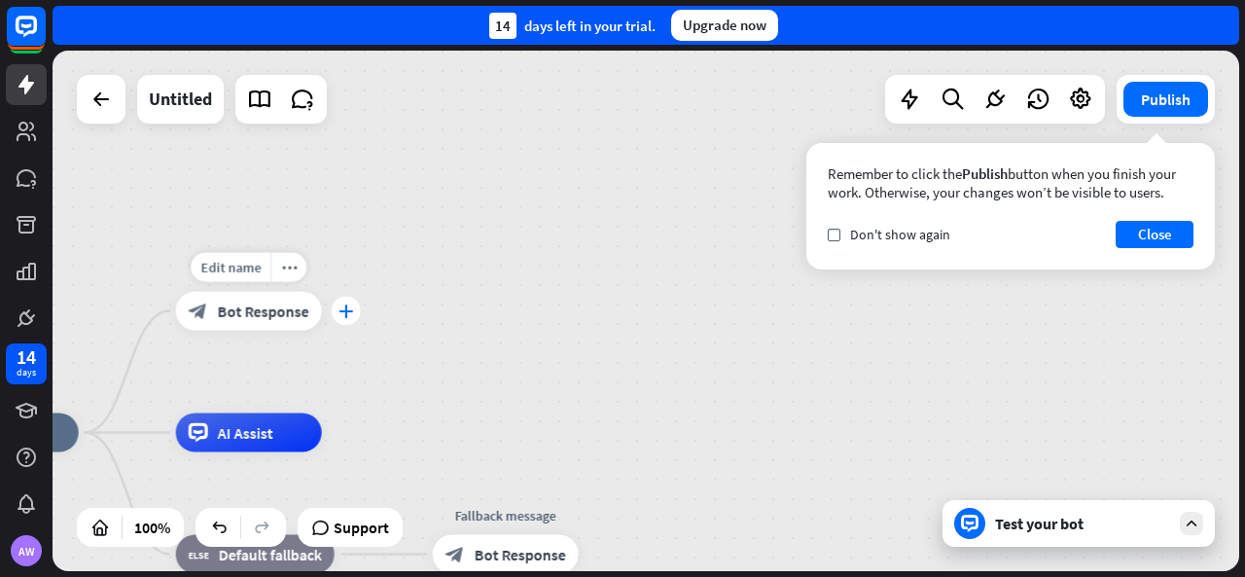
click at [342, 313] on icon "plus" at bounding box center [346, 312] width 15 height 14
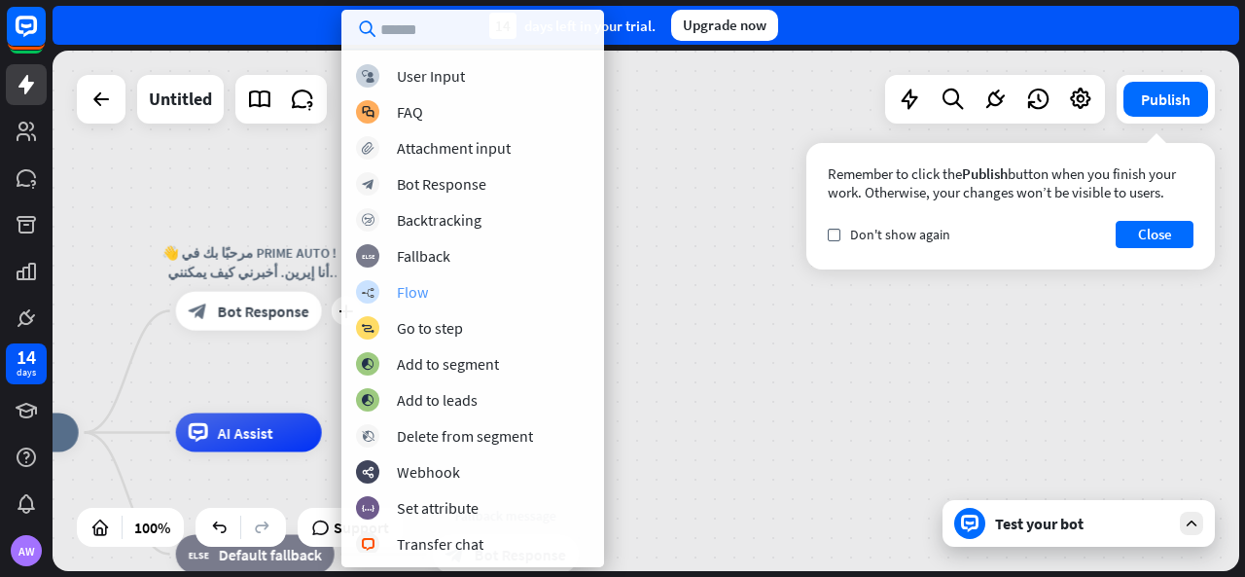
click at [429, 284] on div "builder_tree Flow" at bounding box center [473, 291] width 234 height 23
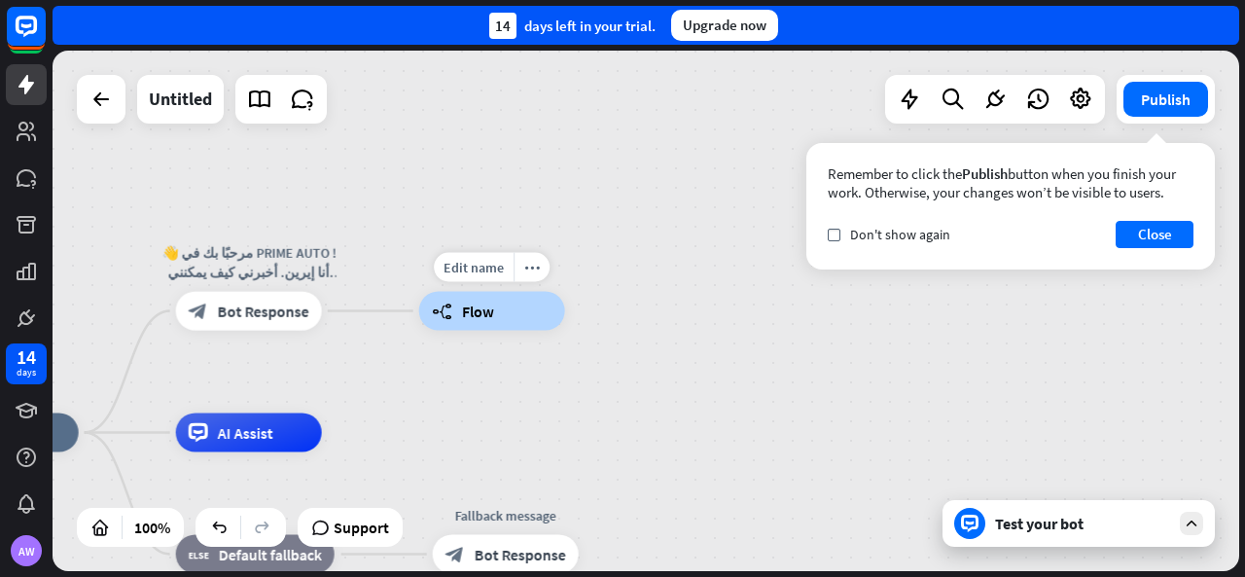
click at [465, 306] on span "Flow" at bounding box center [478, 311] width 32 height 19
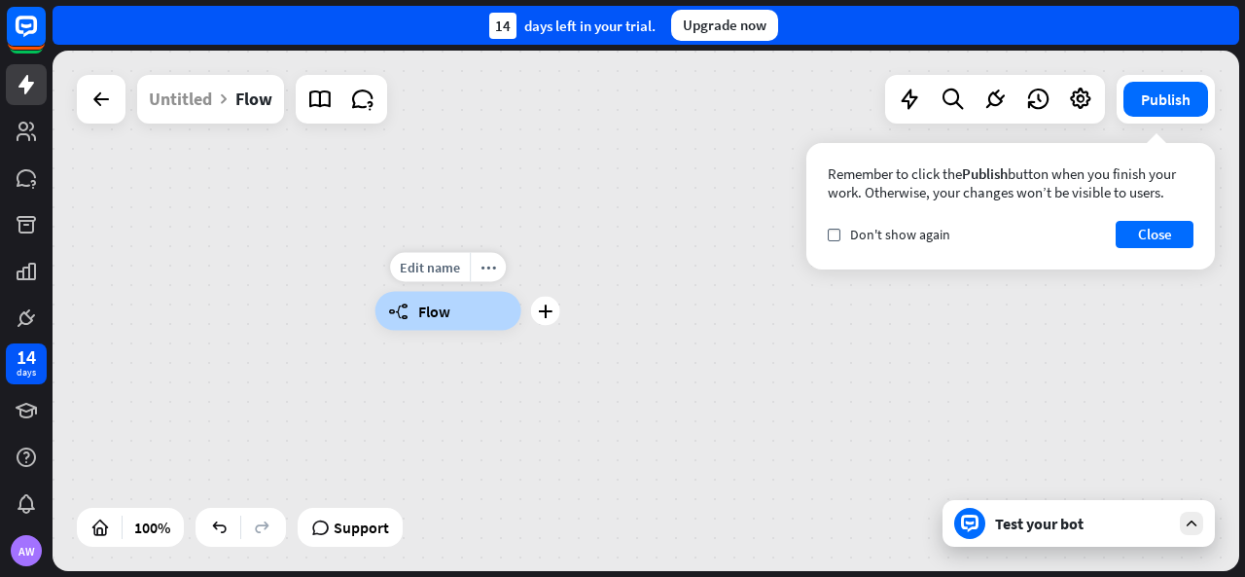
click at [394, 316] on icon "builder_tree" at bounding box center [398, 311] width 20 height 19
click at [483, 292] on div "builder_tree Flow" at bounding box center [449, 311] width 146 height 39
click at [109, 92] on icon at bounding box center [101, 99] width 23 height 23
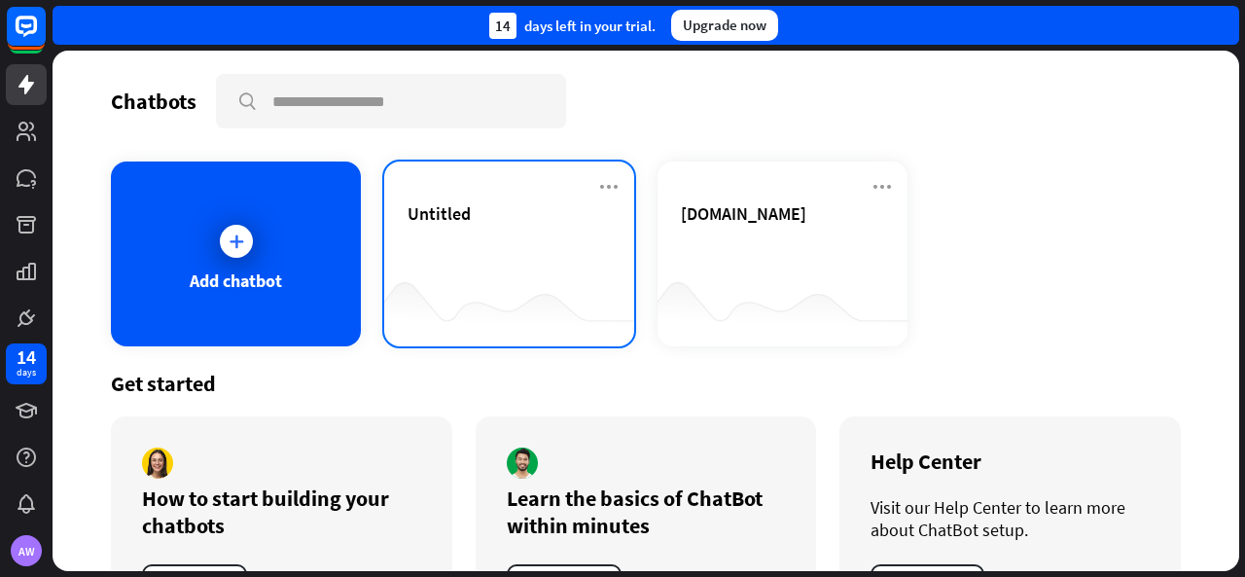
click at [471, 253] on div "Untitled" at bounding box center [509, 236] width 203 height 68
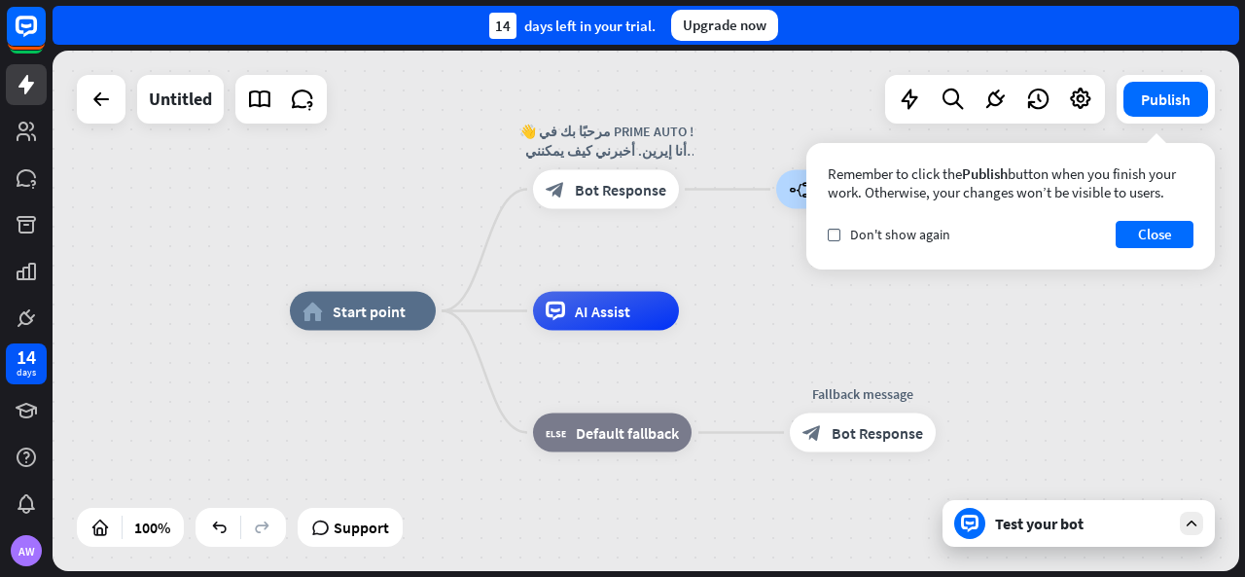
click at [597, 260] on span "Edit name" at bounding box center [589, 268] width 60 height 18
click at [739, 260] on div "home_2 Start point 👋 مرحبًا بك في PRIME AUTO ! أنا إيرين. أخبرني كيف يمكنني مسا…" at bounding box center [646, 311] width 1187 height 521
drag, startPoint x: 735, startPoint y: 258, endPoint x: 629, endPoint y: 265, distance: 106.3
click at [685, 269] on div "home_2 Start point 👋 مرحبًا بك في PRIME AUTO ! أنا إيرين. أخبرني كيف يمكنني مسا…" at bounding box center [646, 311] width 1187 height 521
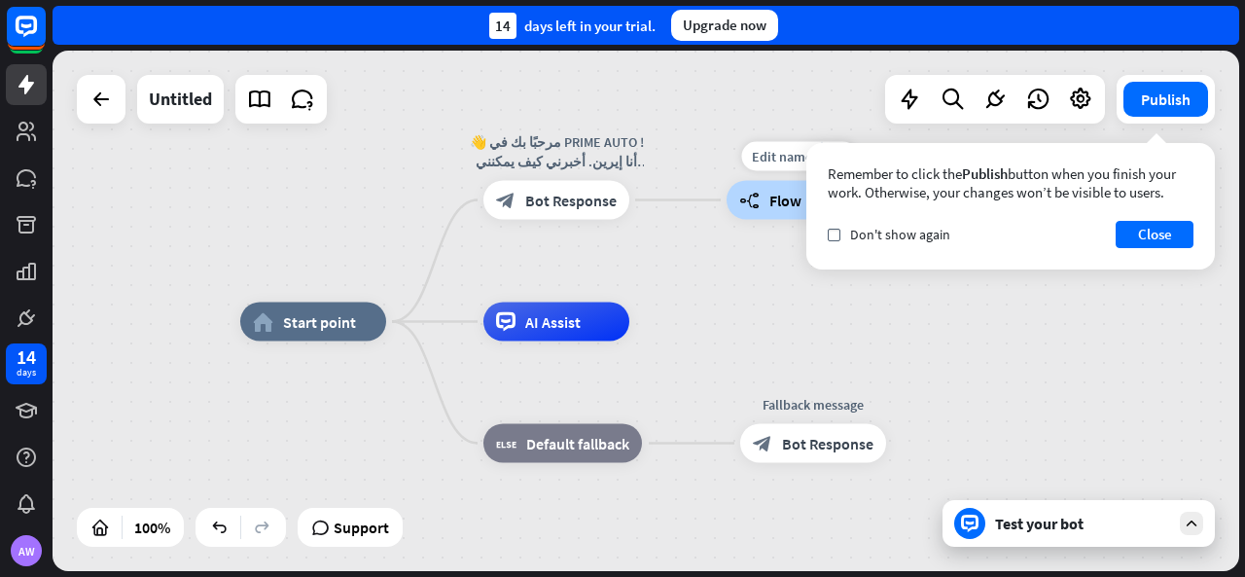
drag, startPoint x: 746, startPoint y: 251, endPoint x: 650, endPoint y: 270, distance: 98.1
click at [727, 220] on div "Edit name more_horiz builder_tree Flow" at bounding box center [800, 200] width 146 height 39
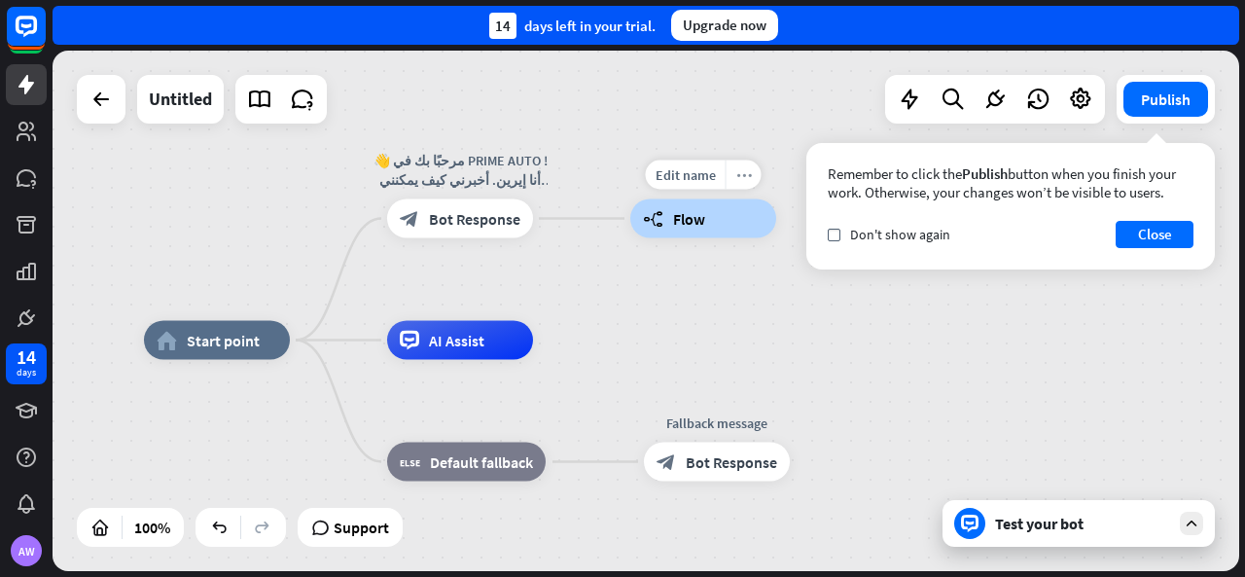
click at [732, 174] on div "more_horiz" at bounding box center [744, 175] width 36 height 29
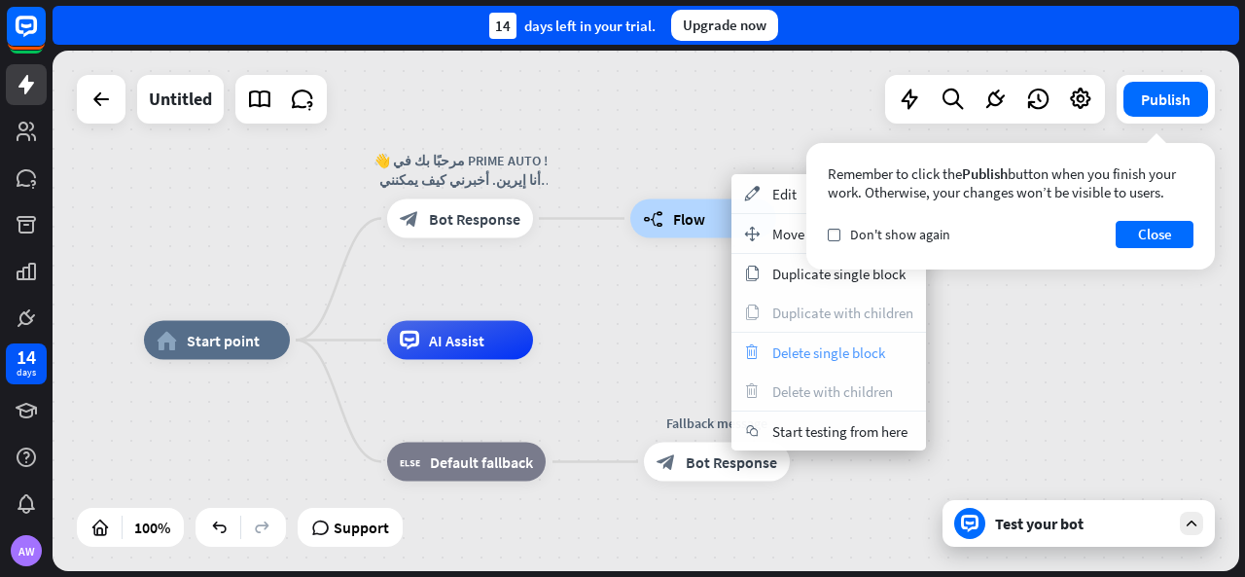
click at [788, 363] on div "trash Delete single block" at bounding box center [829, 352] width 195 height 39
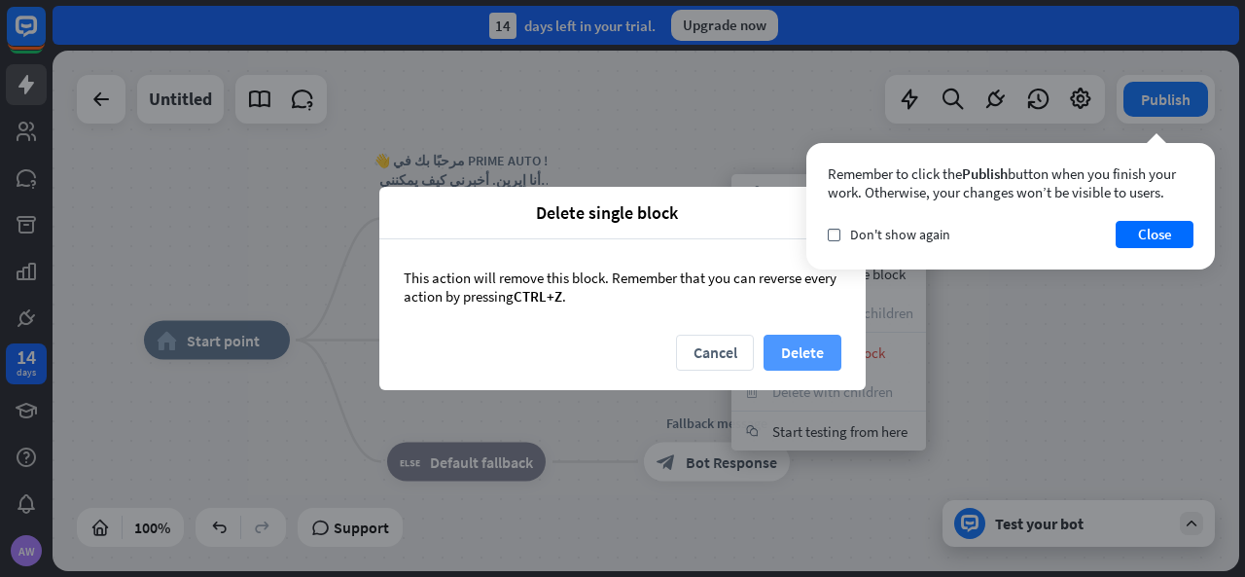
click at [830, 361] on button "Delete" at bounding box center [803, 353] width 78 height 36
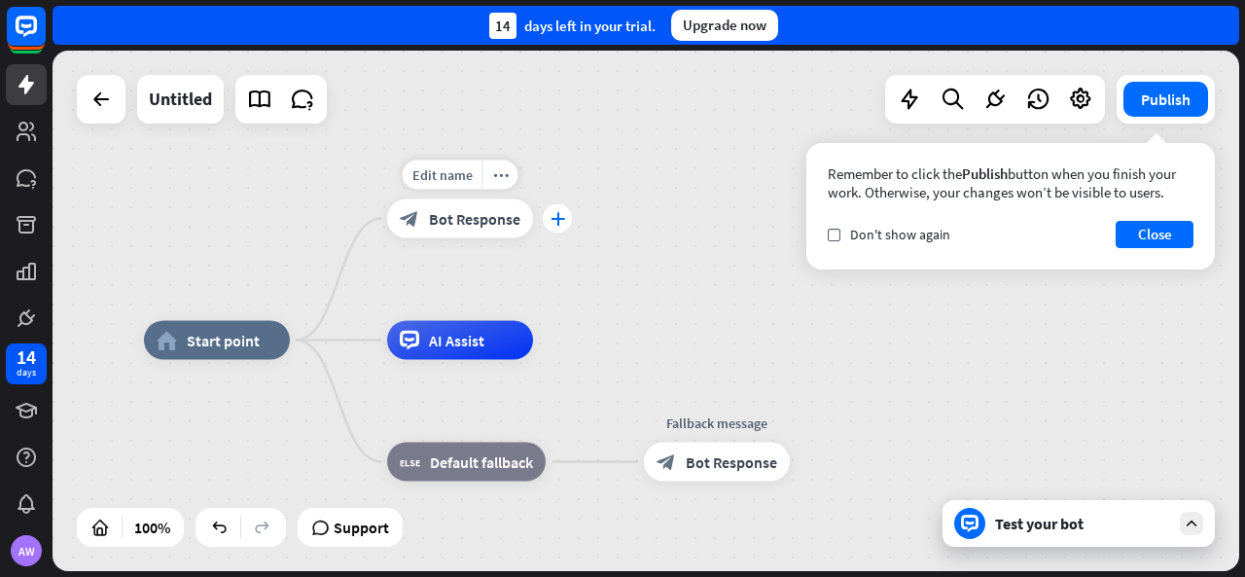
click at [555, 214] on icon "plus" at bounding box center [558, 219] width 15 height 14
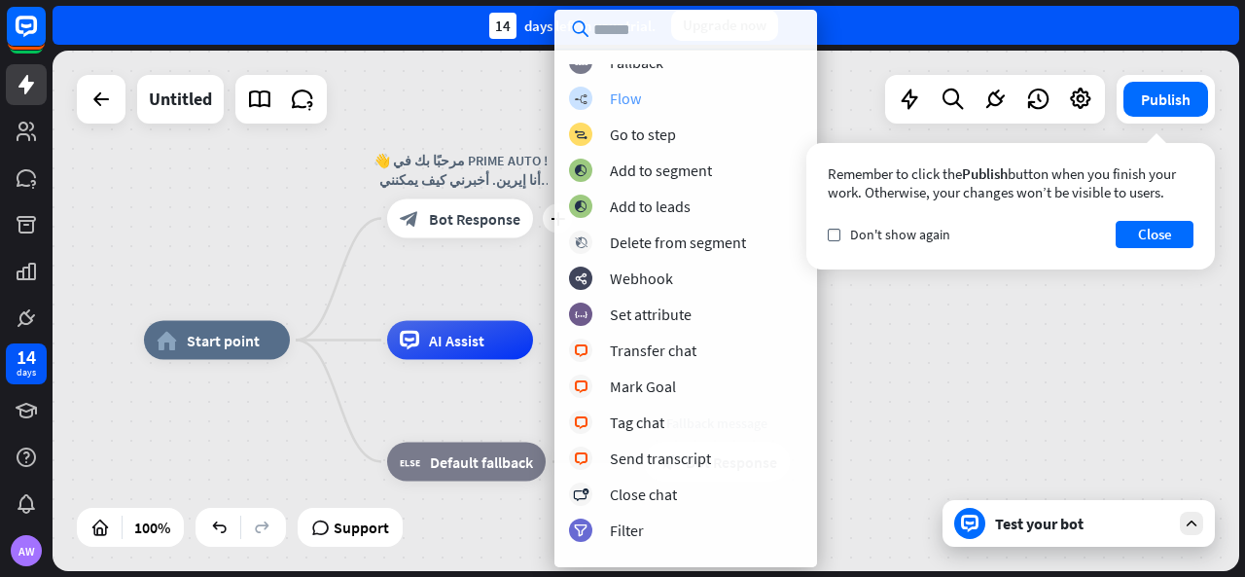
scroll to position [195, 0]
click at [671, 281] on div "Webhook" at bounding box center [641, 277] width 63 height 19
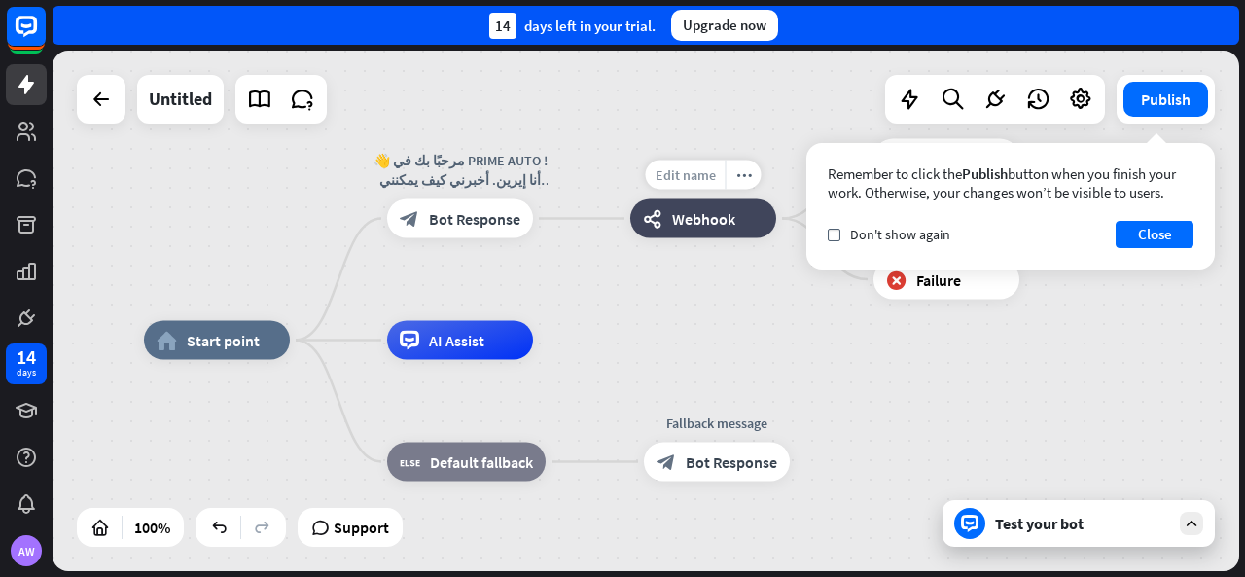
click at [693, 186] on div "Edit name" at bounding box center [686, 175] width 80 height 29
click at [1125, 234] on button "Close" at bounding box center [1155, 234] width 78 height 27
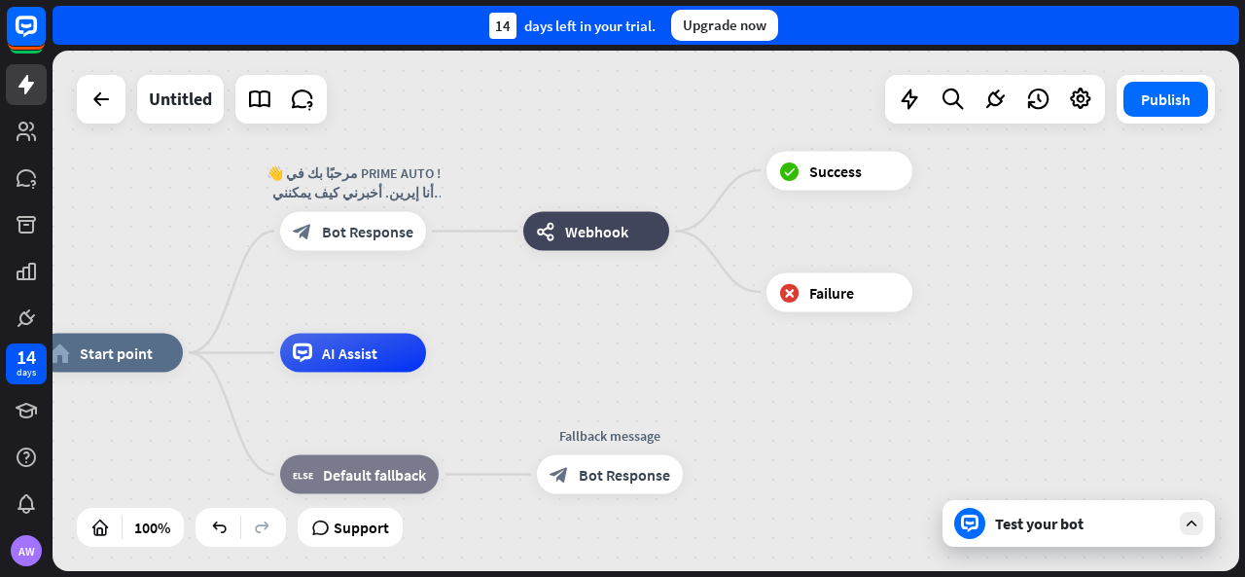
drag, startPoint x: 601, startPoint y: 335, endPoint x: 623, endPoint y: 257, distance: 80.7
click at [448, 359] on div "home_2 Start point 👋 مرحبًا بك في PRIME AUTO ! أنا إيرين. أخبرني كيف يمكنني مسا…" at bounding box center [646, 311] width 1187 height 521
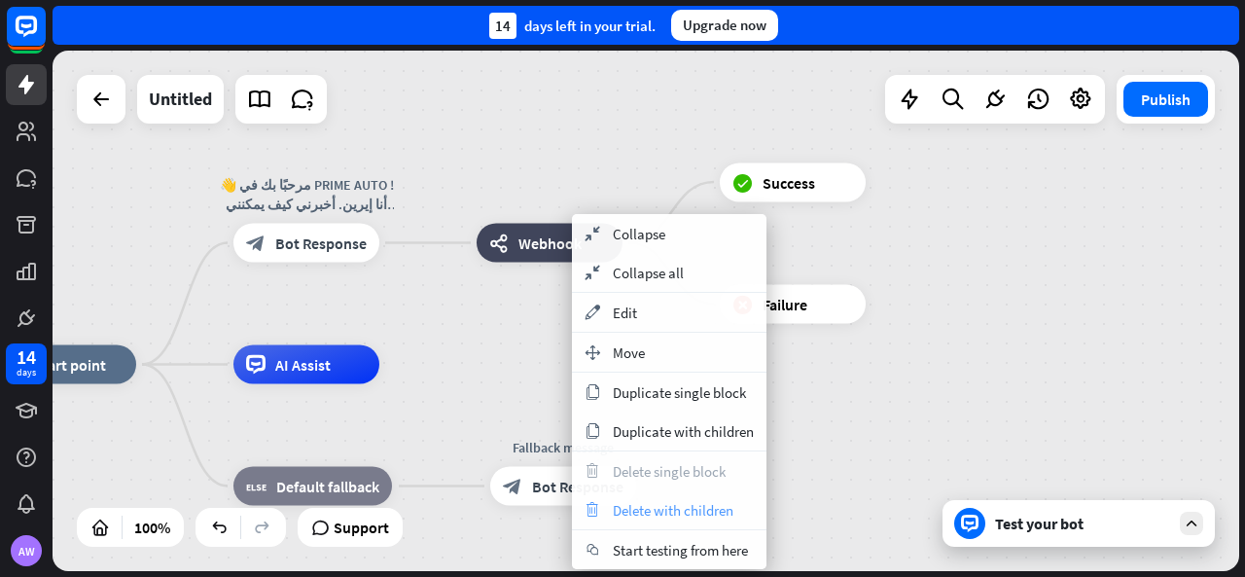
click at [644, 507] on span "Delete with children" at bounding box center [673, 510] width 121 height 18
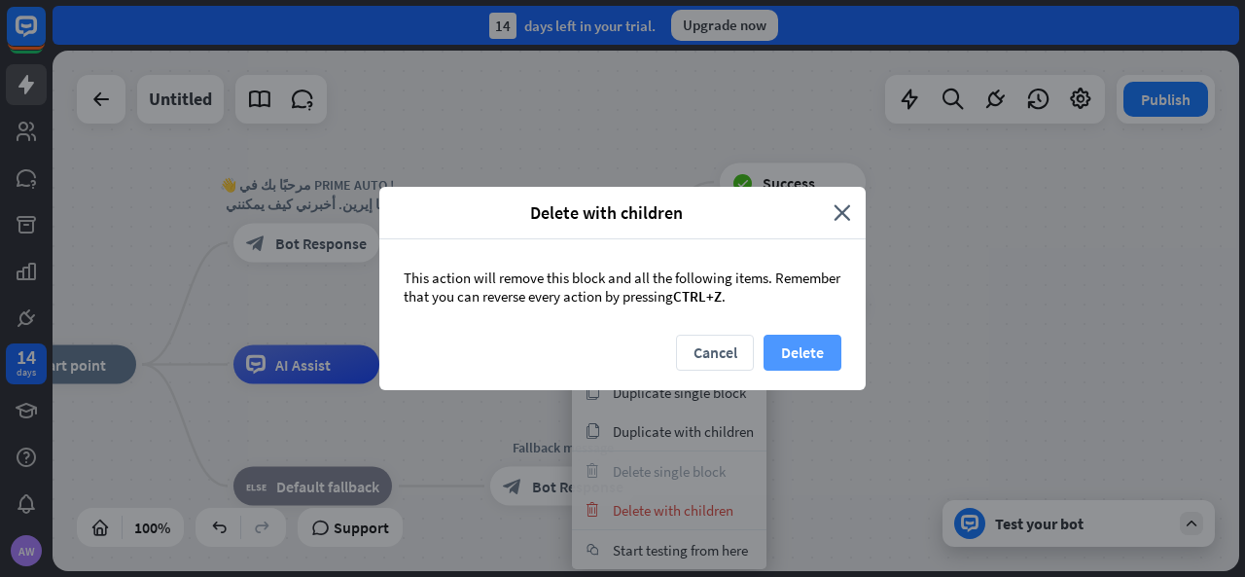
click at [808, 348] on button "Delete" at bounding box center [803, 353] width 78 height 36
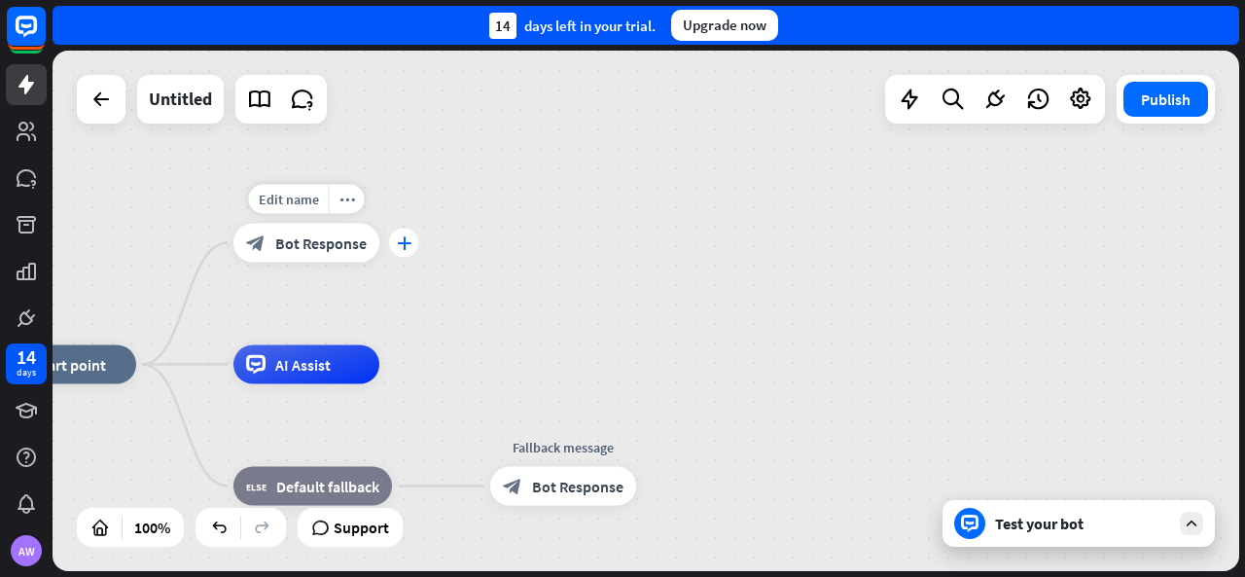
click at [399, 240] on icon "plus" at bounding box center [404, 243] width 15 height 14
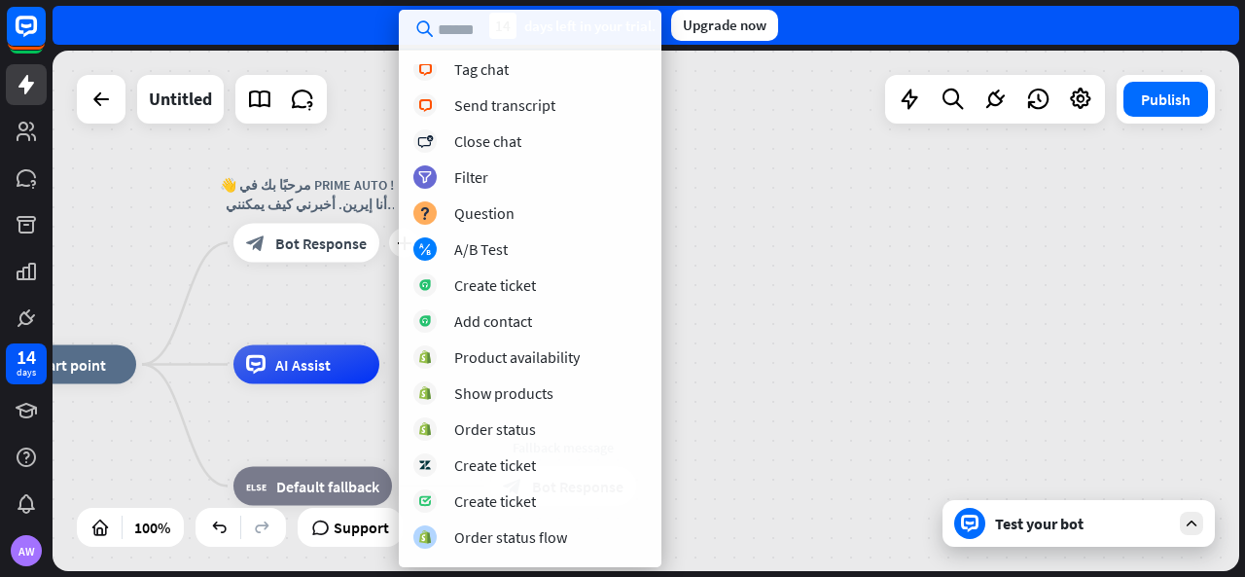
scroll to position [578, 0]
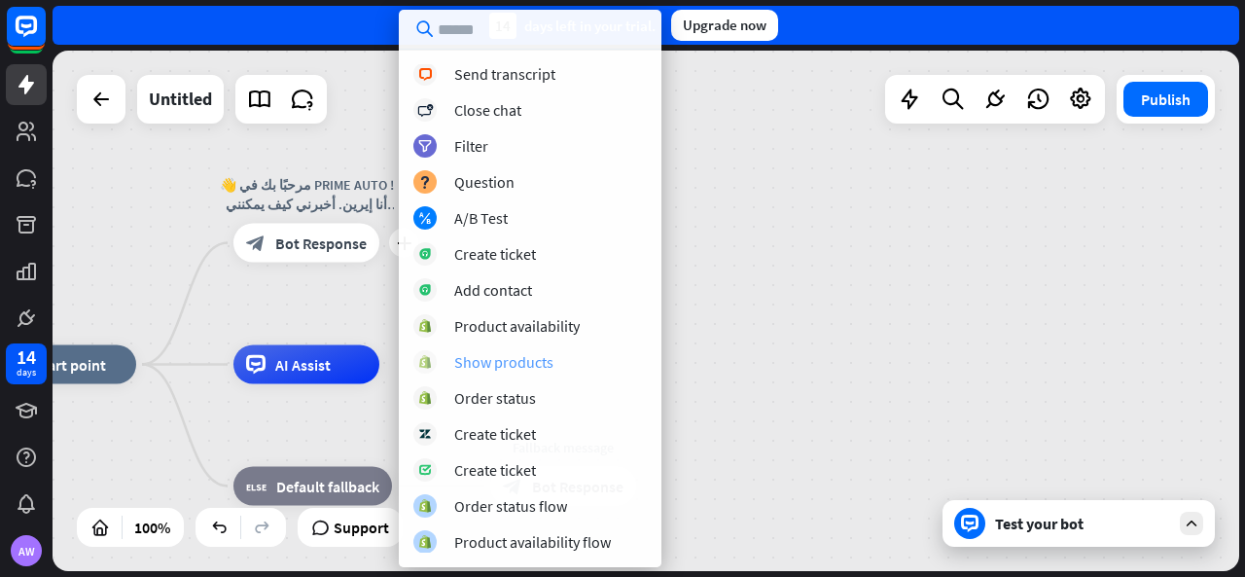
click at [531, 359] on div "Show products" at bounding box center [503, 361] width 99 height 19
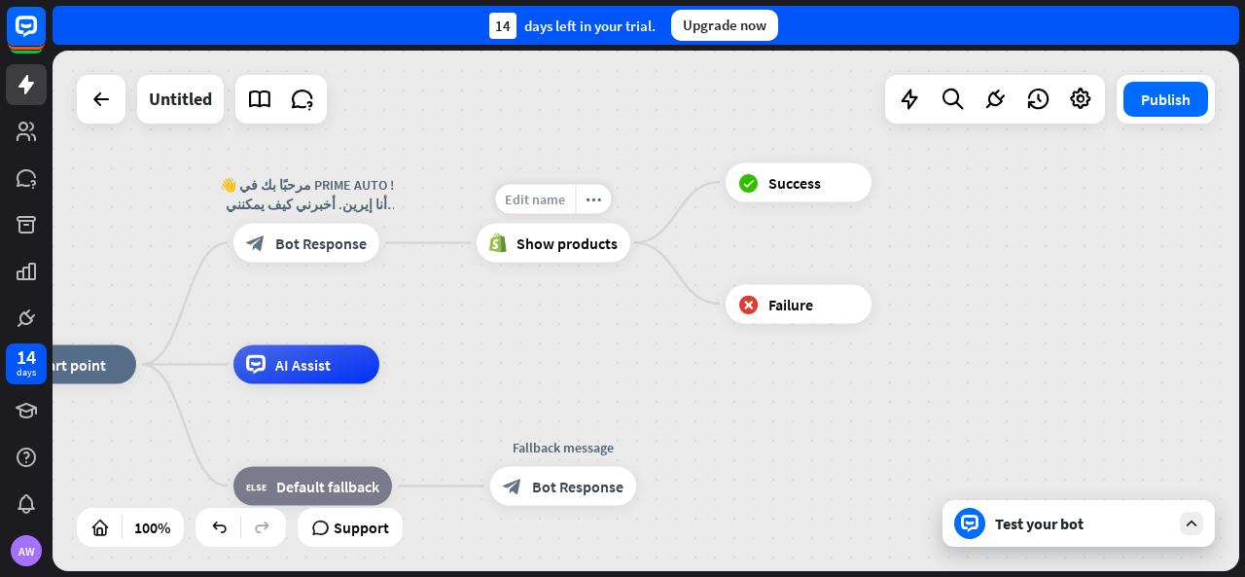
click at [557, 204] on span "Edit name" at bounding box center [535, 200] width 60 height 18
click at [580, 263] on div "Show products" at bounding box center [554, 243] width 154 height 39
click at [584, 194] on div "more_horiz" at bounding box center [593, 199] width 36 height 29
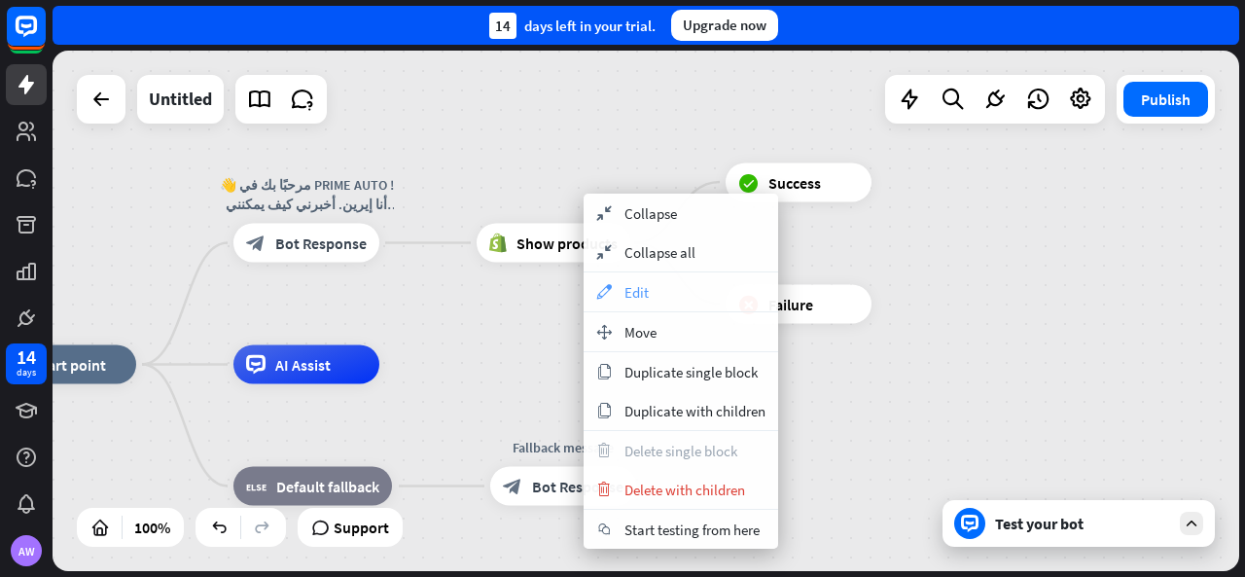
click at [632, 292] on span "Edit" at bounding box center [637, 292] width 24 height 18
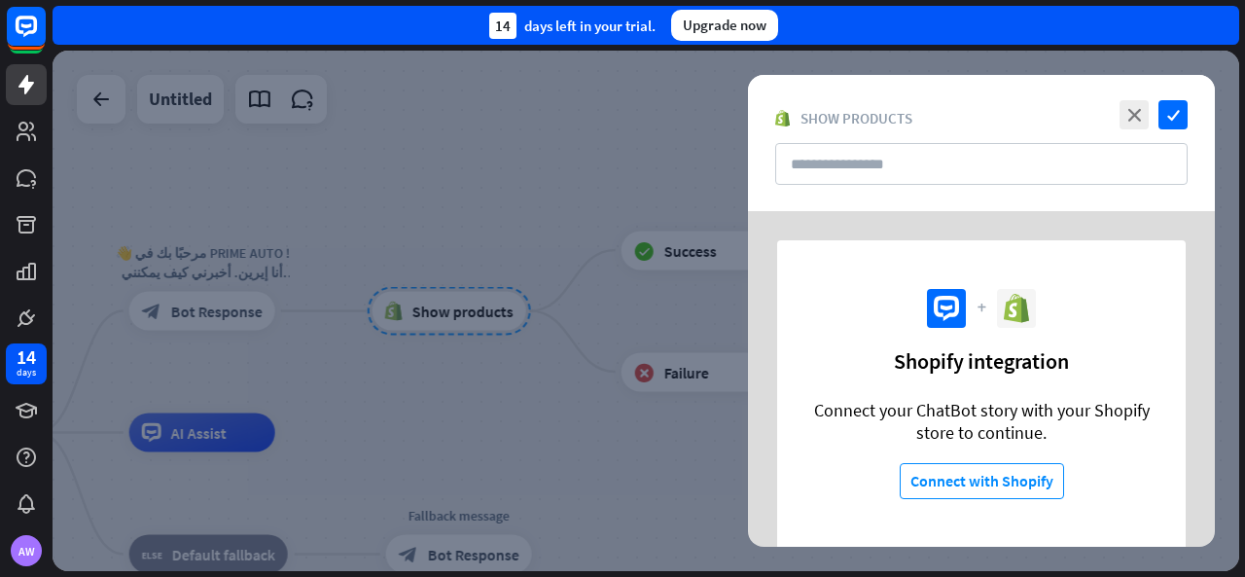
click at [957, 139] on div "close check Show products" at bounding box center [981, 143] width 467 height 136
click at [931, 155] on input "text" at bounding box center [981, 164] width 413 height 42
click at [1135, 122] on icon "close" at bounding box center [1134, 114] width 29 height 29
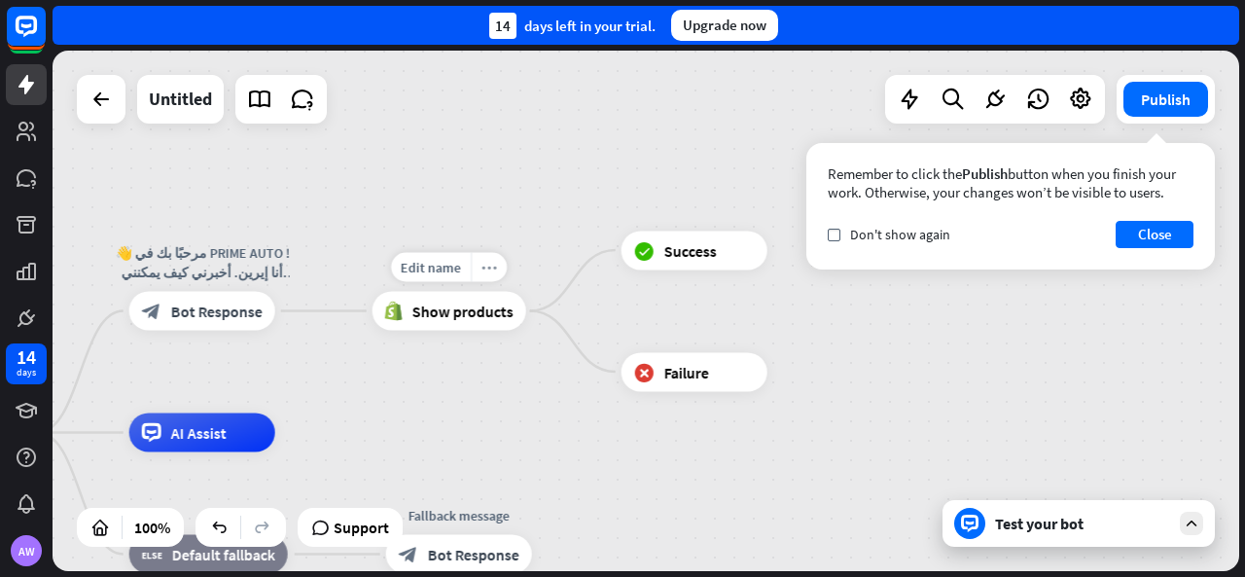
click at [486, 261] on icon "more_horiz" at bounding box center [490, 267] width 16 height 15
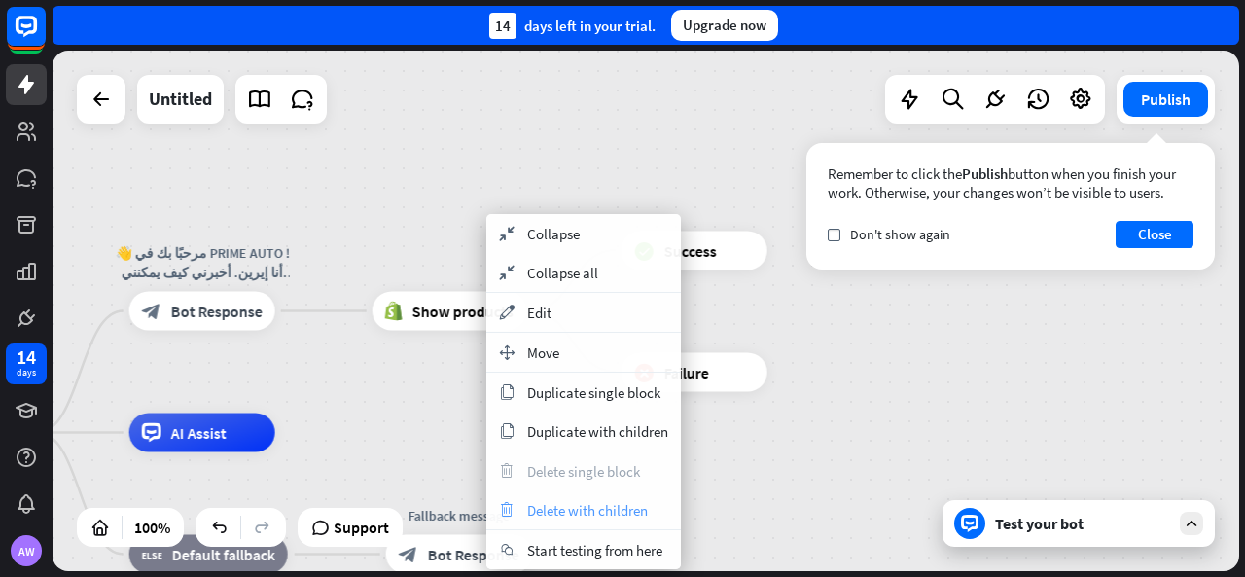
click at [608, 509] on span "Delete with children" at bounding box center [587, 510] width 121 height 18
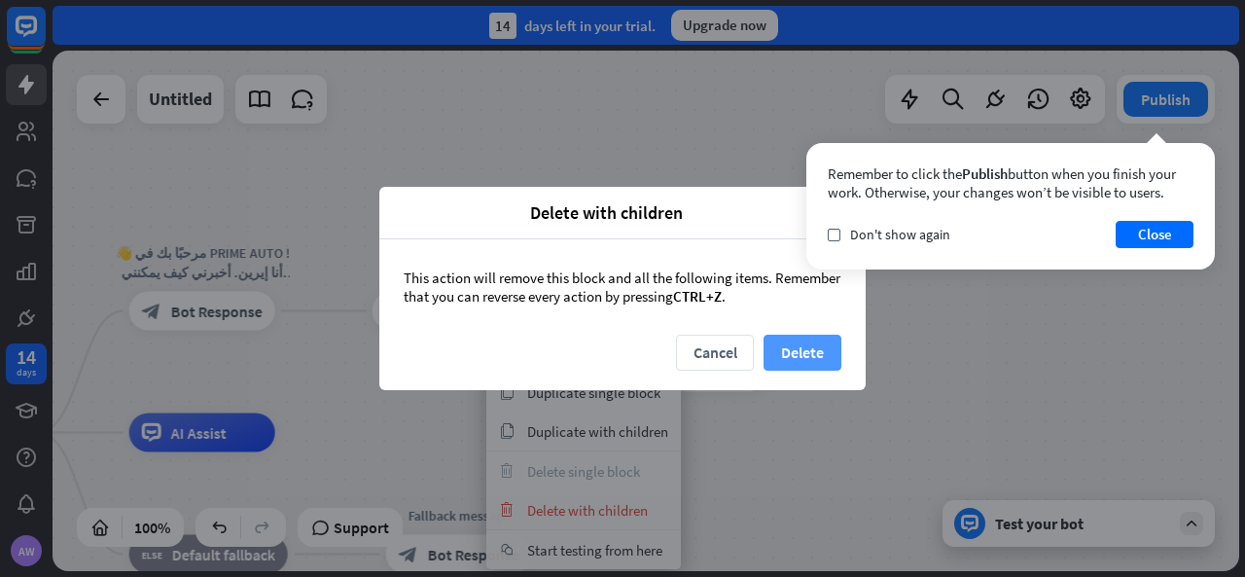
click at [824, 346] on button "Delete" at bounding box center [803, 353] width 78 height 36
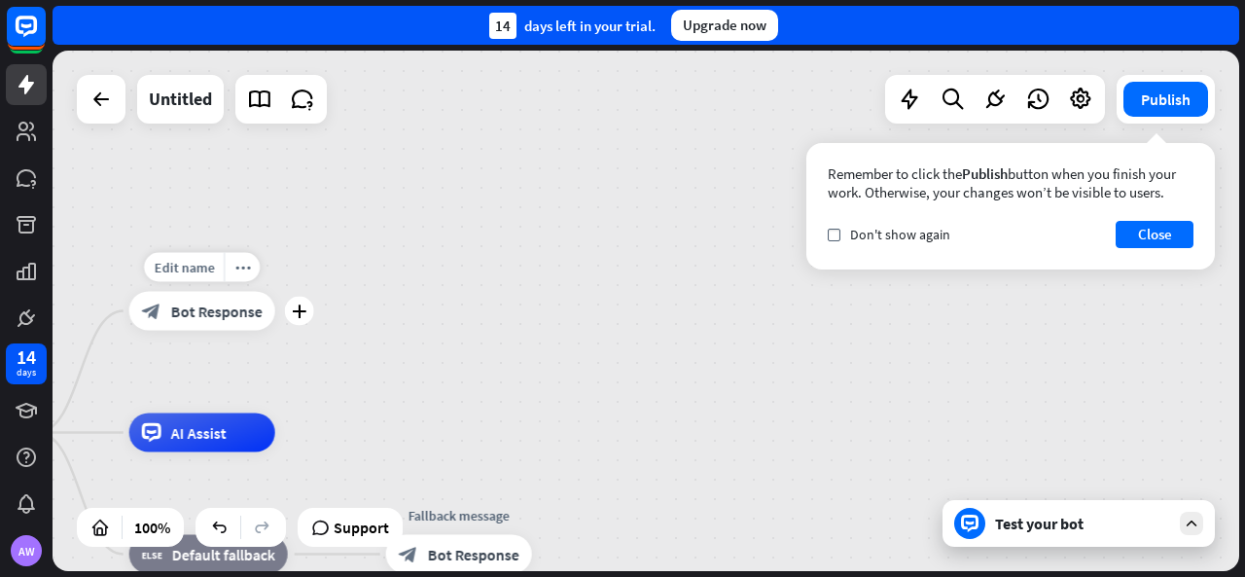
click at [275, 331] on div "Edit name more_[PERSON_NAME] plus 👋 مرحبًا بك في PRIME AUTO ! أنا إيرين. أخبرني…" at bounding box center [202, 311] width 146 height 39
click at [290, 312] on div "plus" at bounding box center [299, 311] width 29 height 29
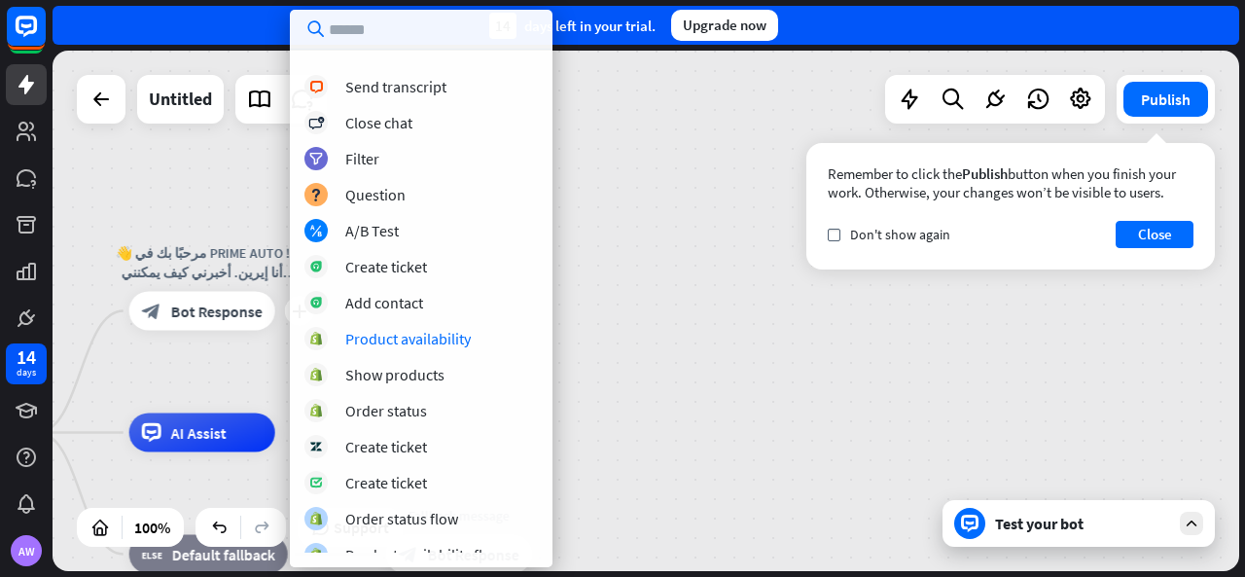
scroll to position [578, 0]
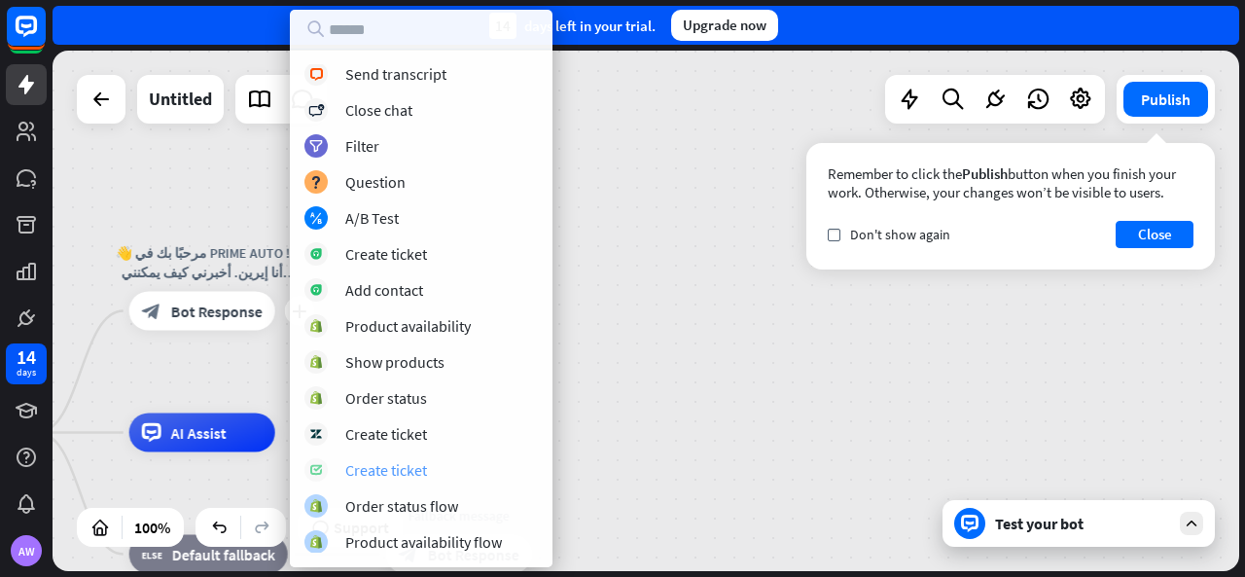
click at [404, 465] on div "Create ticket" at bounding box center [386, 469] width 82 height 19
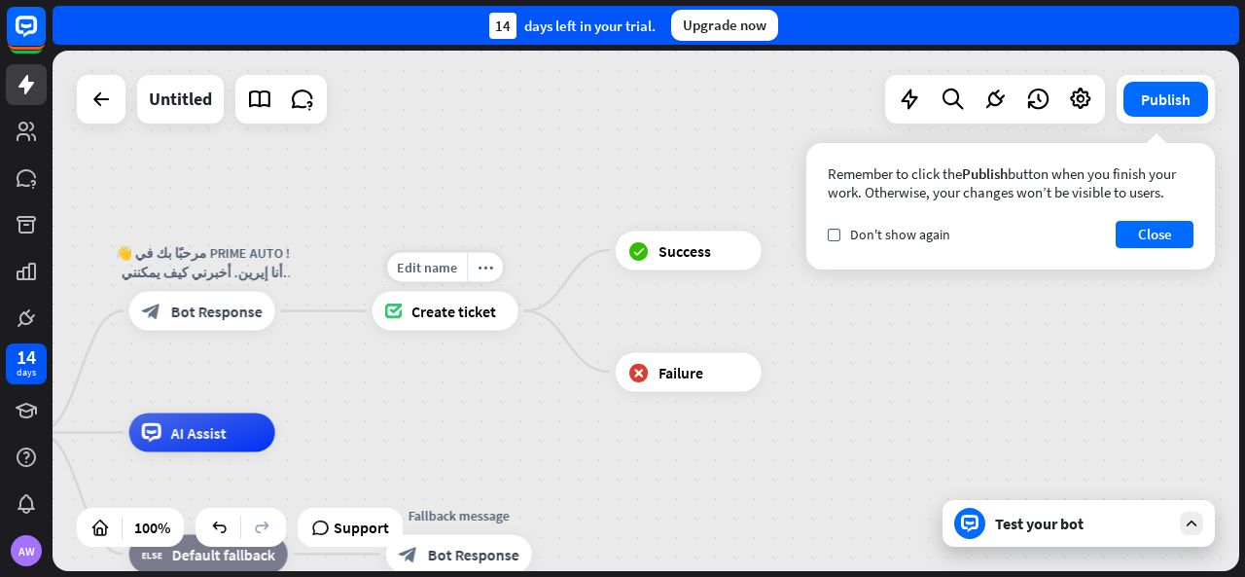
click at [473, 307] on span "Create ticket" at bounding box center [454, 311] width 85 height 19
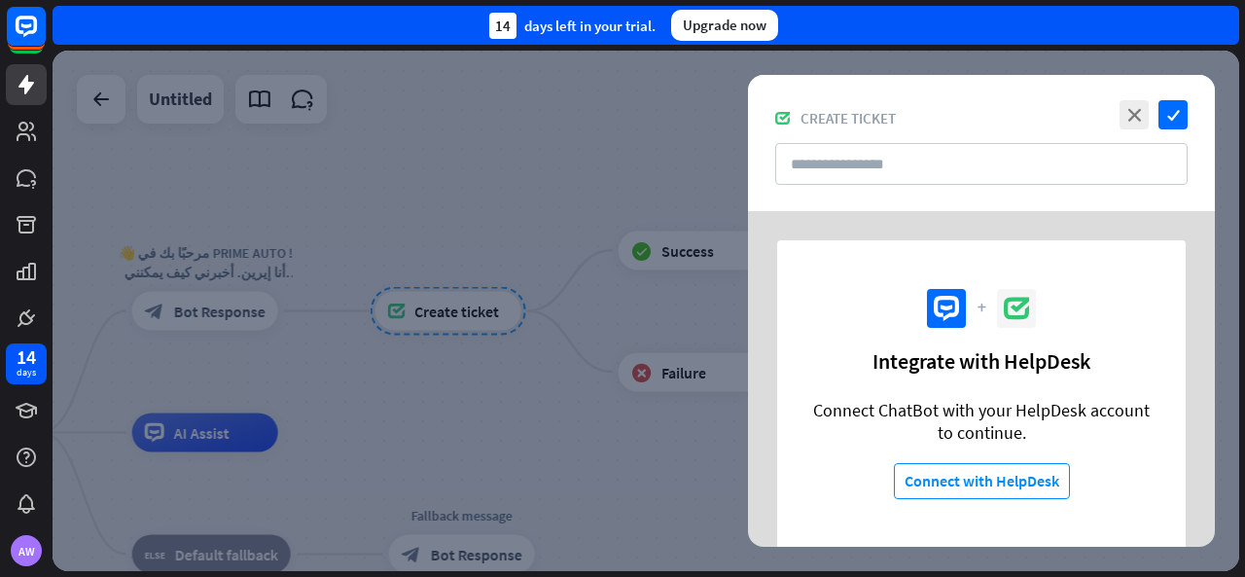
click at [576, 258] on div at bounding box center [646, 311] width 1187 height 521
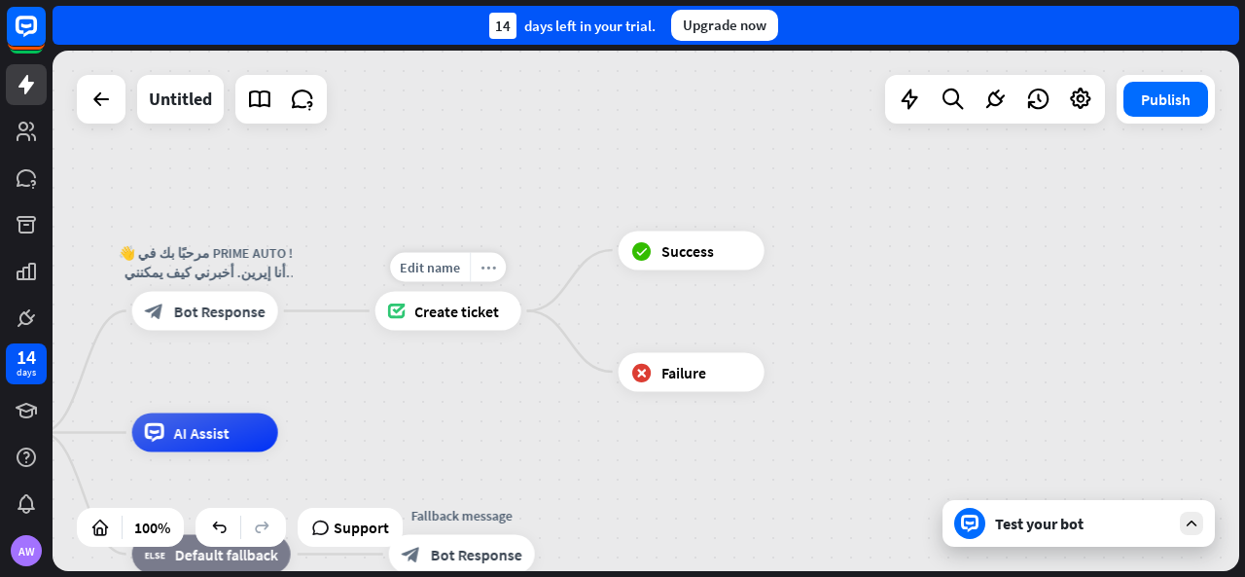
click at [488, 265] on icon "more_horiz" at bounding box center [489, 267] width 16 height 15
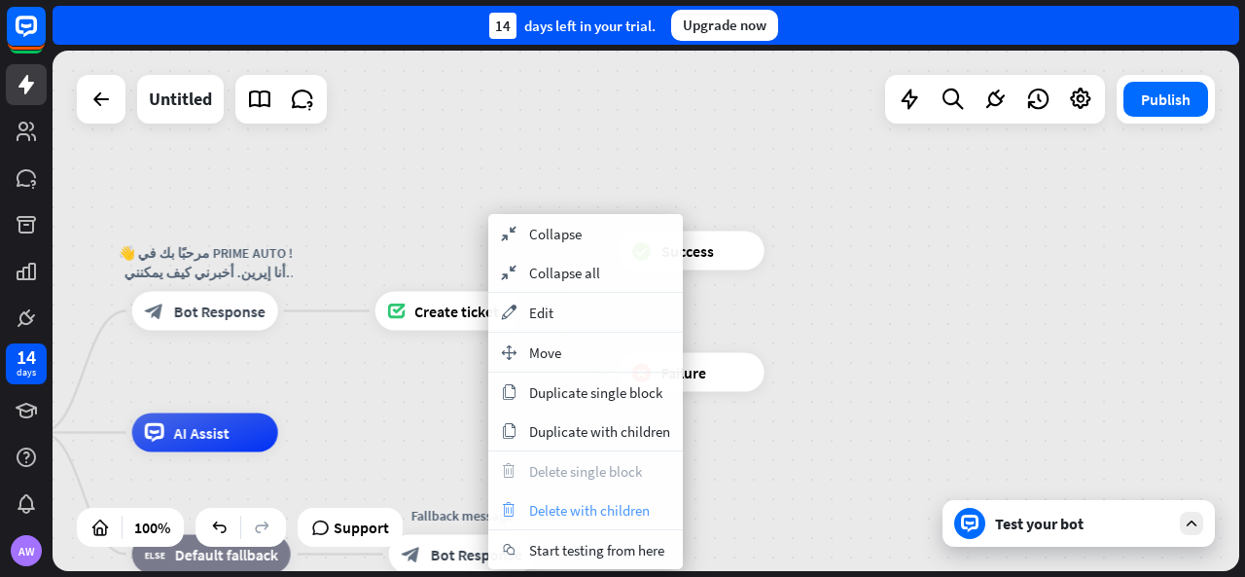
click at [541, 505] on span "Delete with children" at bounding box center [589, 510] width 121 height 18
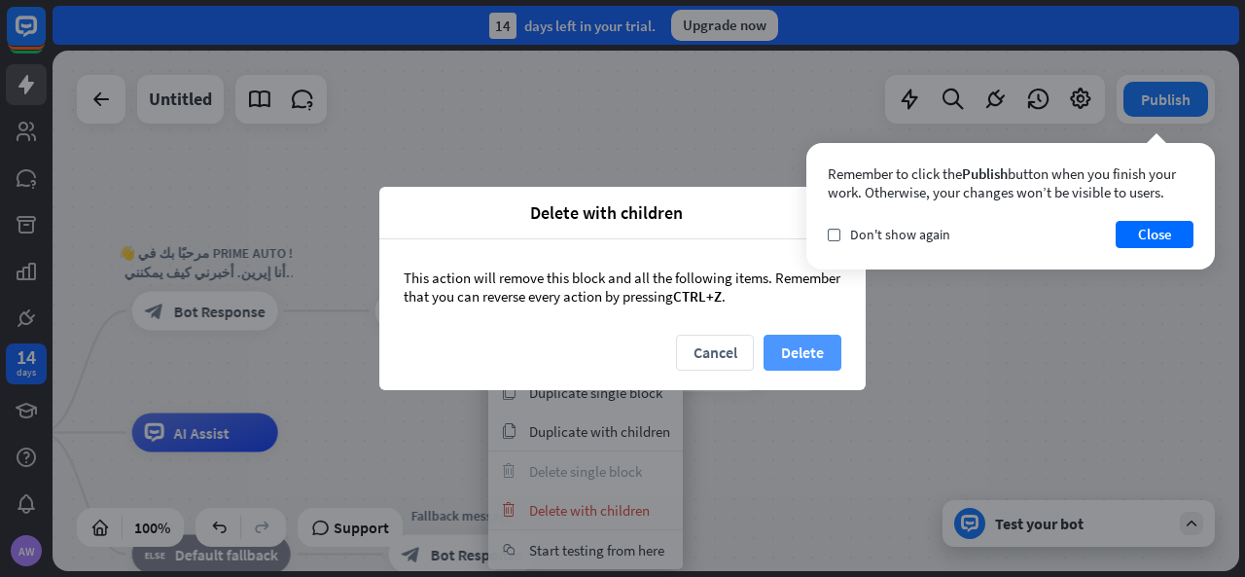
click at [825, 349] on button "Delete" at bounding box center [803, 353] width 78 height 36
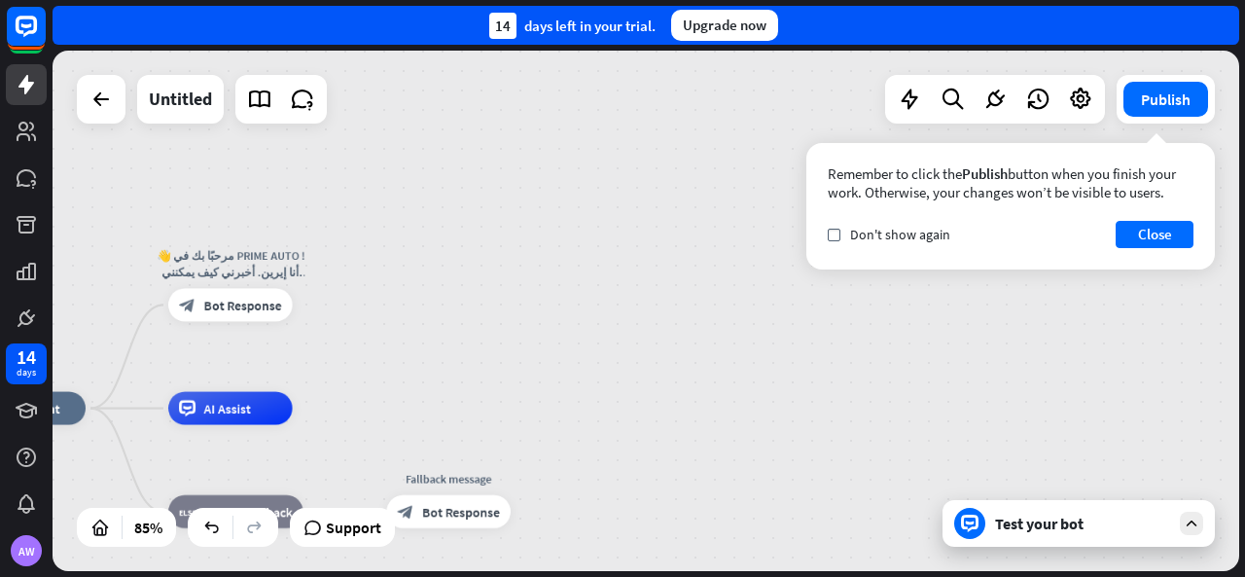
drag, startPoint x: 337, startPoint y: 378, endPoint x: 344, endPoint y: 322, distance: 57.0
click at [344, 326] on div "home_2 Start point 👋 مرحبًا بك في PRIME AUTO ! أنا إيرين. أخبرني كيف يمكنني مسا…" at bounding box center [646, 311] width 1187 height 521
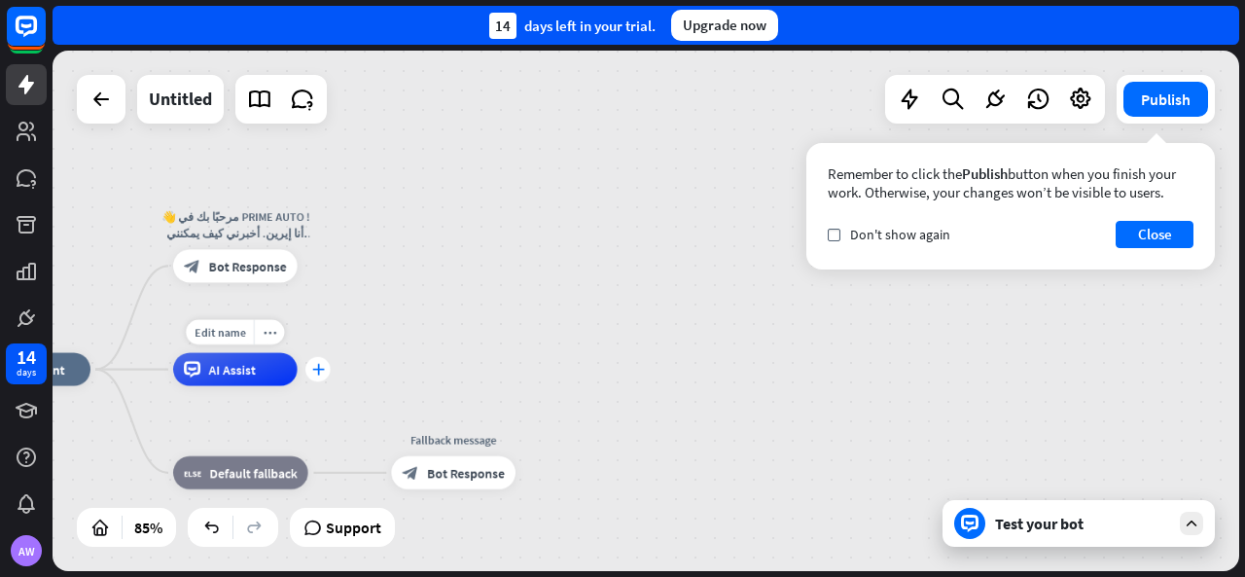
click at [314, 374] on div "plus" at bounding box center [318, 369] width 25 height 25
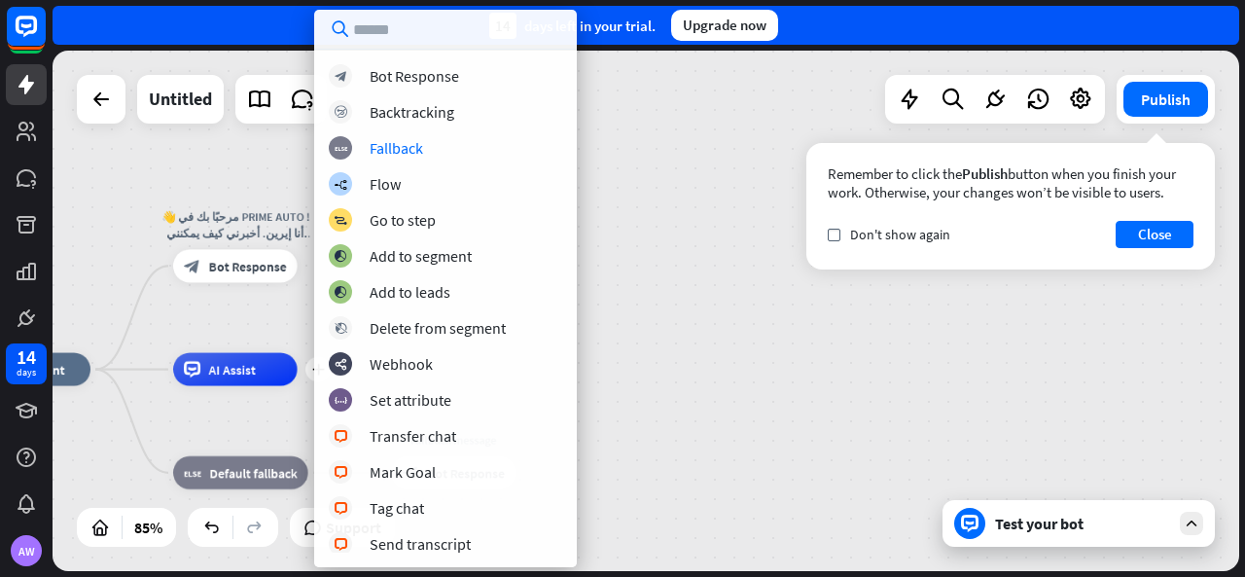
click at [614, 162] on div "home_2 Start point 👋 مرحبًا بك في PRIME AUTO ! أنا إيرين. أخبرني كيف يمكنني مسا…" at bounding box center [646, 311] width 1187 height 521
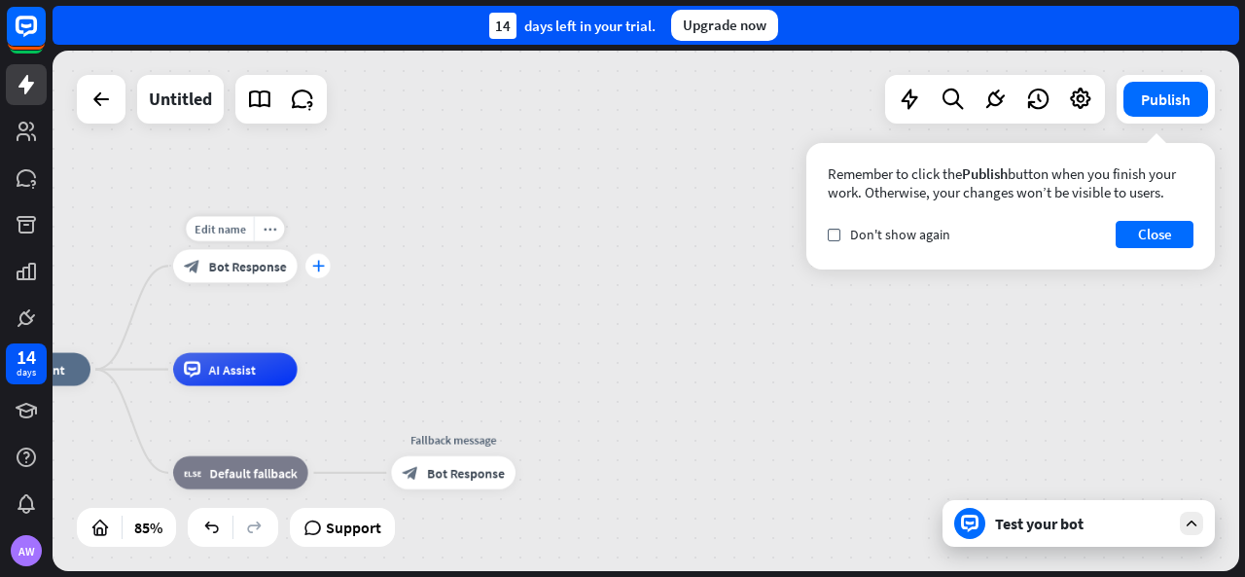
click at [323, 268] on icon "plus" at bounding box center [317, 266] width 13 height 12
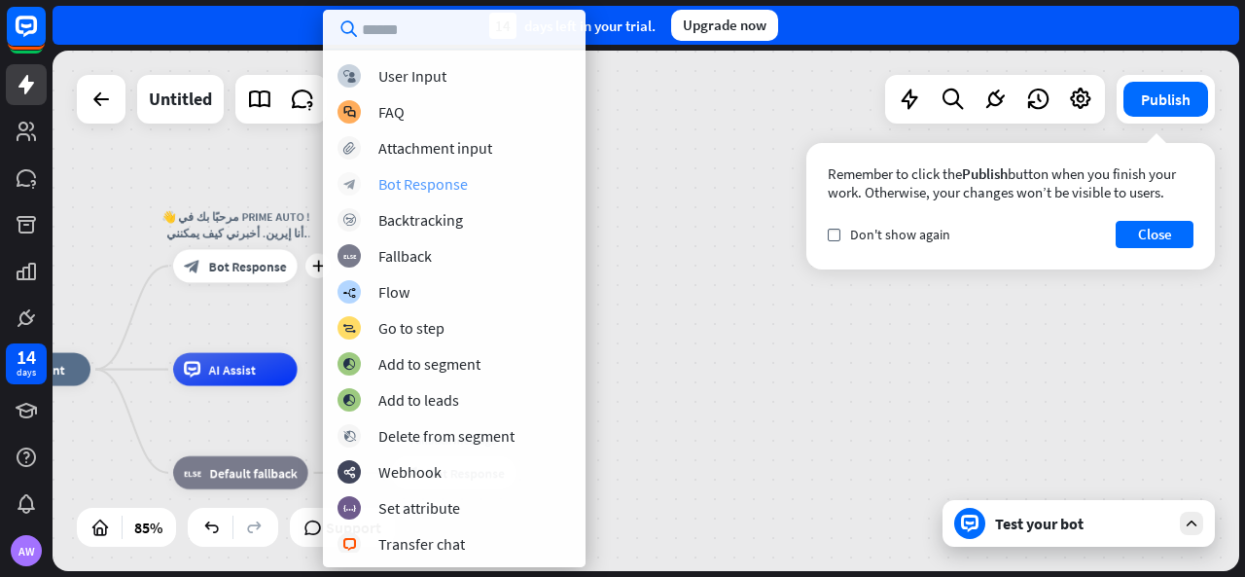
click at [395, 184] on div "Bot Response" at bounding box center [423, 183] width 90 height 19
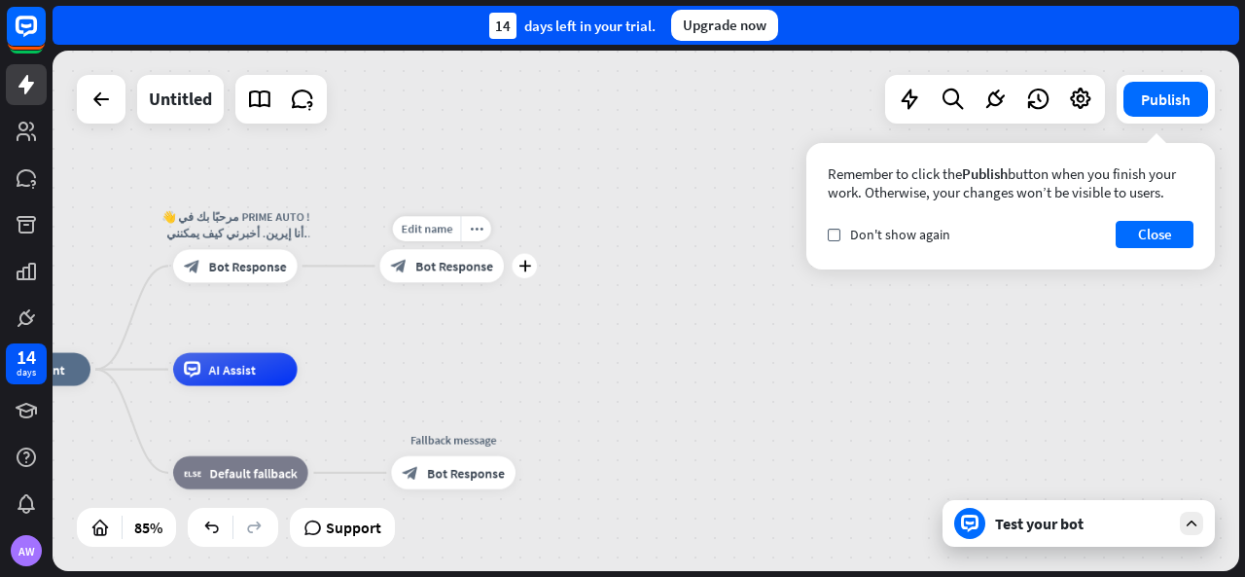
click at [426, 279] on div "block_bot_response Bot Response" at bounding box center [442, 265] width 125 height 33
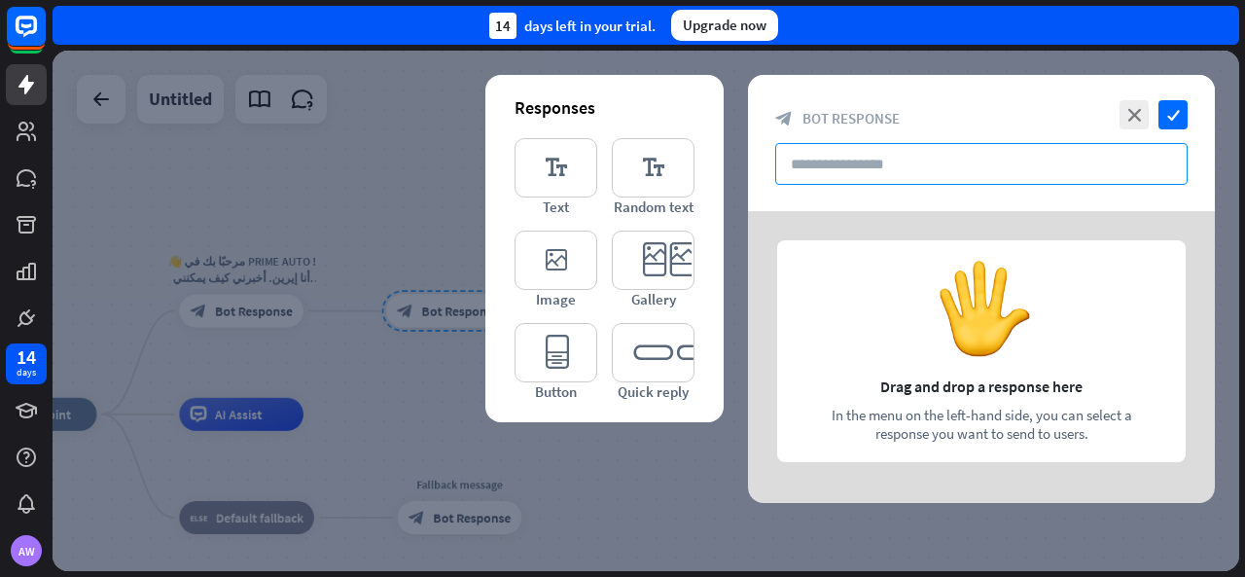
click at [856, 168] on input "text" at bounding box center [981, 164] width 413 height 42
click at [549, 361] on icon "editor_button" at bounding box center [556, 352] width 83 height 59
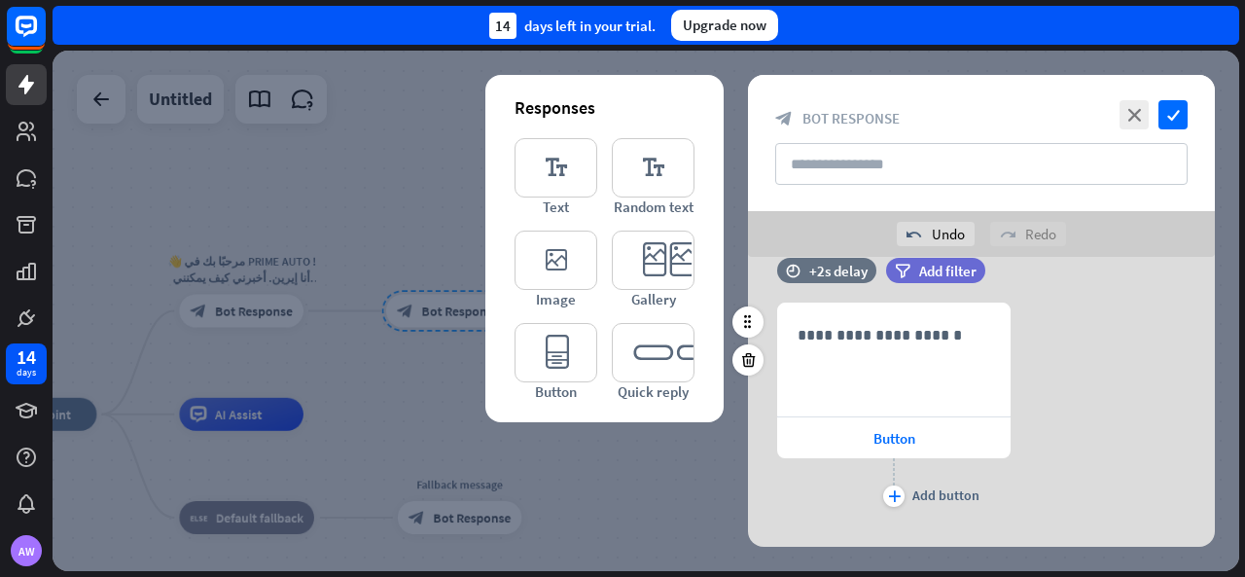
scroll to position [37, 0]
click at [845, 175] on input "text" at bounding box center [981, 164] width 413 height 42
type input "*"
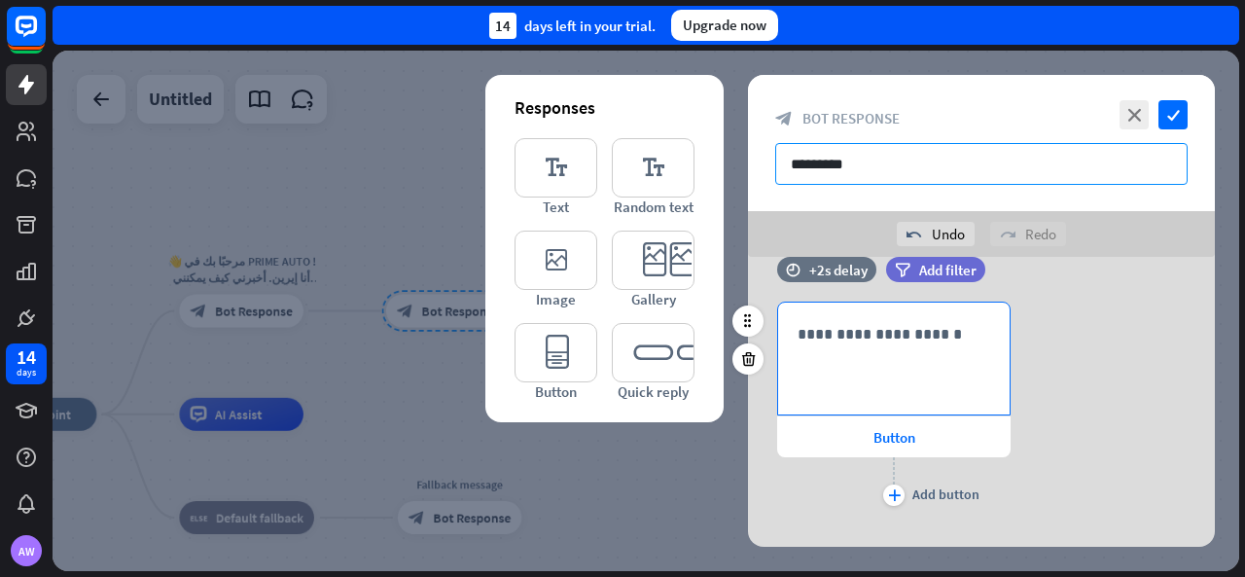
type input "*********"
click at [867, 317] on div "**********" at bounding box center [894, 359] width 232 height 112
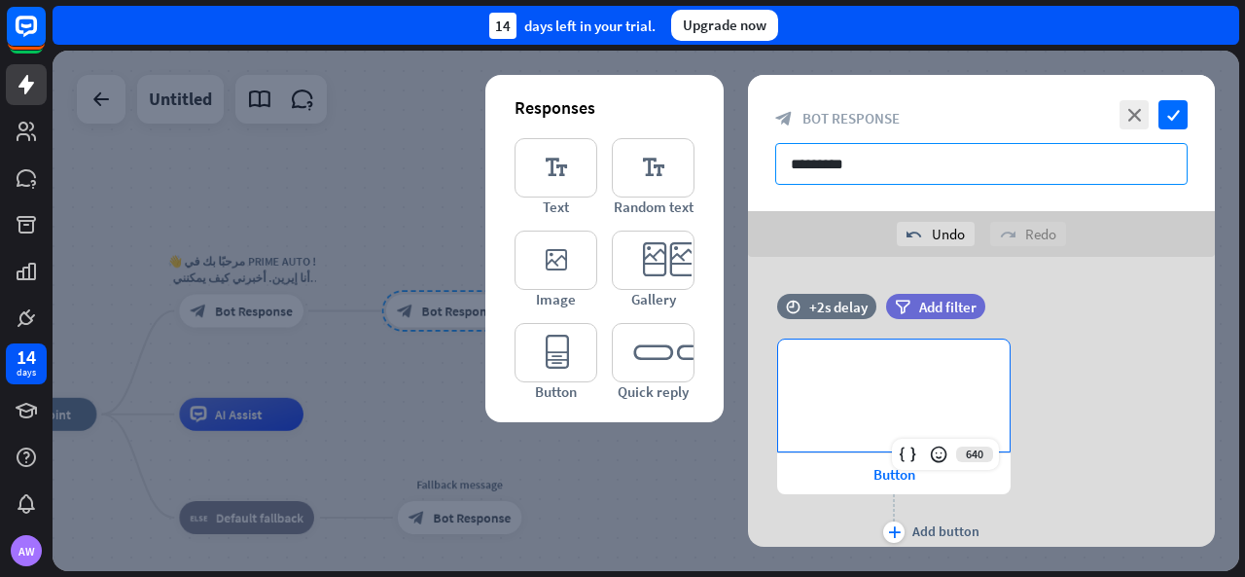
click at [911, 170] on input "*********" at bounding box center [981, 164] width 413 height 42
click at [885, 370] on p "**********" at bounding box center [895, 371] width 194 height 24
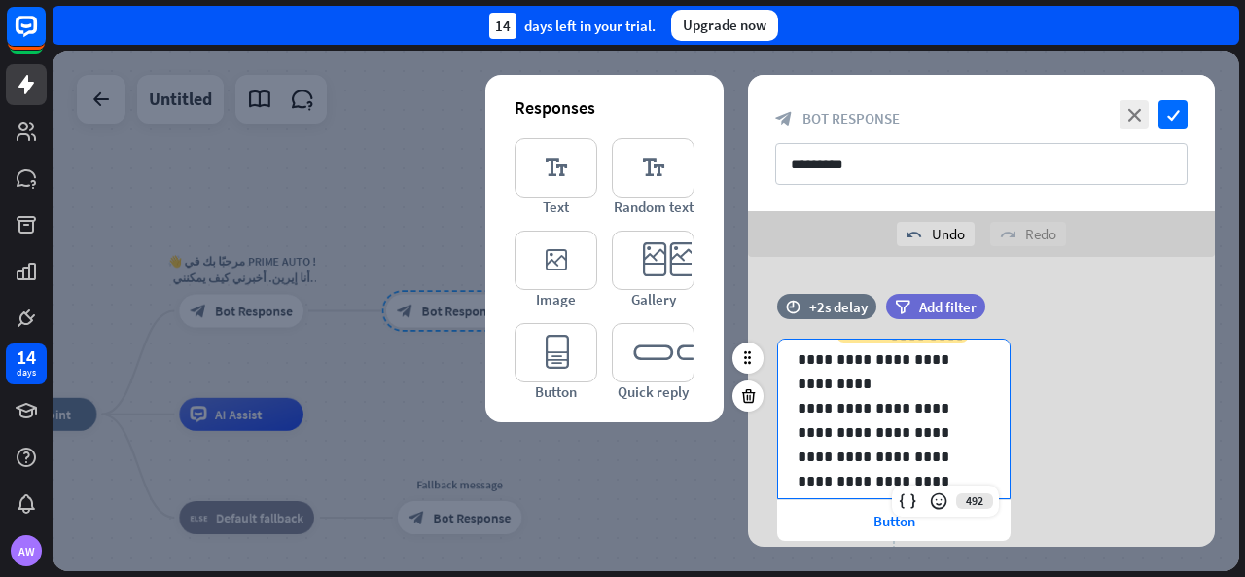
scroll to position [50, 0]
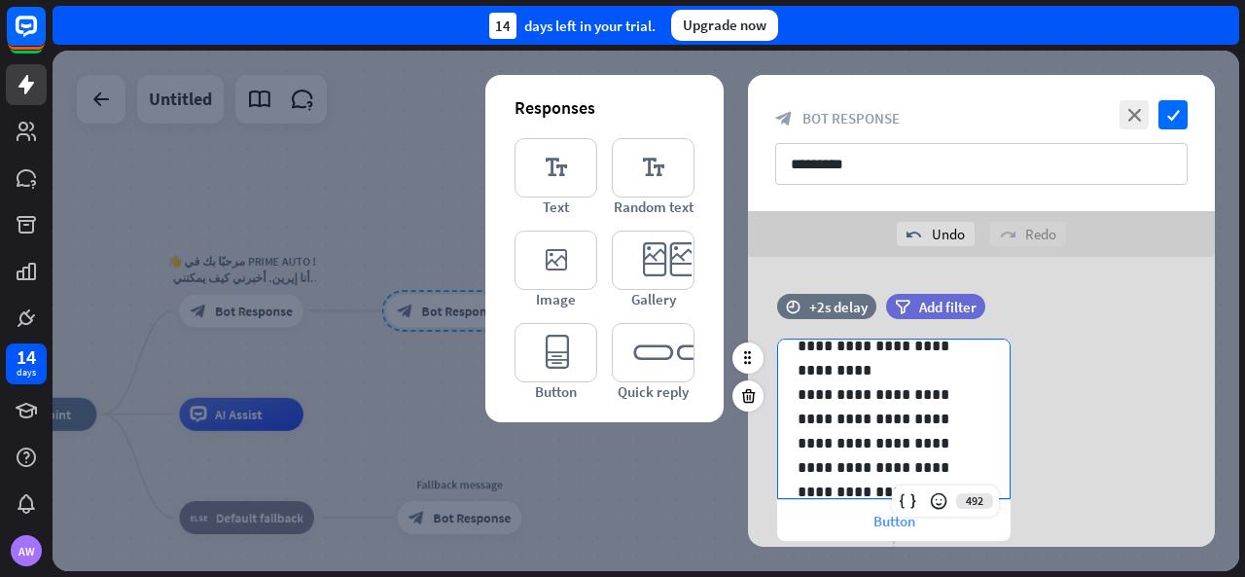
click at [927, 528] on div "Button" at bounding box center [894, 520] width 234 height 41
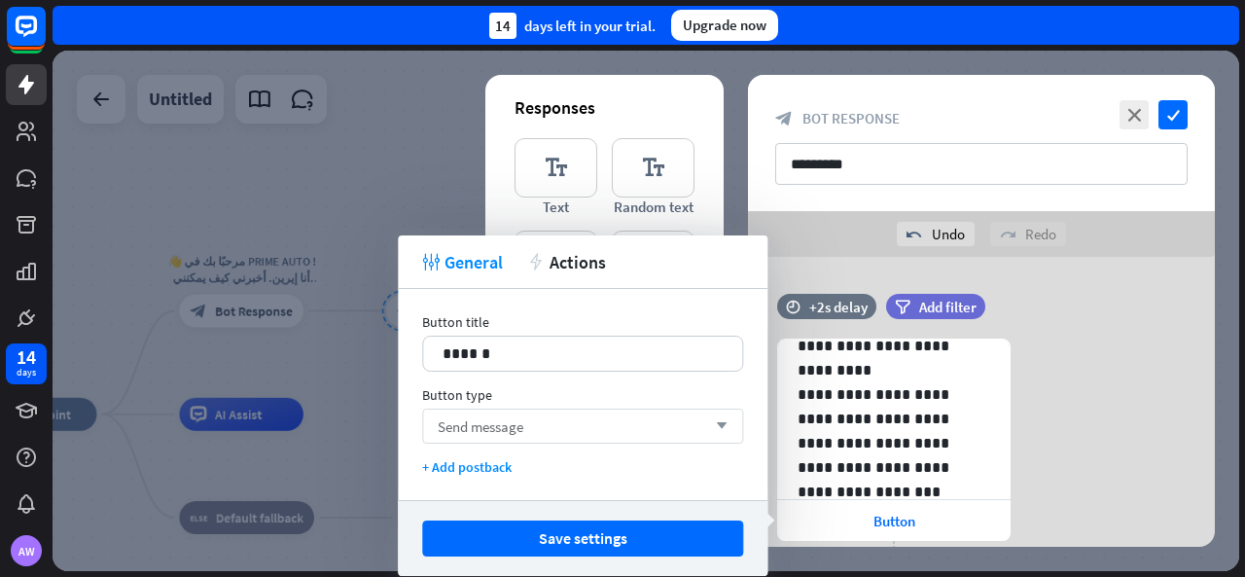
click at [512, 437] on div "Send message arrow_down" at bounding box center [582, 426] width 321 height 35
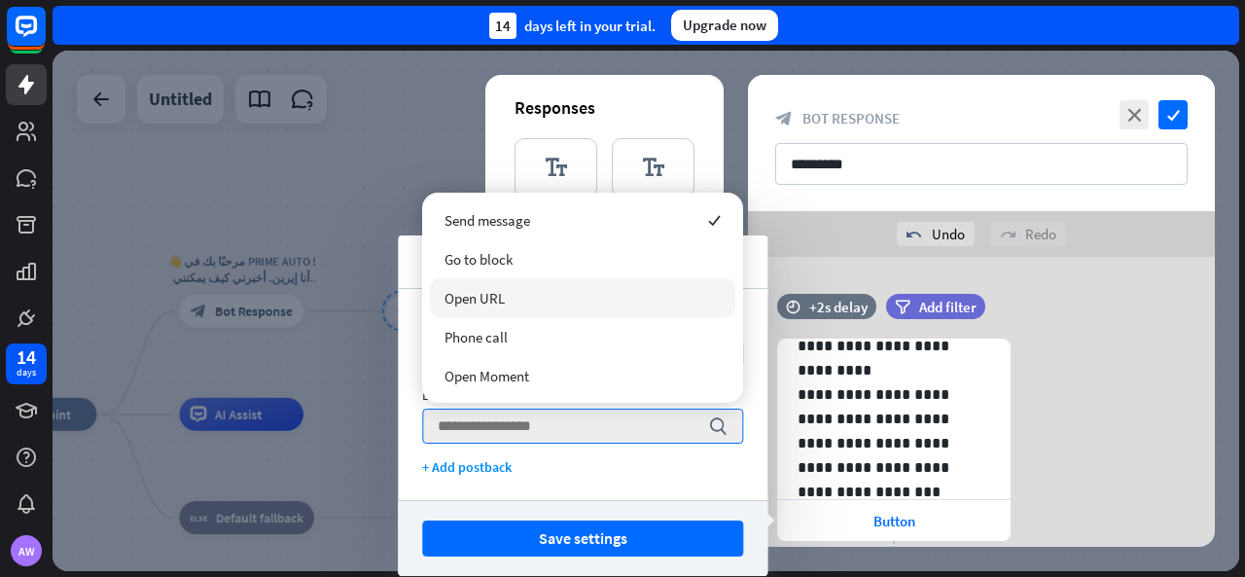
click at [522, 307] on div "Open URL" at bounding box center [583, 297] width 306 height 39
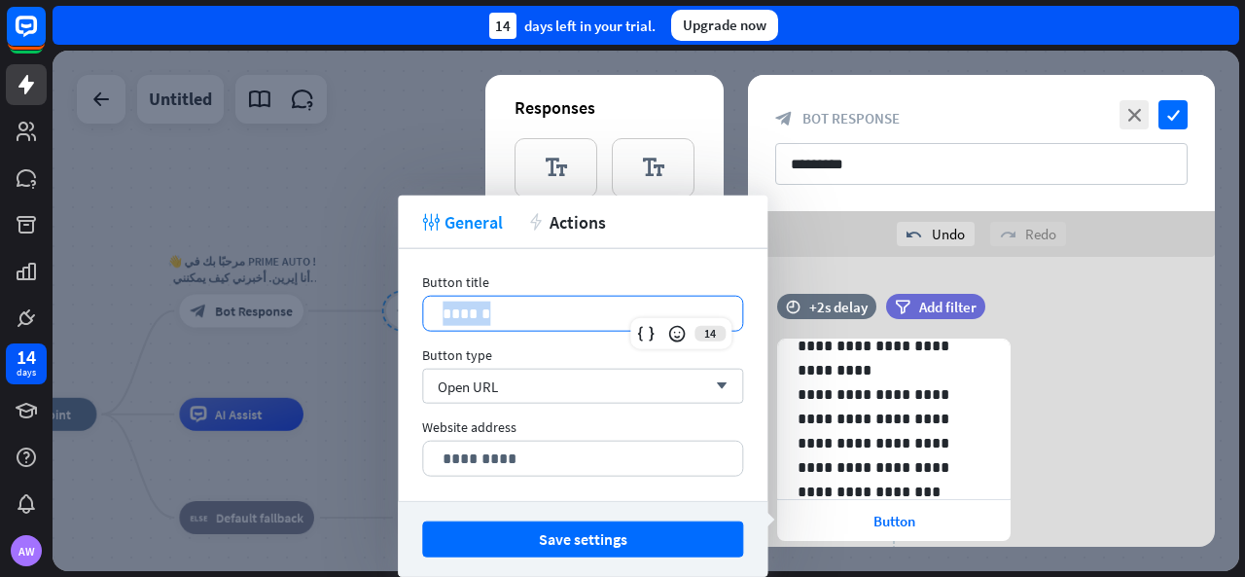
drag, startPoint x: 502, startPoint y: 322, endPoint x: 398, endPoint y: 308, distance: 105.0
click at [398, 308] on div "Button title 14 ****** Button type Open URL arrow_down Website address 2048 ***…" at bounding box center [583, 375] width 370 height 252
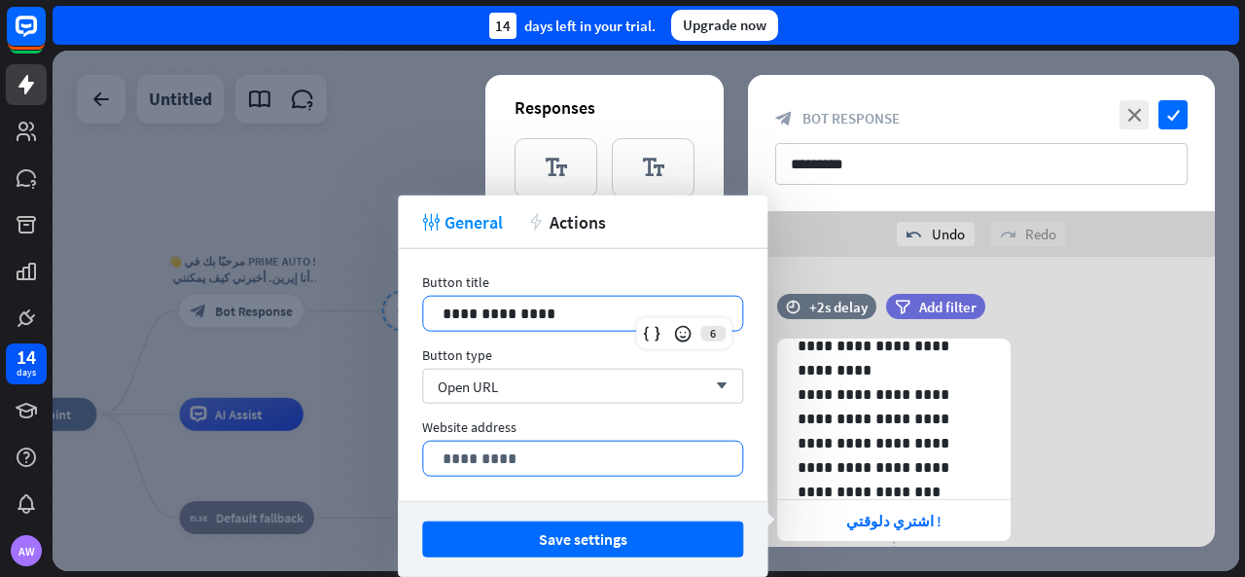
click at [502, 447] on p "*********" at bounding box center [583, 459] width 280 height 24
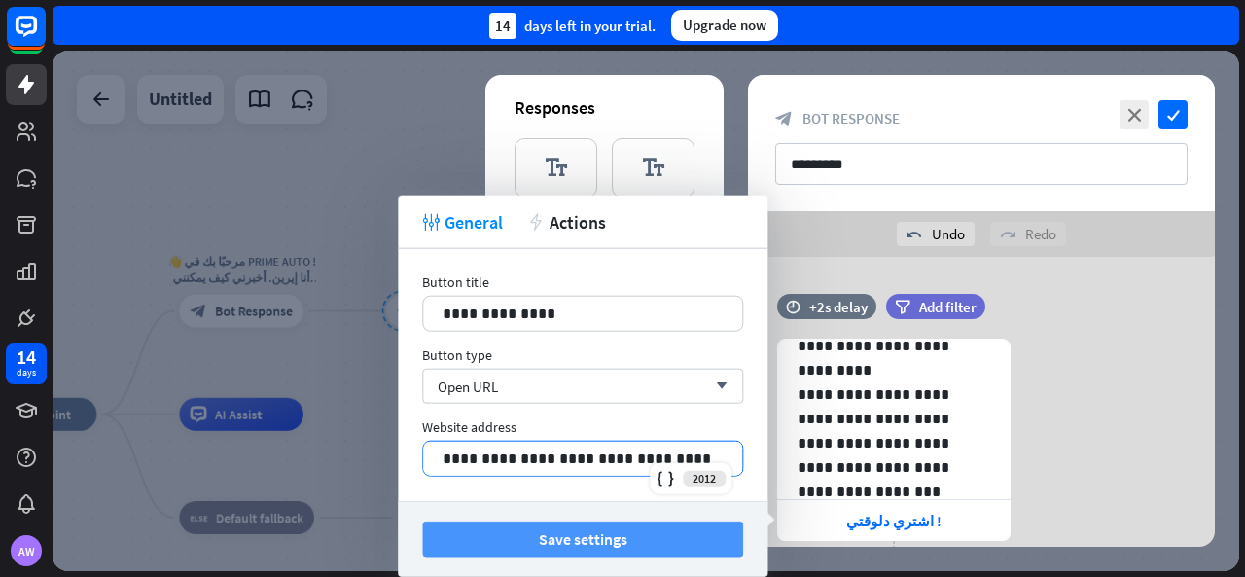
click at [534, 528] on button "Save settings" at bounding box center [582, 540] width 321 height 36
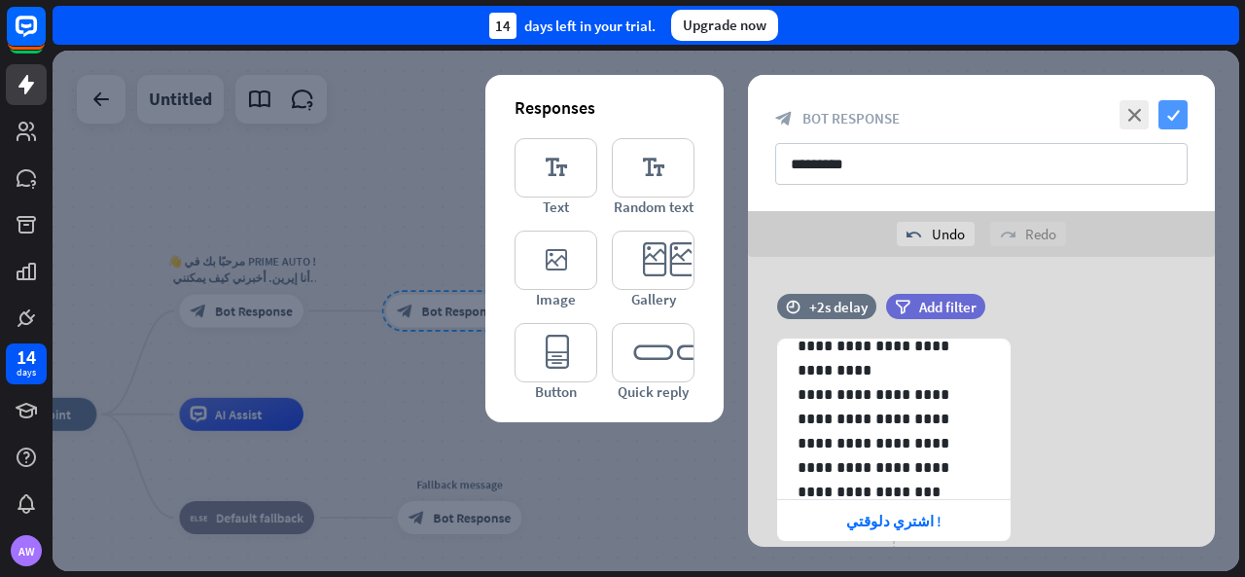
click at [1168, 100] on icon "check" at bounding box center [1173, 114] width 29 height 29
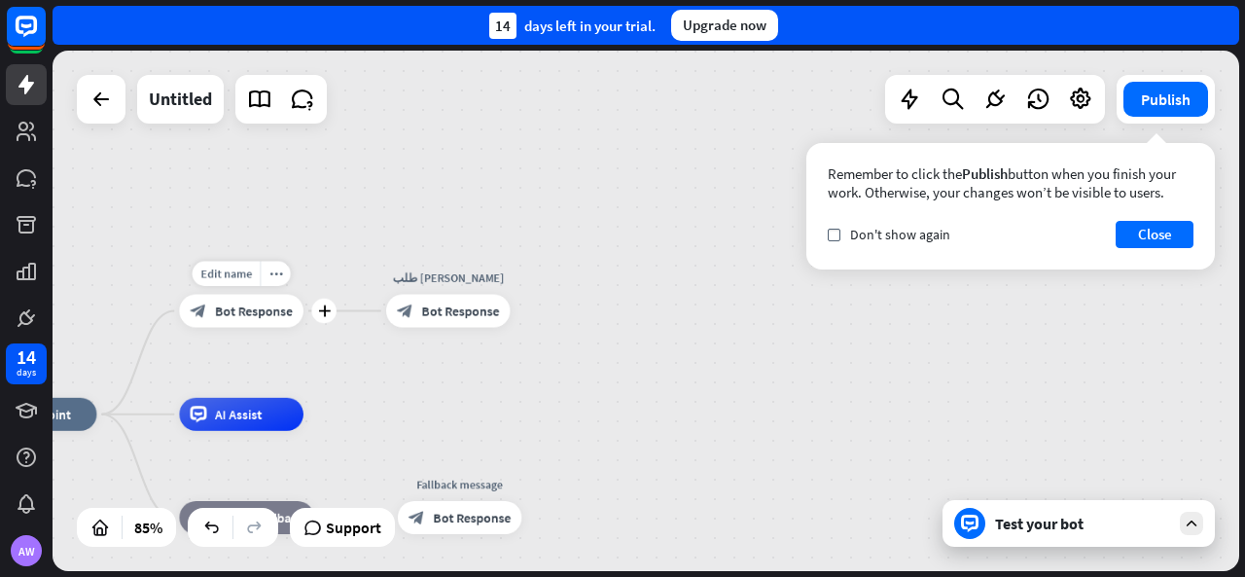
click at [268, 320] on div "block_bot_response Bot Response" at bounding box center [241, 311] width 124 height 33
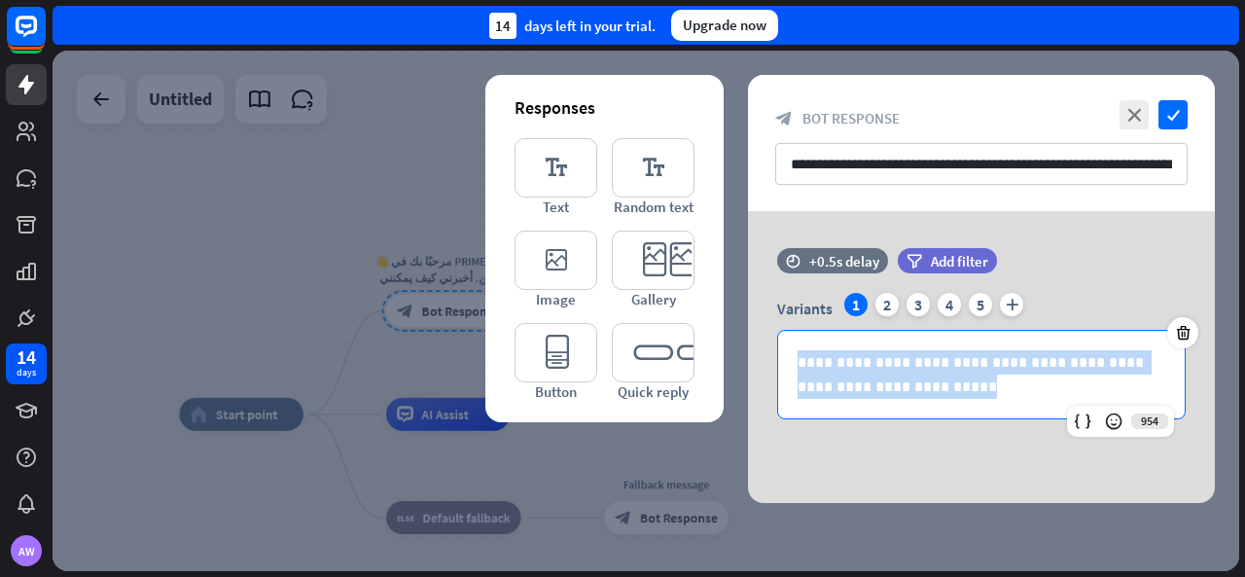
drag, startPoint x: 941, startPoint y: 388, endPoint x: 720, endPoint y: 349, distance: 224.3
click at [748, 350] on div "**********" at bounding box center [981, 357] width 467 height 292
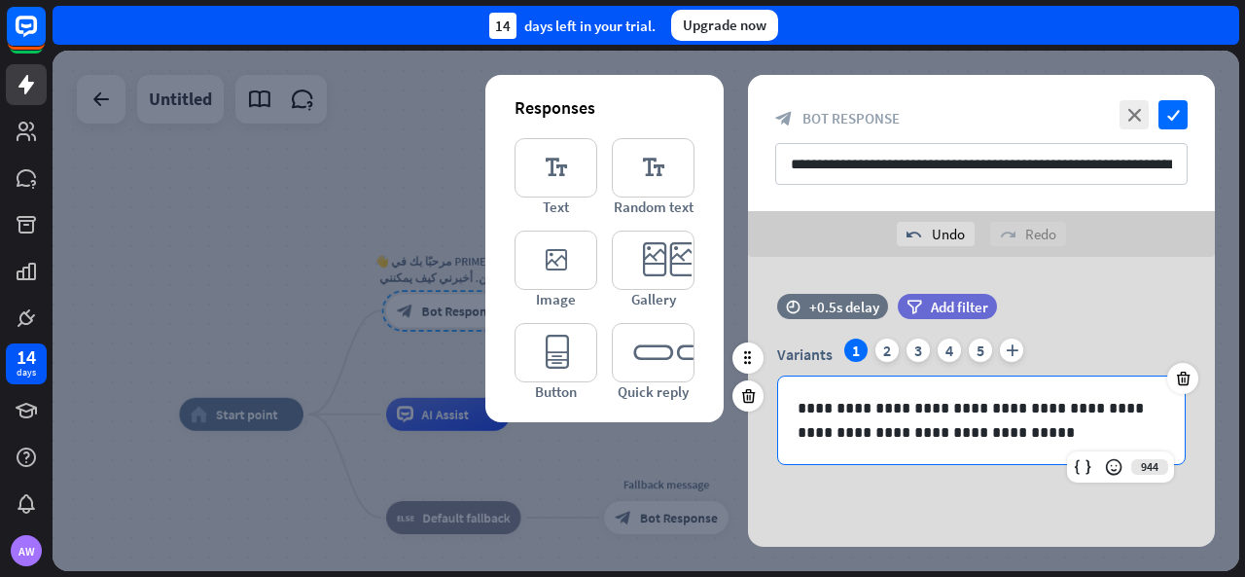
click at [1061, 406] on p "**********" at bounding box center [982, 420] width 369 height 49
click at [883, 346] on div "2" at bounding box center [887, 350] width 23 height 23
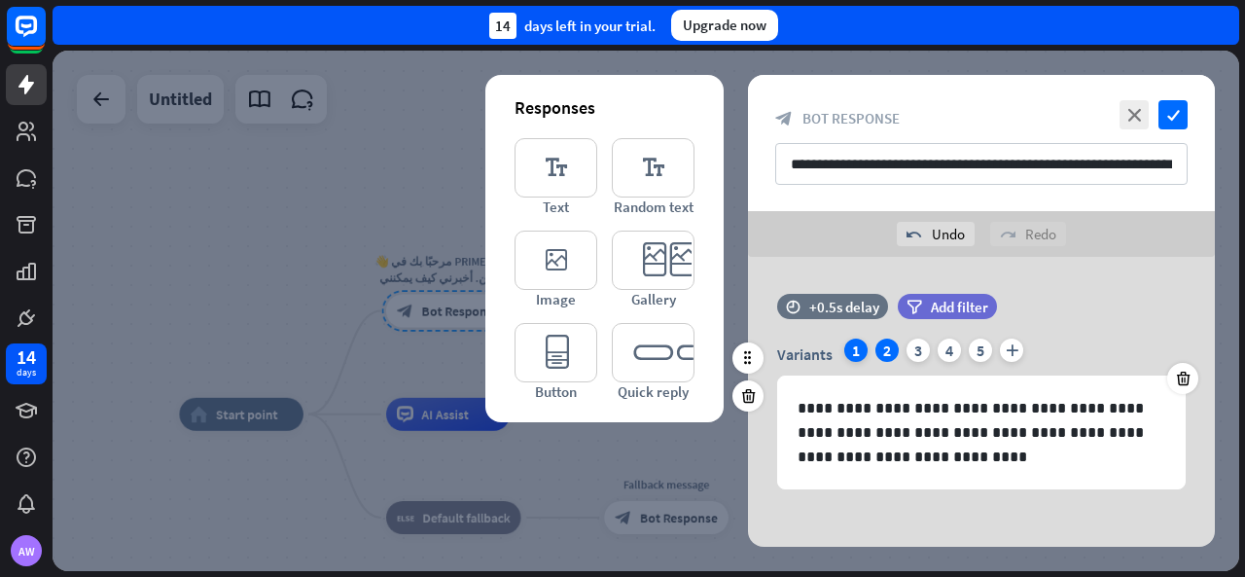
click at [861, 346] on div "1" at bounding box center [856, 350] width 23 height 23
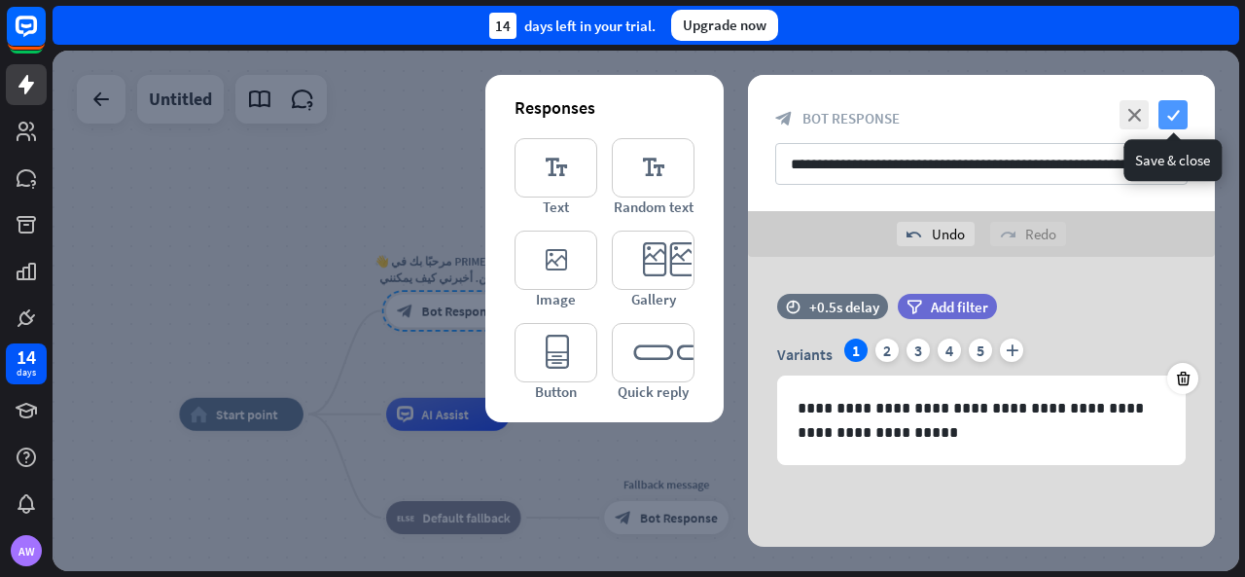
click at [1169, 118] on icon "check" at bounding box center [1173, 114] width 29 height 29
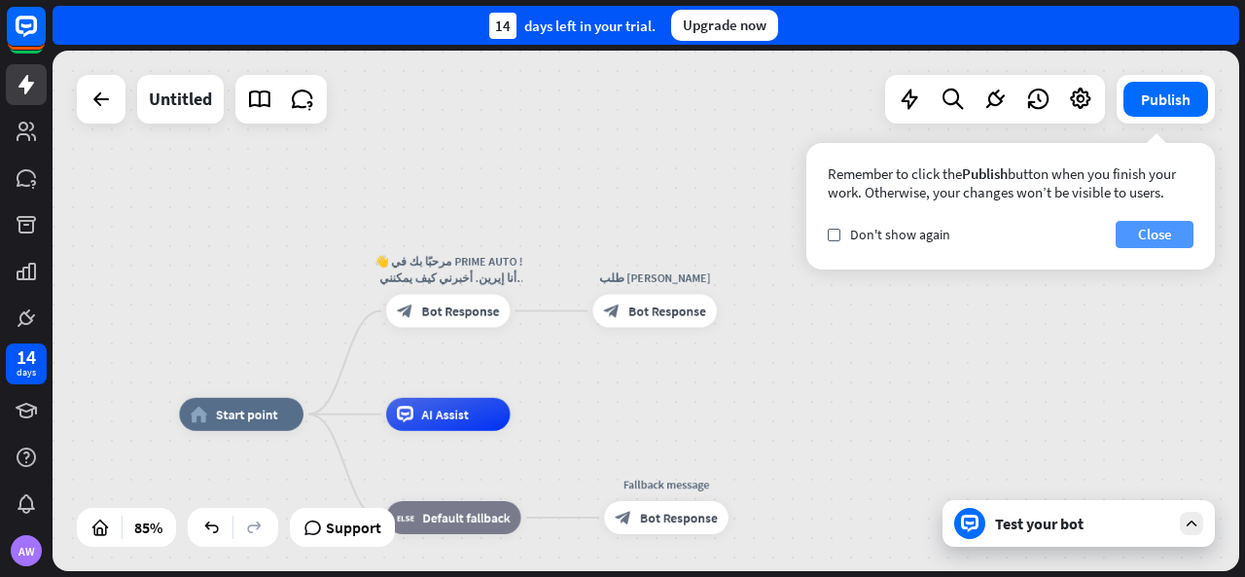
click at [1131, 236] on button "Close" at bounding box center [1155, 234] width 78 height 27
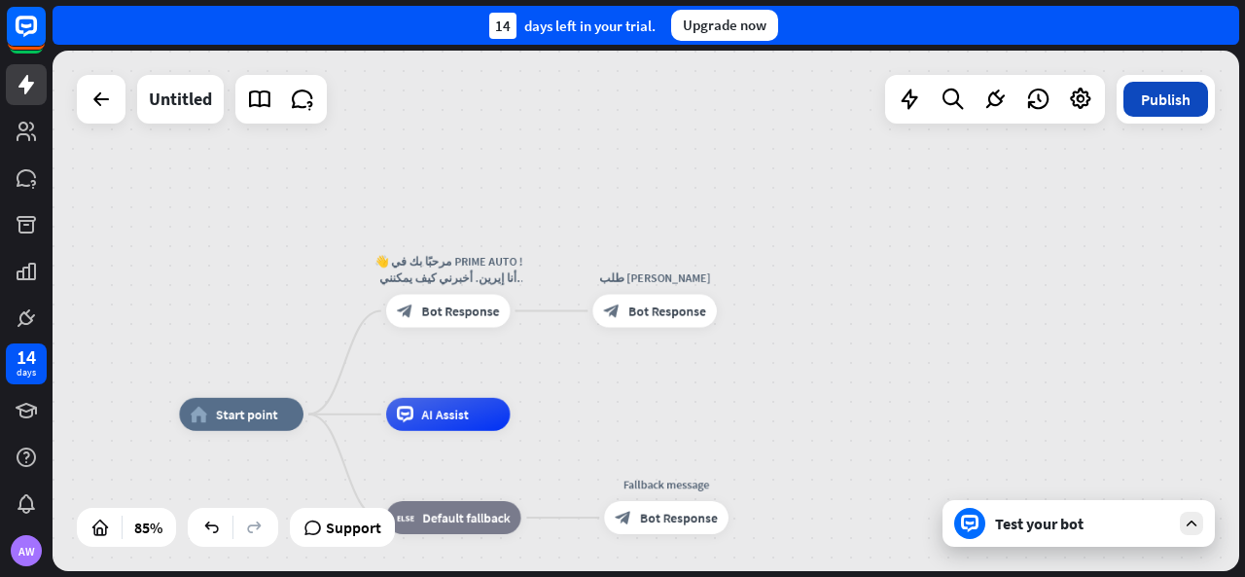
click at [1162, 110] on button "Publish" at bounding box center [1166, 99] width 85 height 35
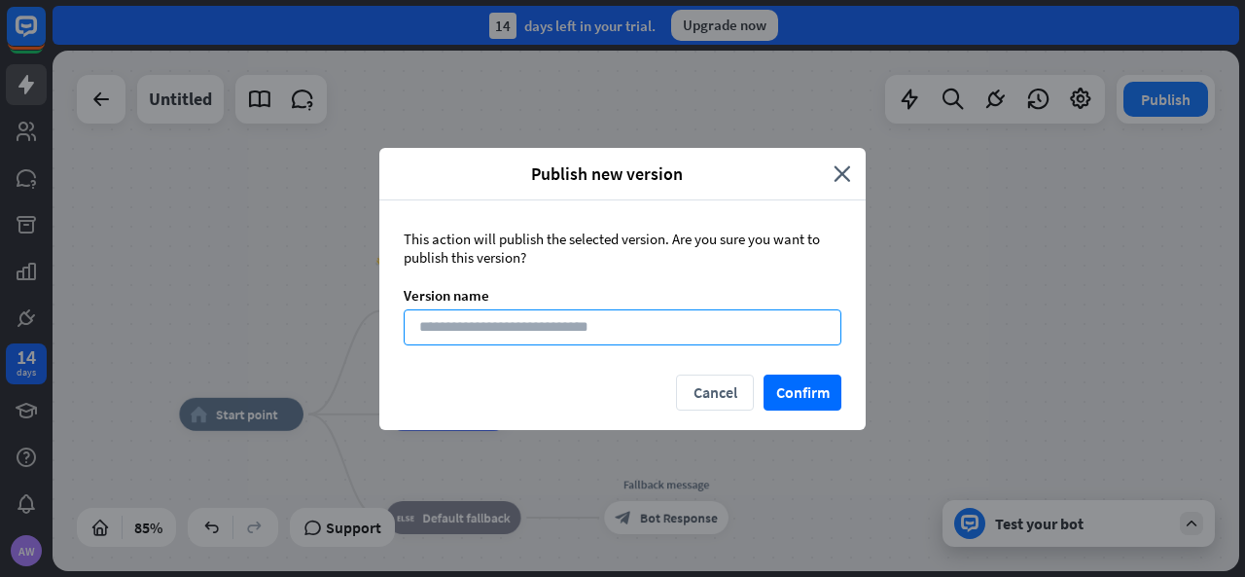
click at [697, 328] on input at bounding box center [623, 327] width 438 height 36
type input "**********"
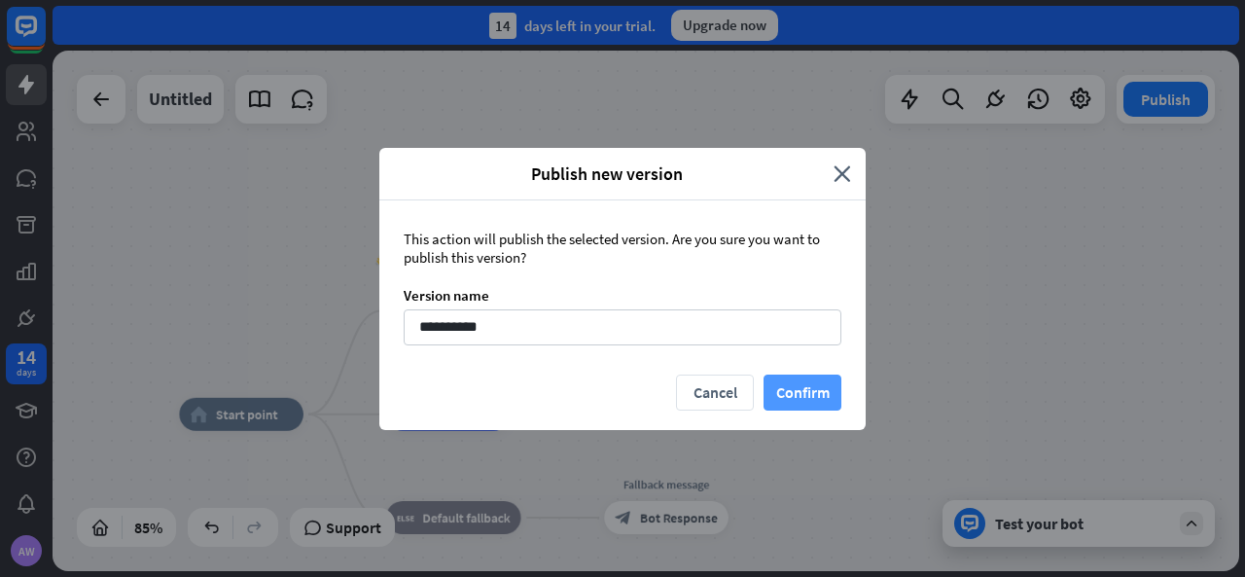
click at [810, 402] on button "Confirm" at bounding box center [803, 393] width 78 height 36
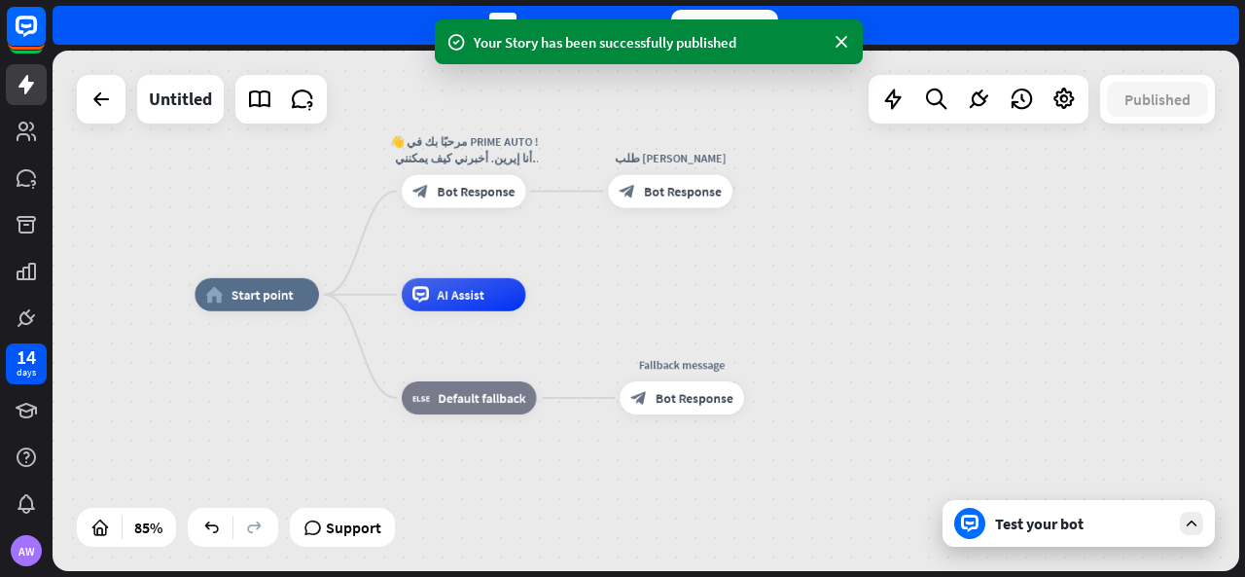
drag, startPoint x: 687, startPoint y: 389, endPoint x: 703, endPoint y: 270, distance: 120.7
click at [703, 270] on div "home_2 Start point 👋 مرحبًا بك في PRIME AUTO ! أنا إيرين. أخبرني كيف يمكنني مسا…" at bounding box center [646, 311] width 1187 height 521
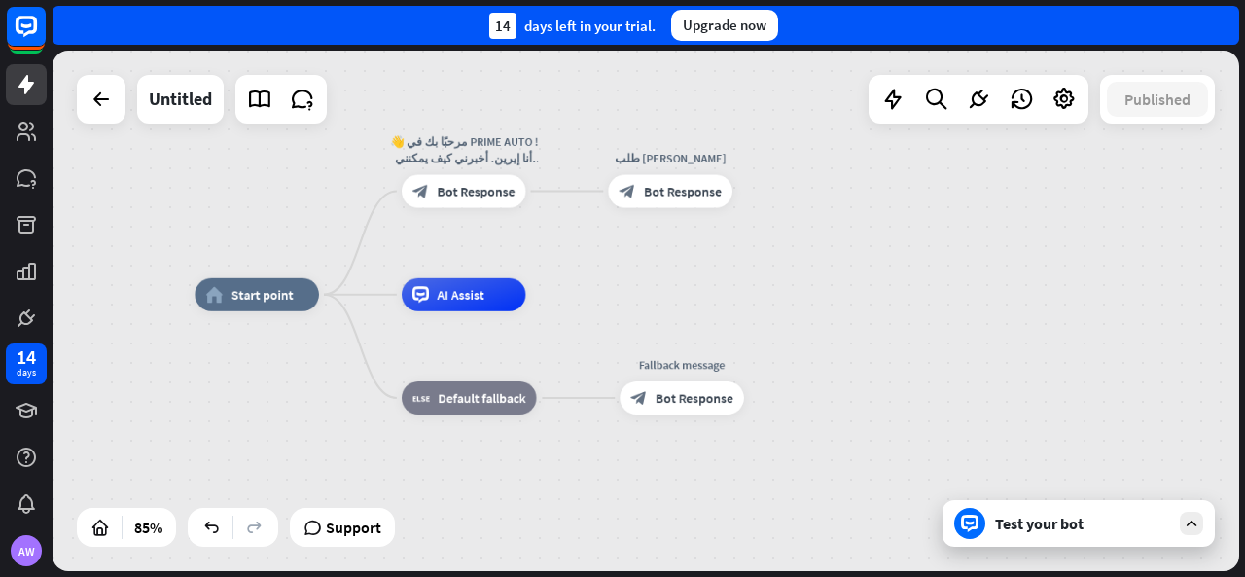
click at [1080, 542] on div "Test your bot" at bounding box center [1079, 523] width 272 height 47
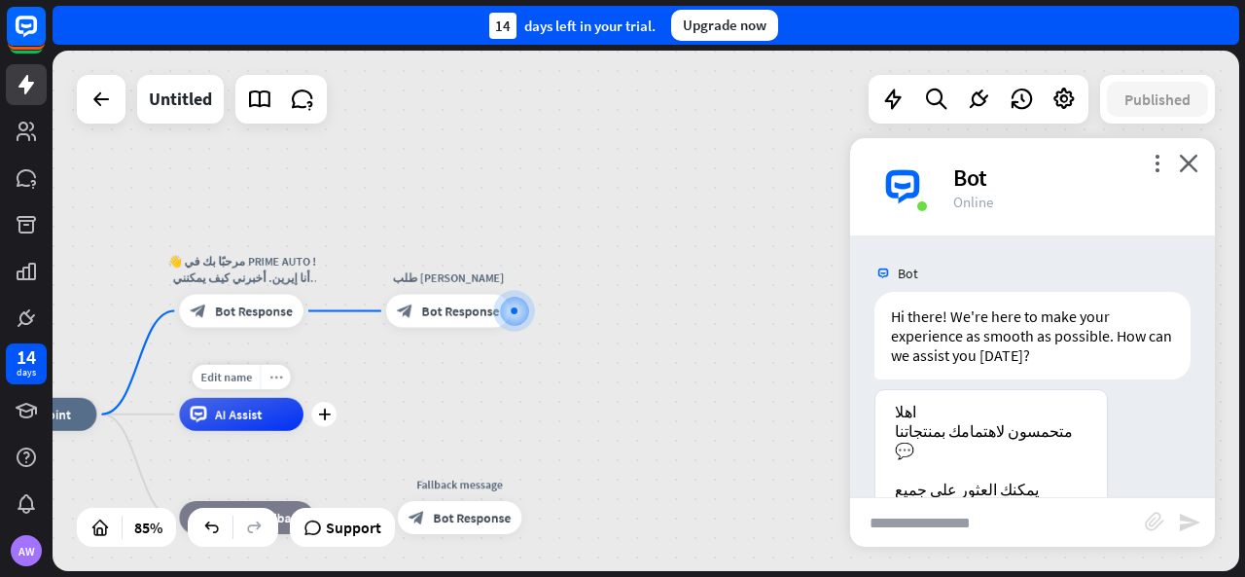
click at [270, 378] on icon "more_horiz" at bounding box center [277, 377] width 14 height 13
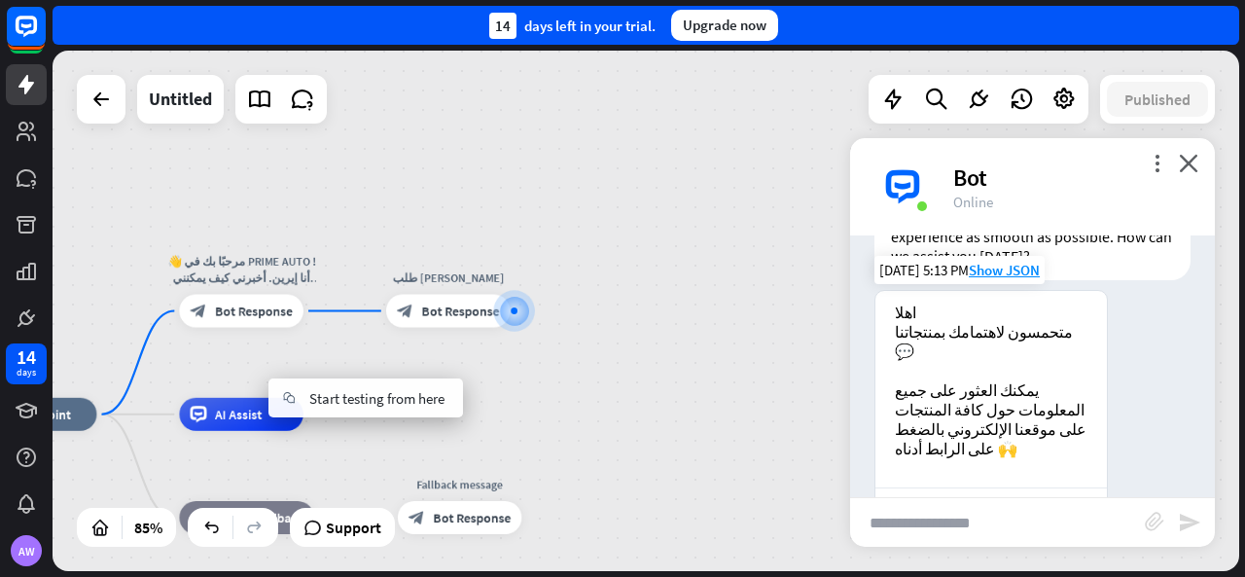
scroll to position [142, 0]
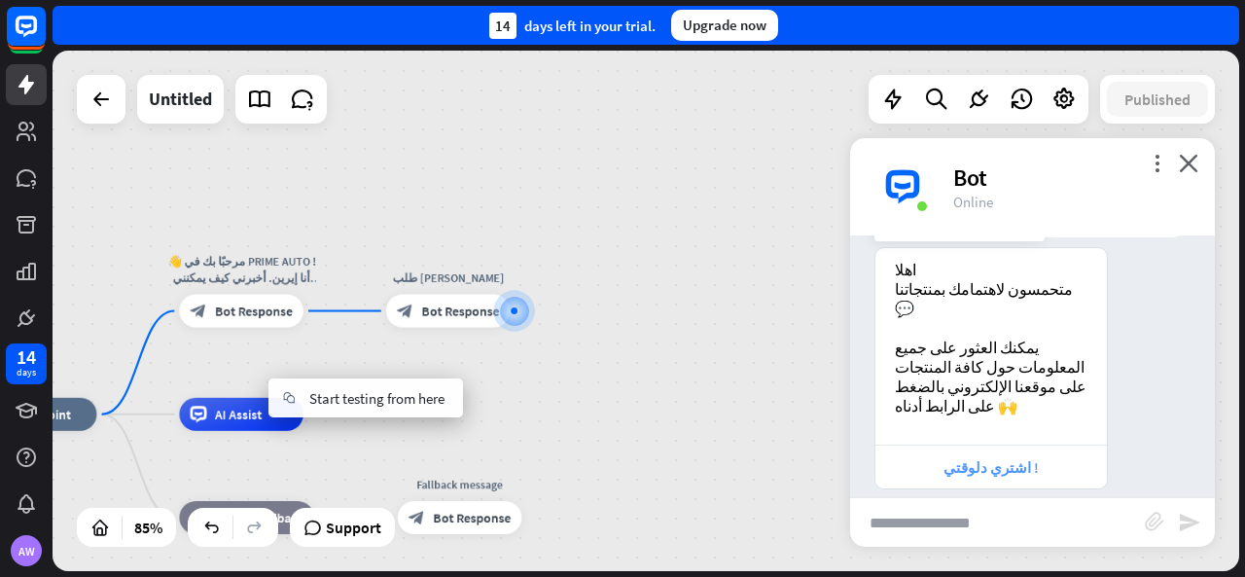
click at [940, 458] on div "اشتري دلوقتي !" at bounding box center [991, 467] width 212 height 18
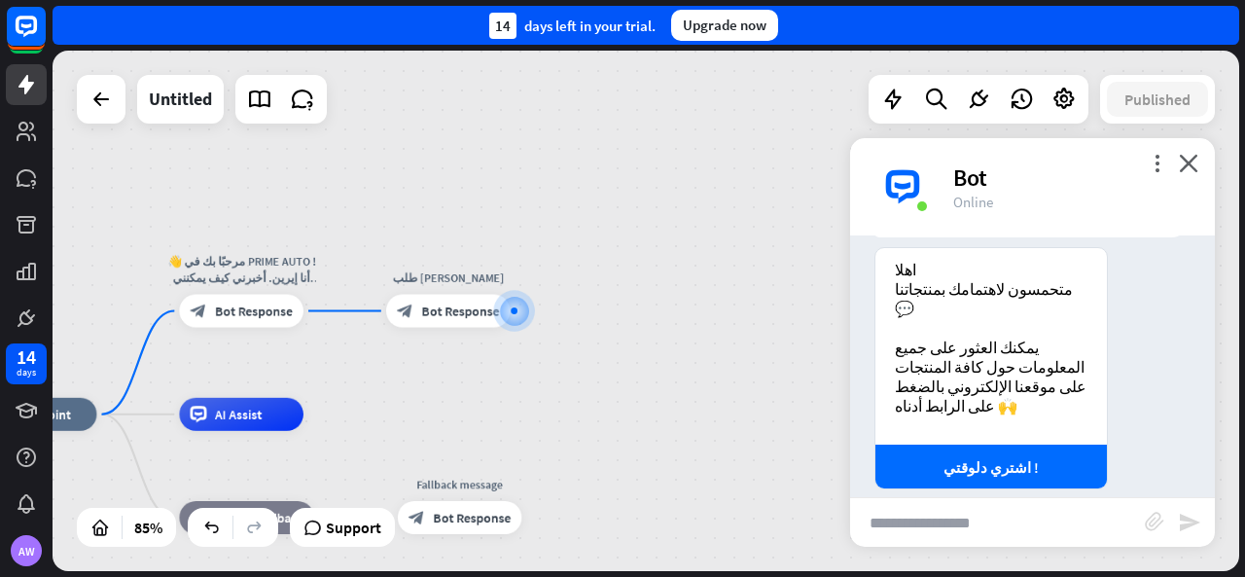
scroll to position [0, 0]
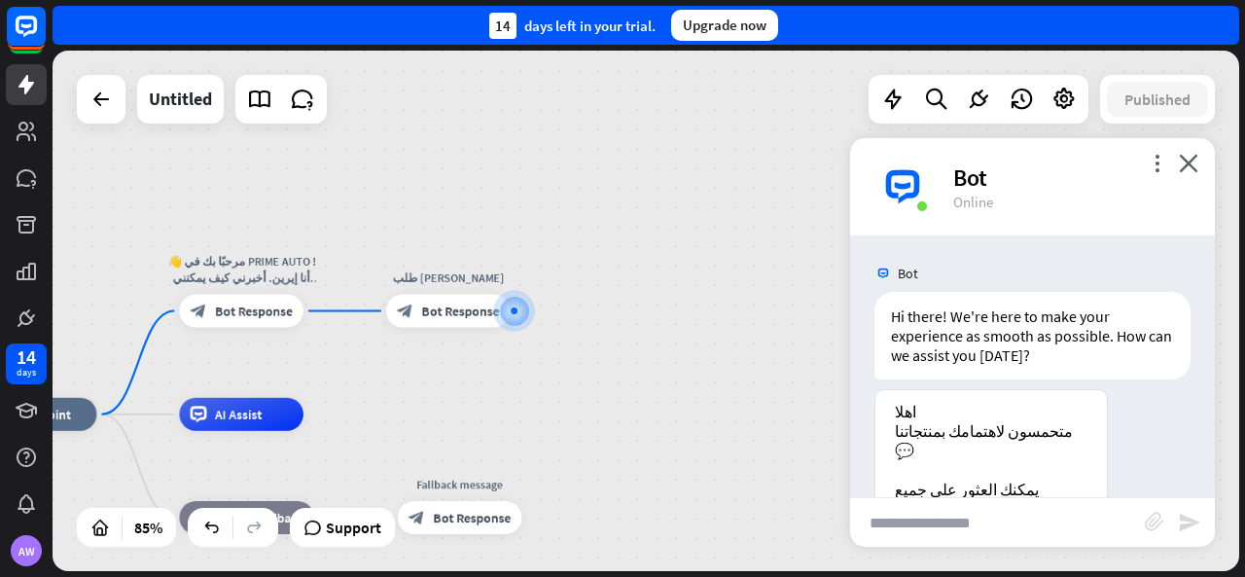
click at [1178, 169] on div "Bot" at bounding box center [1073, 177] width 238 height 30
click at [1181, 164] on icon "close" at bounding box center [1188, 163] width 19 height 18
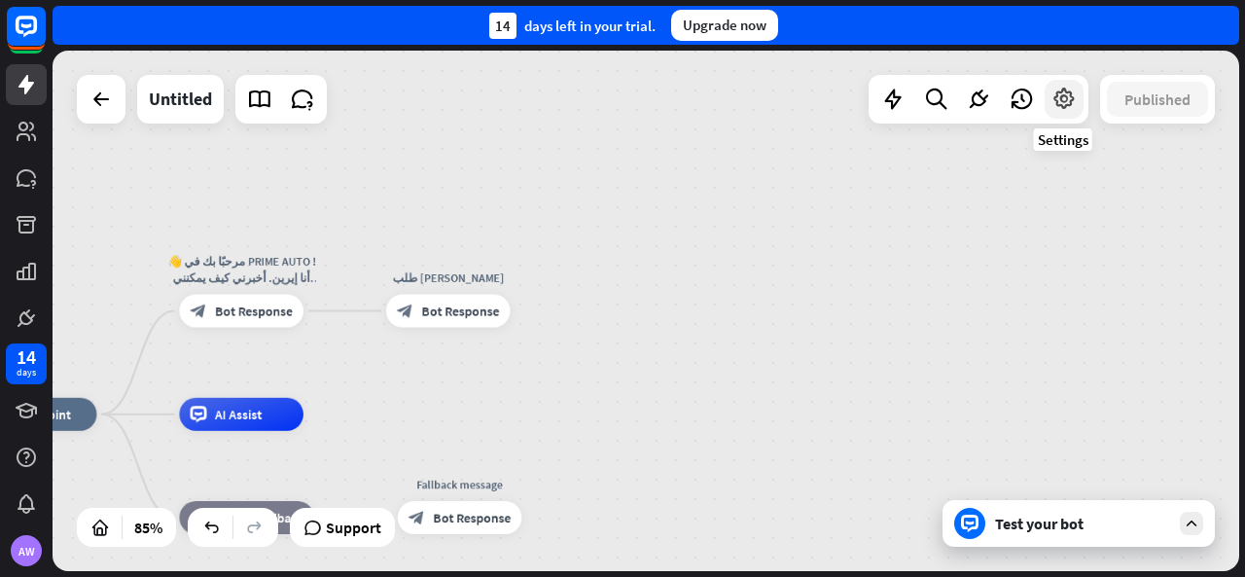
click at [1052, 97] on icon at bounding box center [1064, 99] width 25 height 25
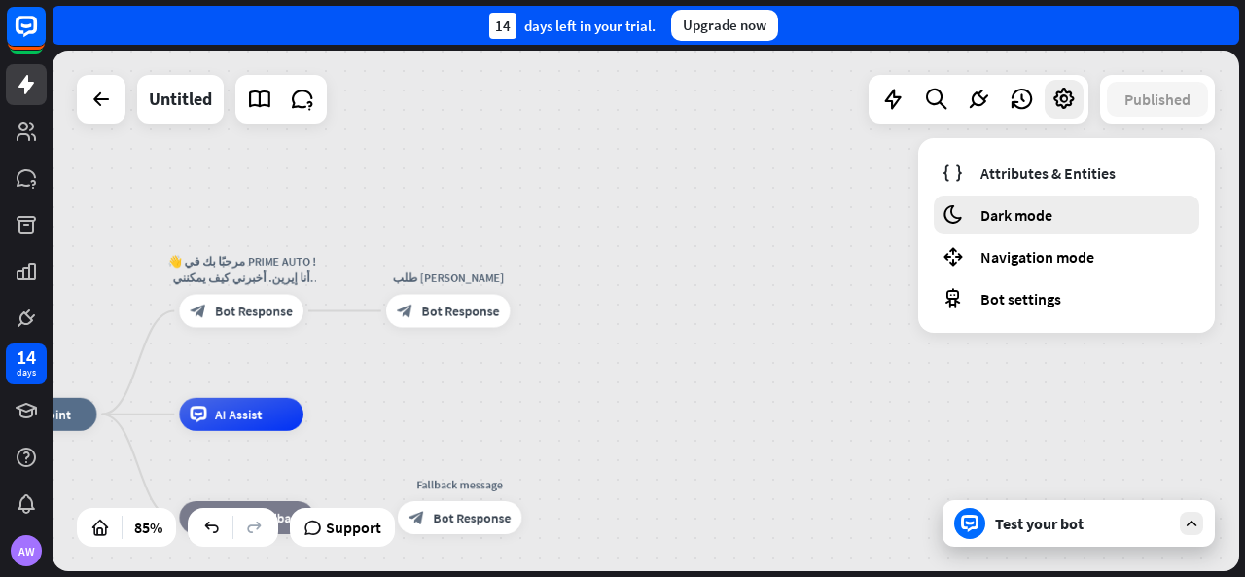
click at [1019, 203] on div "moon Dark mode" at bounding box center [1067, 215] width 266 height 38
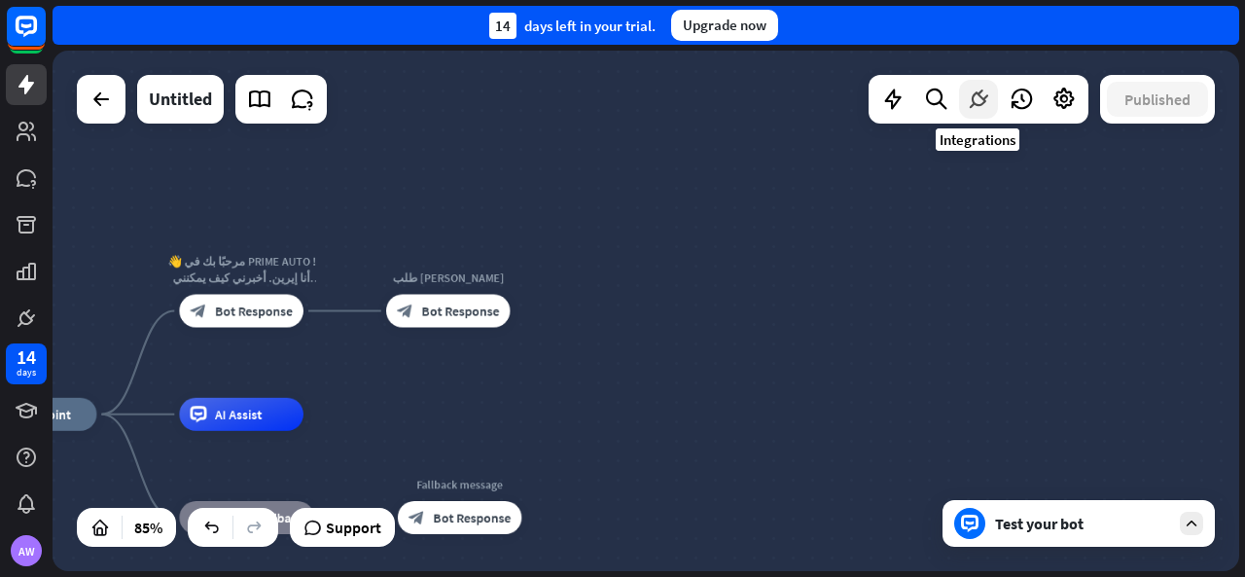
click at [982, 102] on icon at bounding box center [978, 99] width 25 height 25
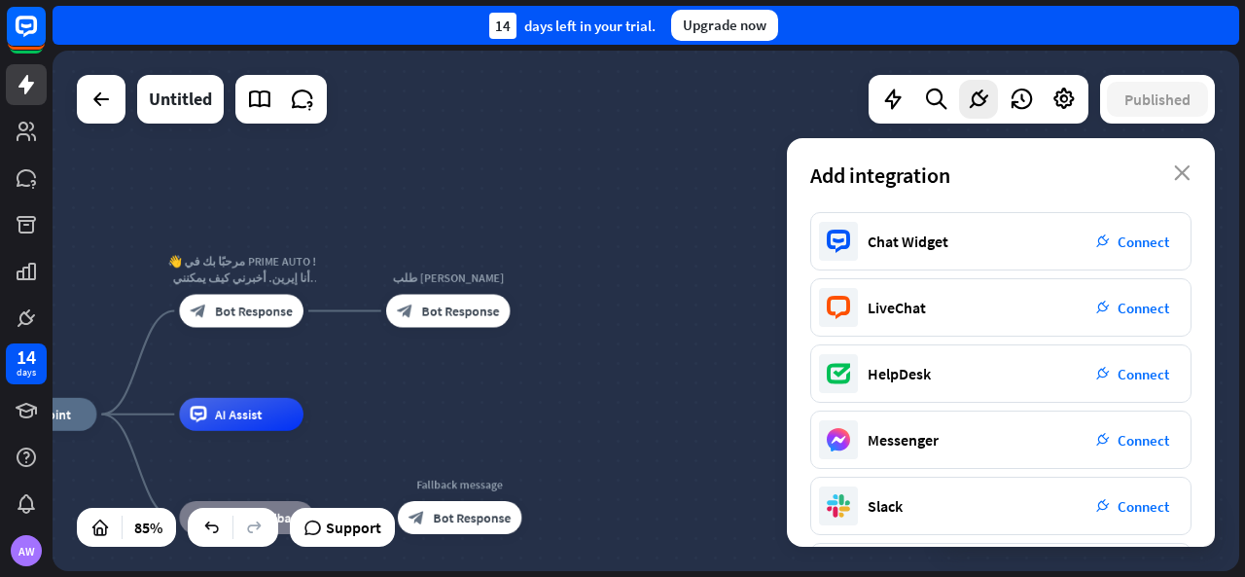
scroll to position [97, 0]
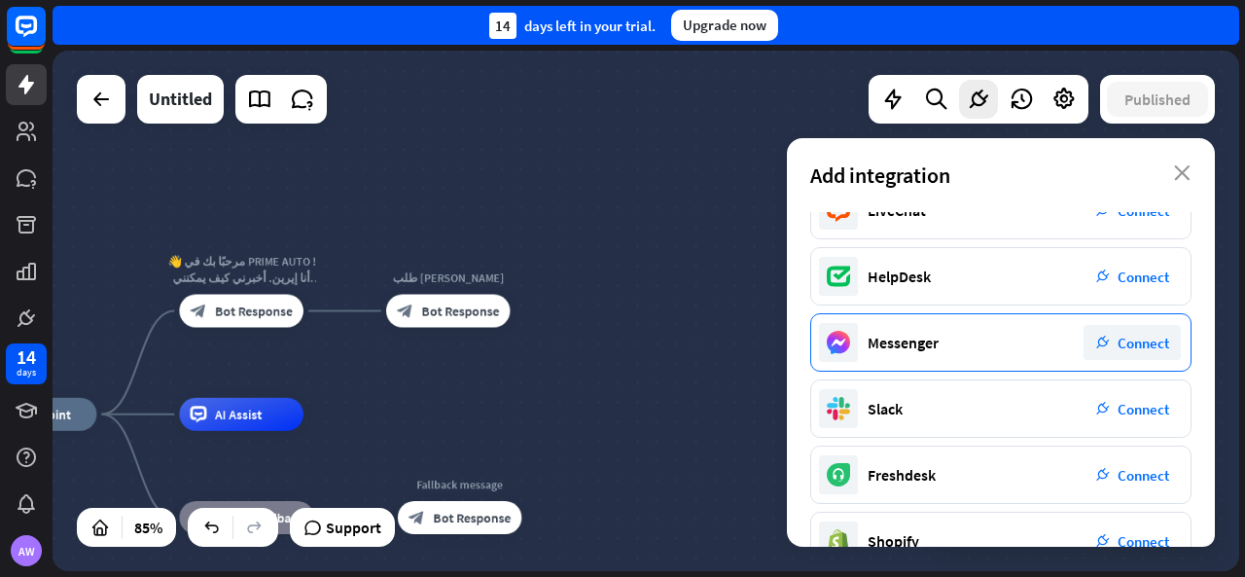
click at [1107, 356] on div "plug_integration Connect" at bounding box center [1132, 342] width 97 height 35
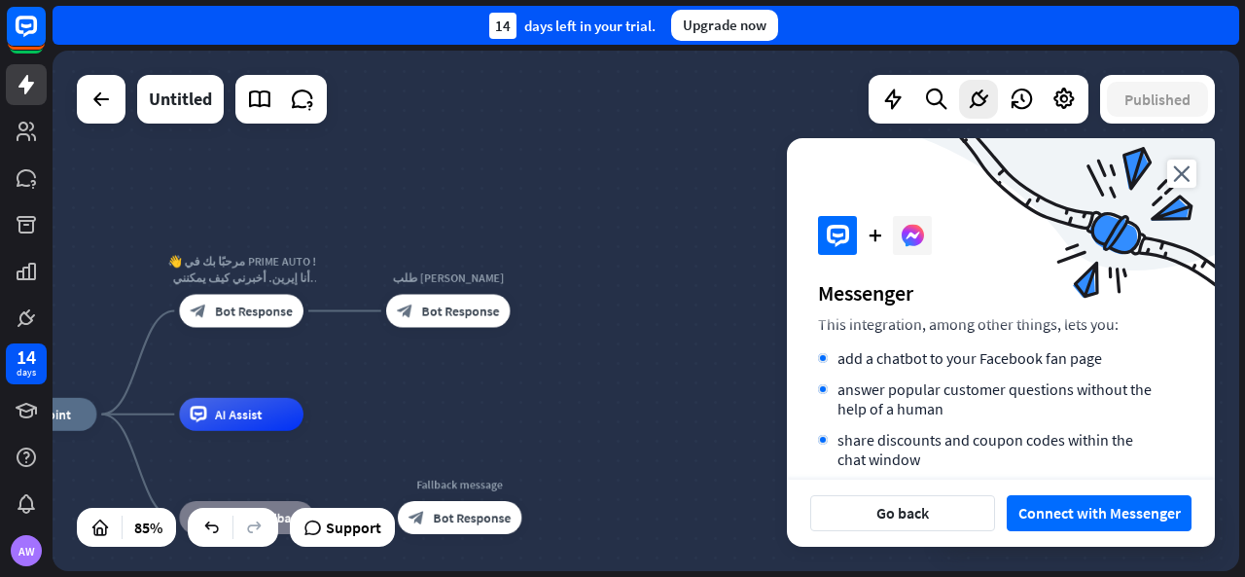
scroll to position [195, 0]
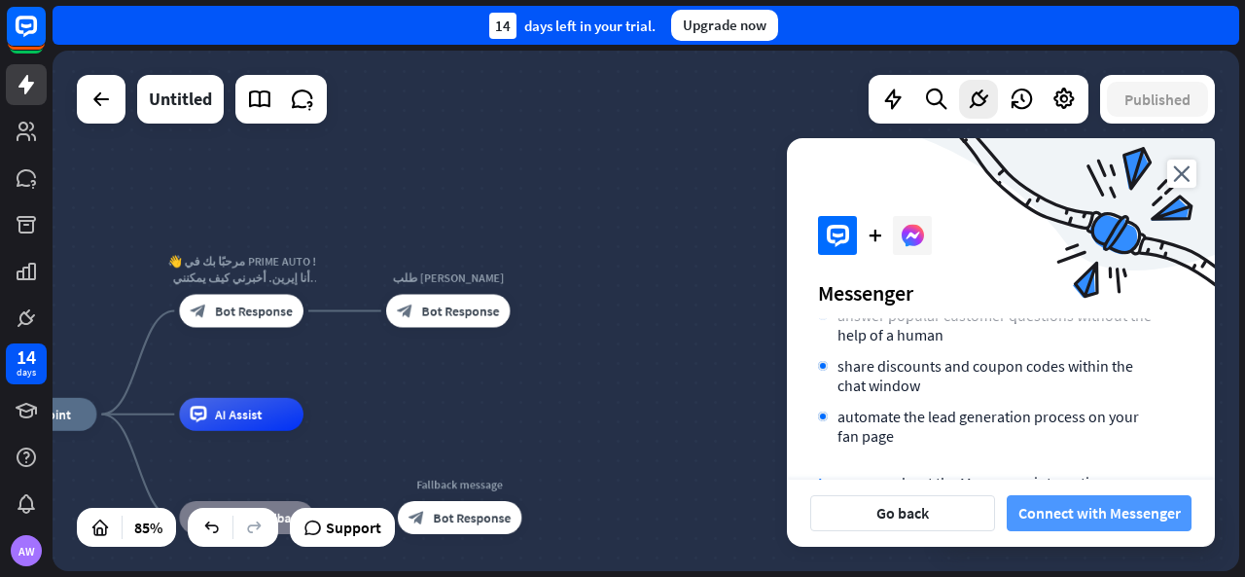
click at [1081, 509] on button "Connect with Messenger" at bounding box center [1099, 513] width 185 height 36
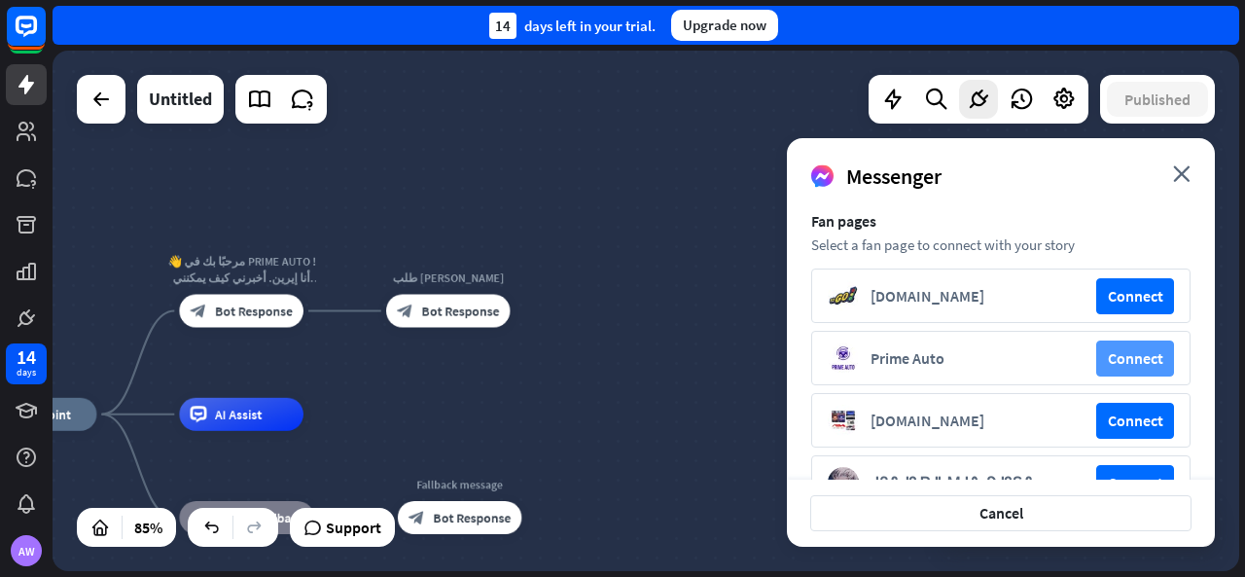
click at [1119, 360] on button "Connect" at bounding box center [1136, 359] width 78 height 36
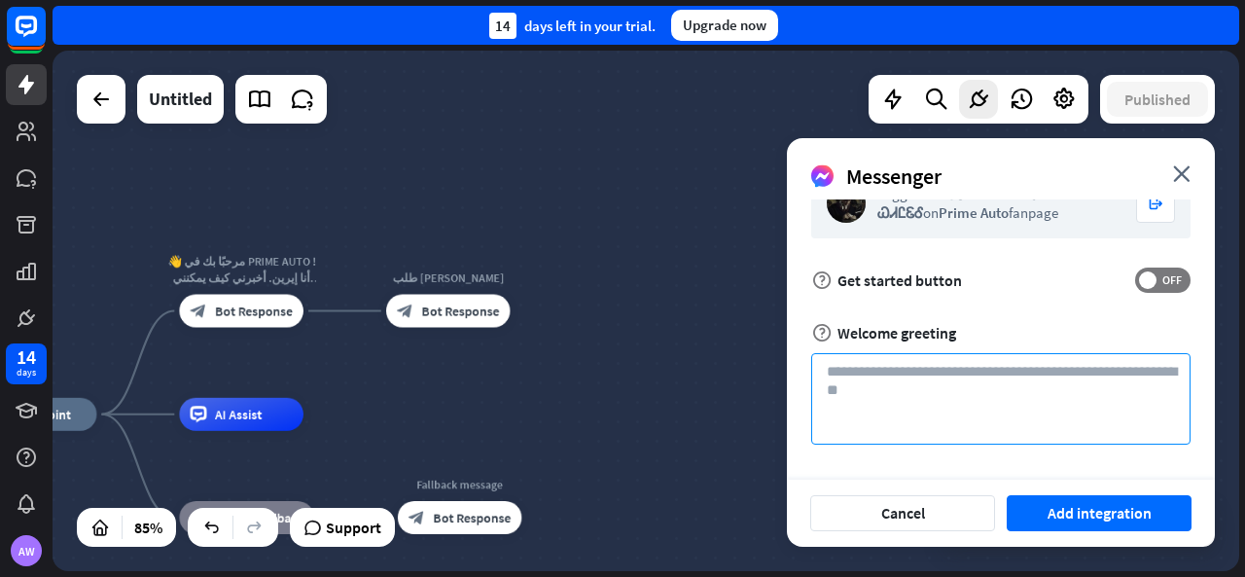
click at [1032, 378] on textarea at bounding box center [1000, 398] width 379 height 91
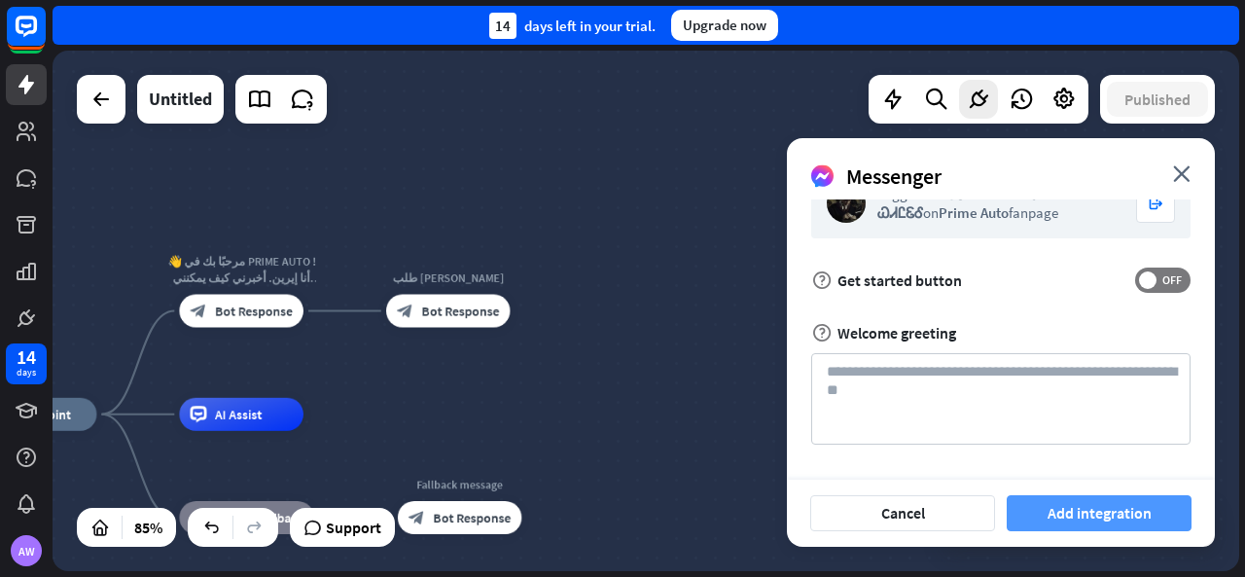
click at [1063, 521] on button "Add integration" at bounding box center [1099, 513] width 185 height 36
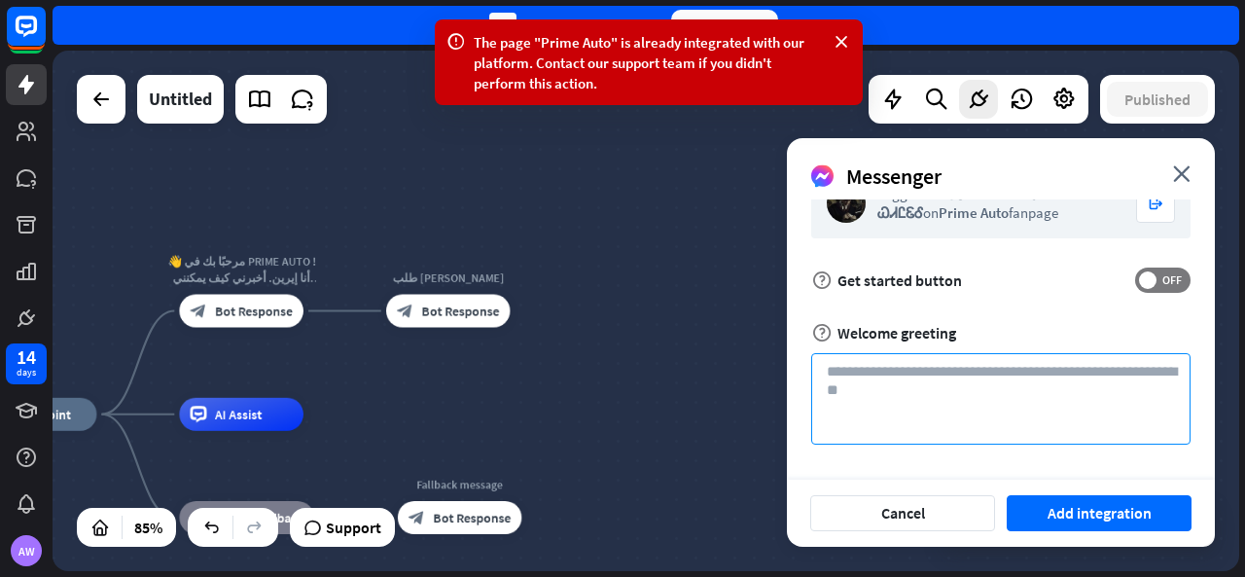
click at [1010, 392] on textarea at bounding box center [1000, 398] width 379 height 91
paste textarea "**********"
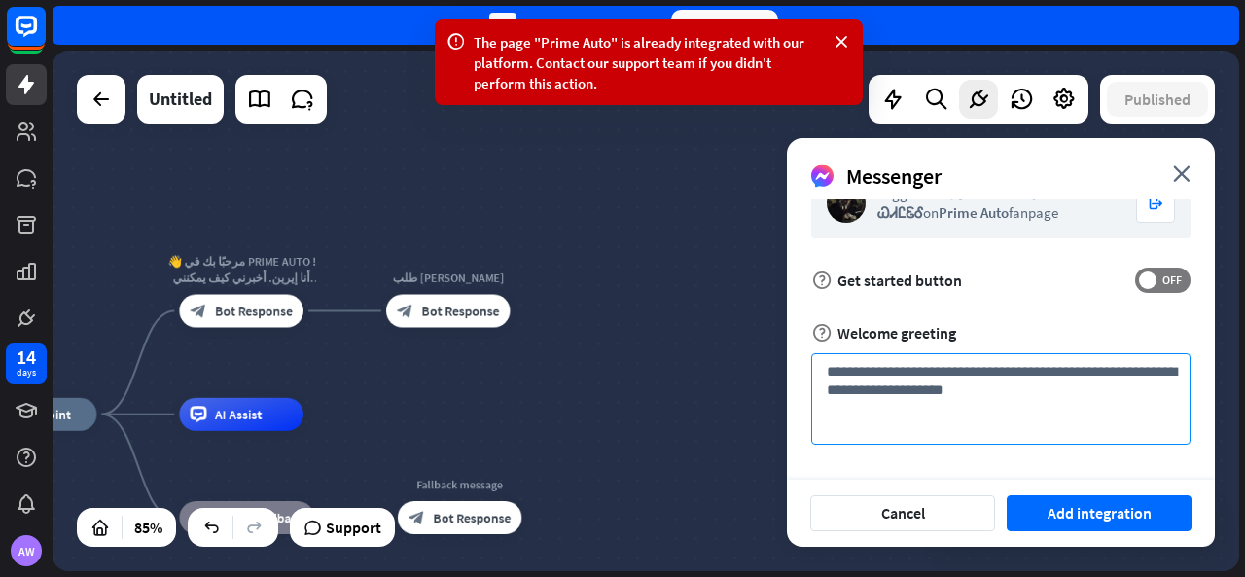
click at [1070, 373] on textarea "**********" at bounding box center [1000, 398] width 379 height 91
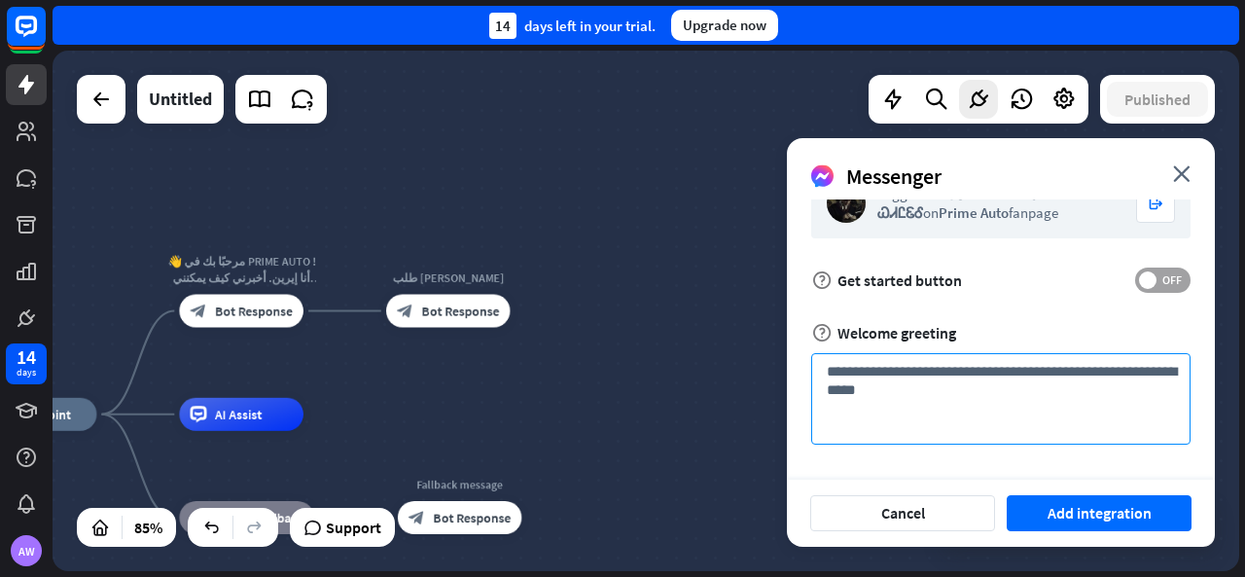
type textarea "**********"
click at [1156, 285] on label "OFF" at bounding box center [1162, 280] width 55 height 25
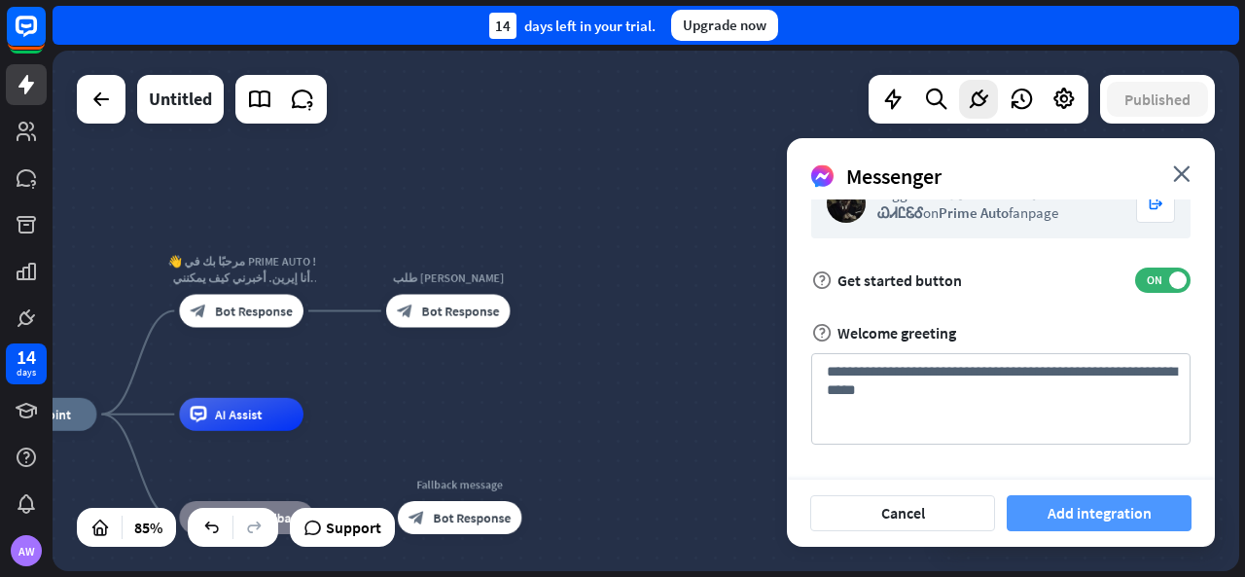
click at [1112, 530] on button "Add integration" at bounding box center [1099, 513] width 185 height 36
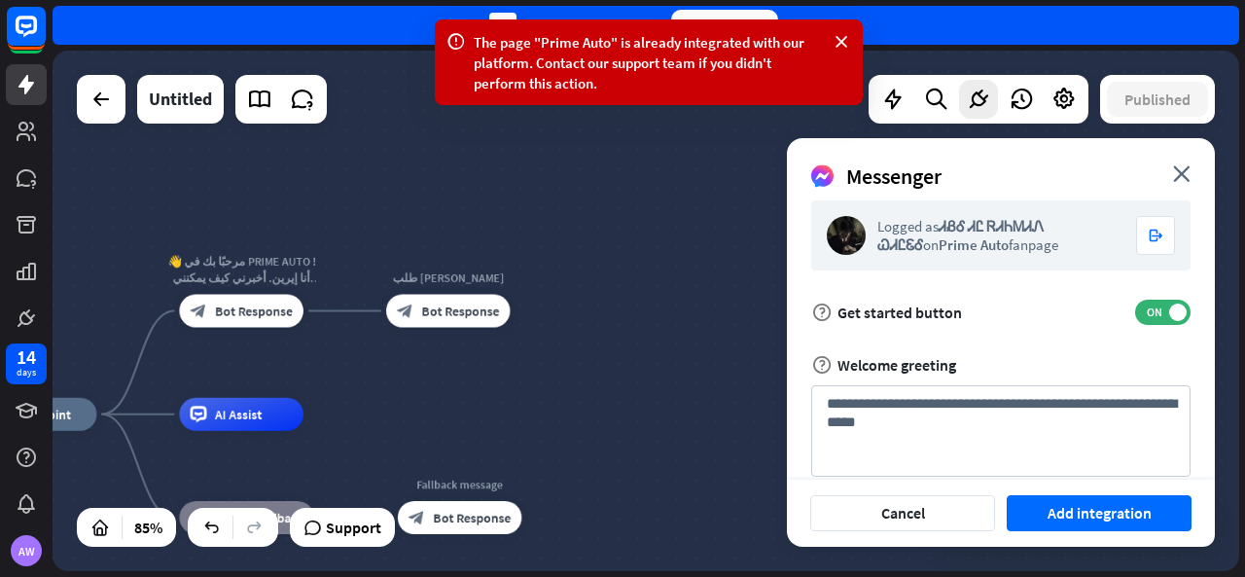
scroll to position [0, 0]
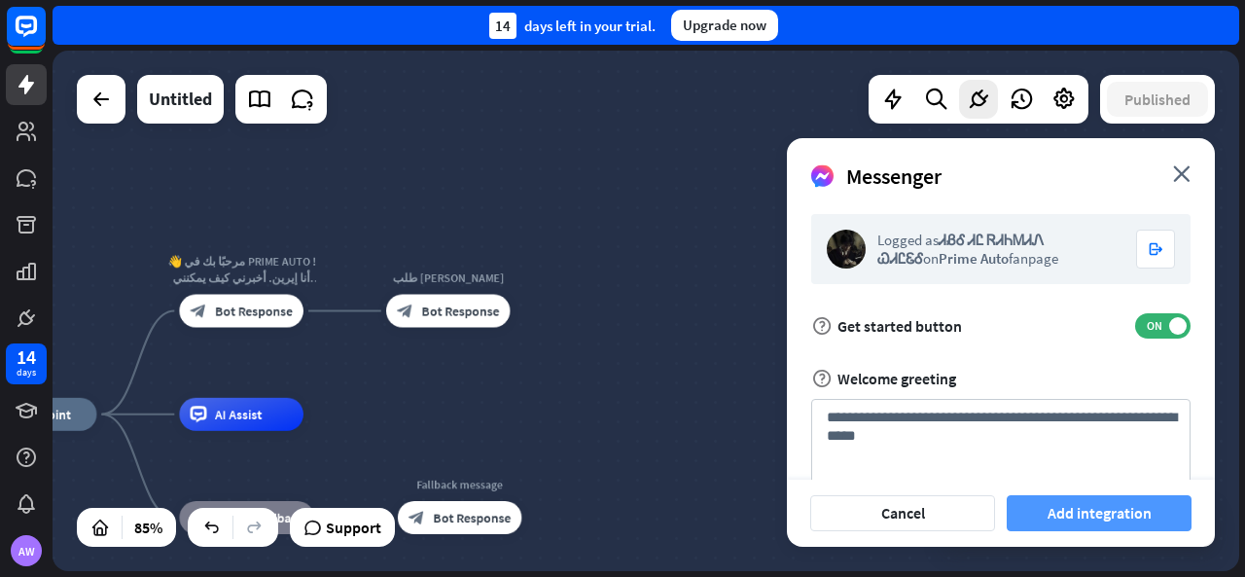
click at [1074, 519] on button "Add integration" at bounding box center [1099, 513] width 185 height 36
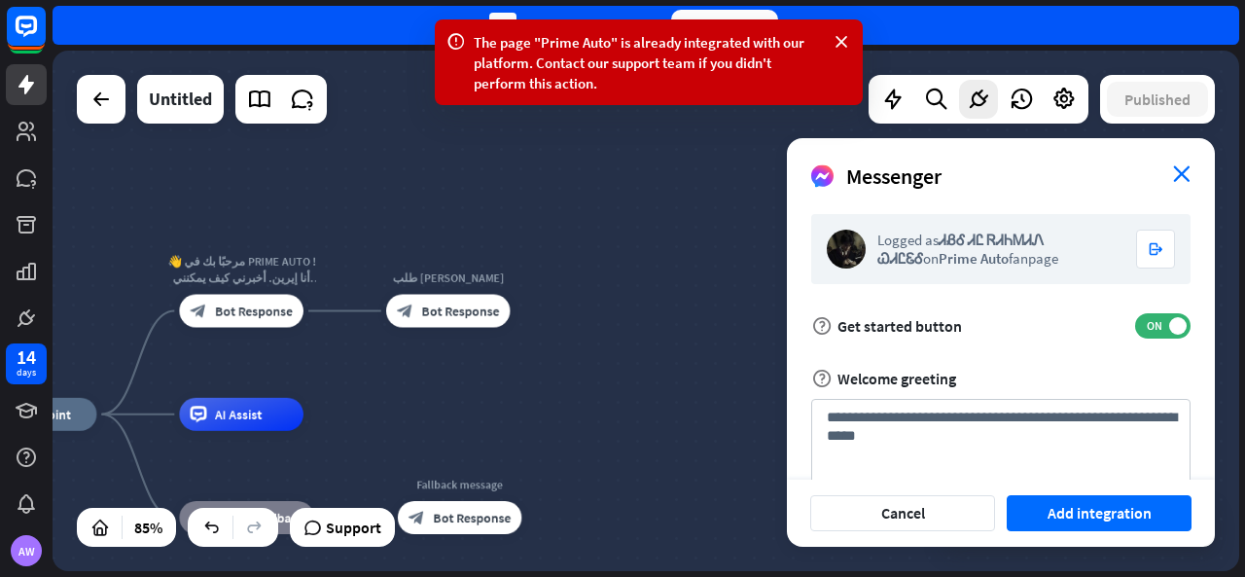
click at [1177, 175] on icon "close" at bounding box center [1182, 173] width 18 height 17
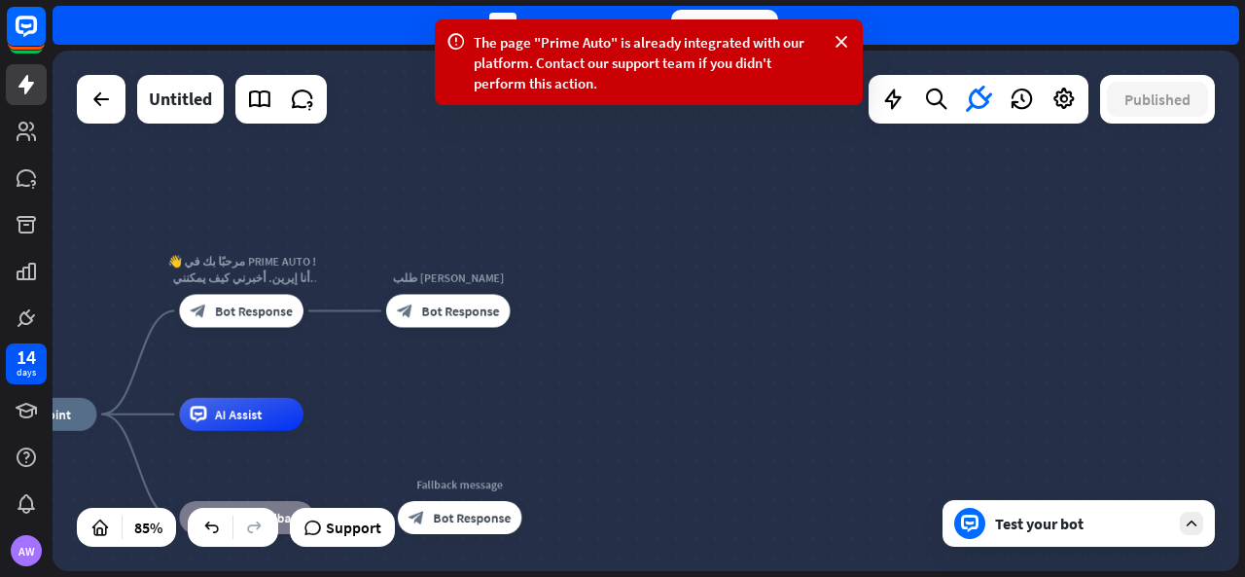
drag, startPoint x: 567, startPoint y: 227, endPoint x: 746, endPoint y: 197, distance: 181.6
click at [568, 226] on div "home_2 Start point 👋 مرحبًا بك في PRIME AUTO ! أنا إيرين. أخبرني كيف يمكنني مسا…" at bounding box center [646, 311] width 1187 height 521
click at [848, 40] on icon at bounding box center [841, 42] width 19 height 20
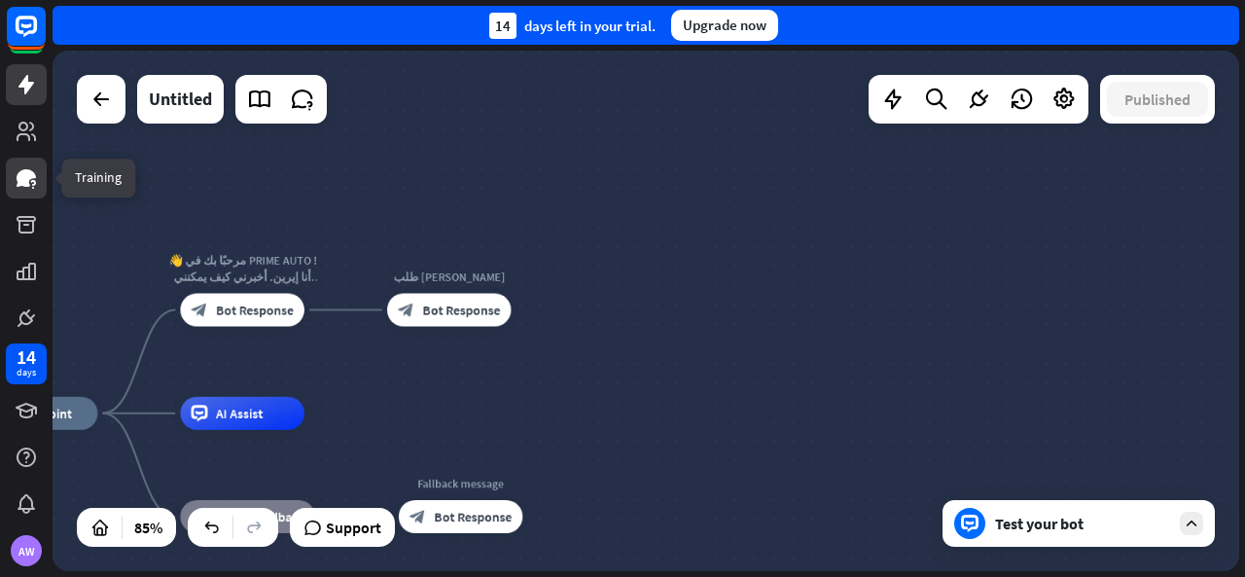
click at [30, 192] on link at bounding box center [26, 178] width 41 height 41
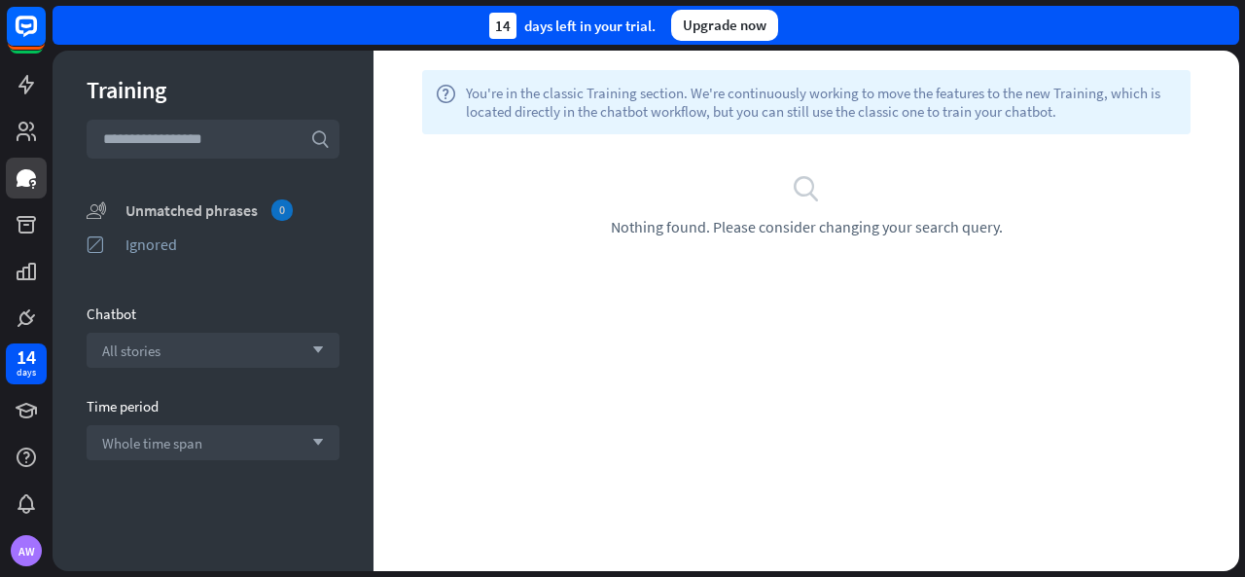
click at [198, 202] on div "Unmatched phrases 0" at bounding box center [233, 209] width 214 height 21
